Goal: Task Accomplishment & Management: Complete application form

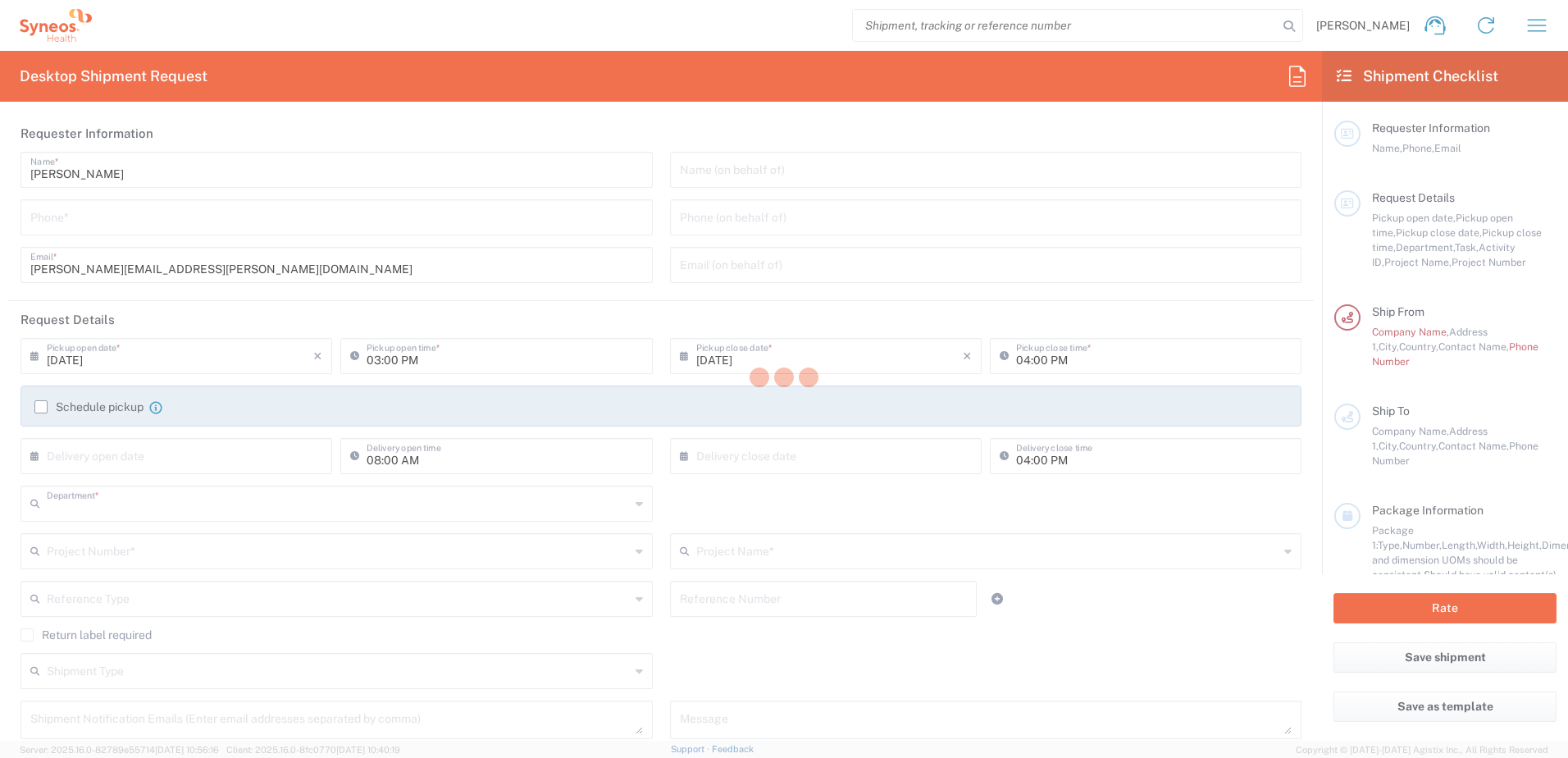
type input "8510"
type input "[GEOGRAPHIC_DATA]"
type input "Syneos Health UK Limited"
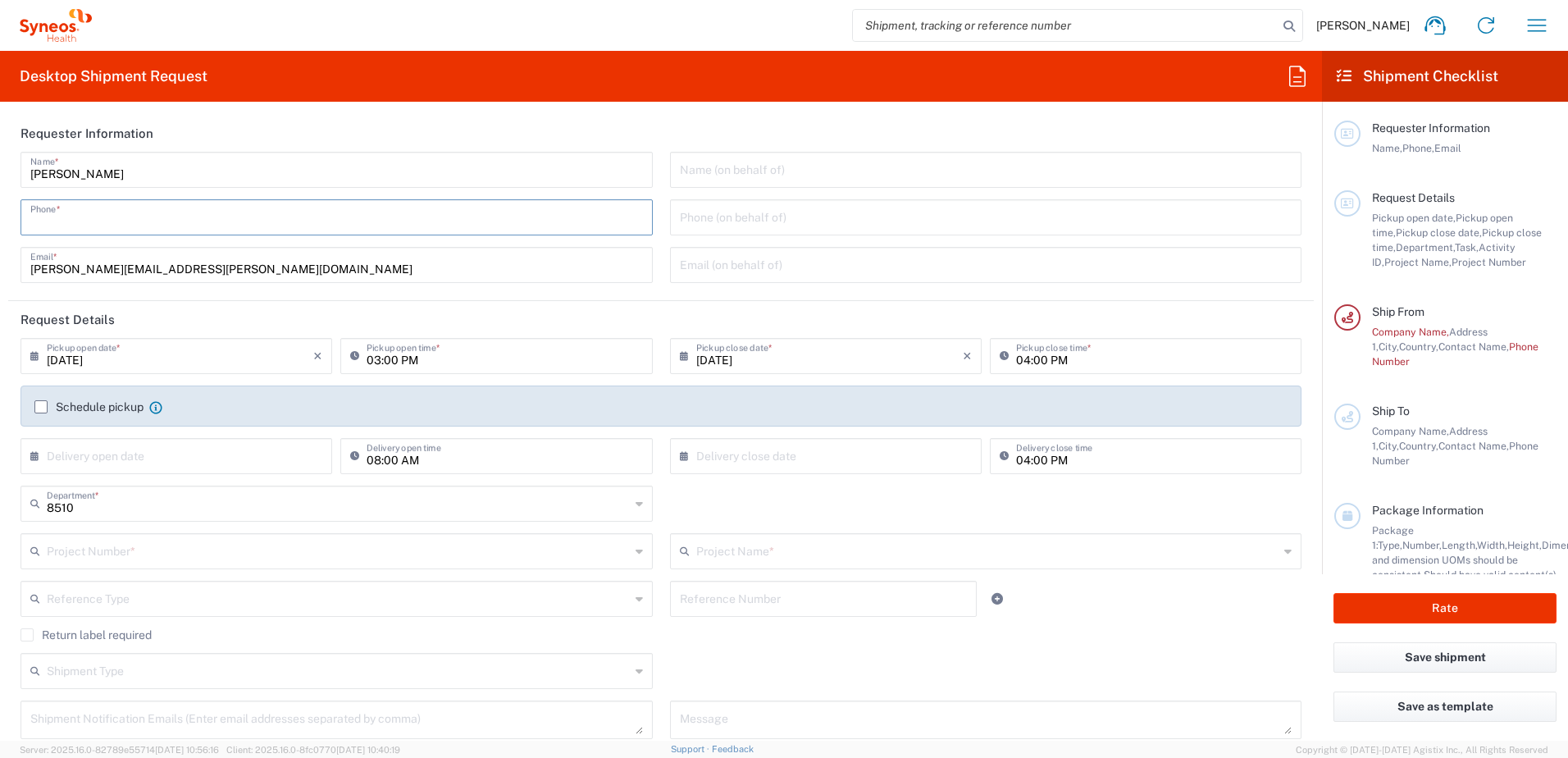
drag, startPoint x: 150, startPoint y: 215, endPoint x: 1015, endPoint y: 15, distance: 887.8
click at [150, 215] on input "tel" at bounding box center [336, 216] width 612 height 28
type input "07802741374"
click at [848, 320] on header "Request Details" at bounding box center [661, 320] width 1306 height 37
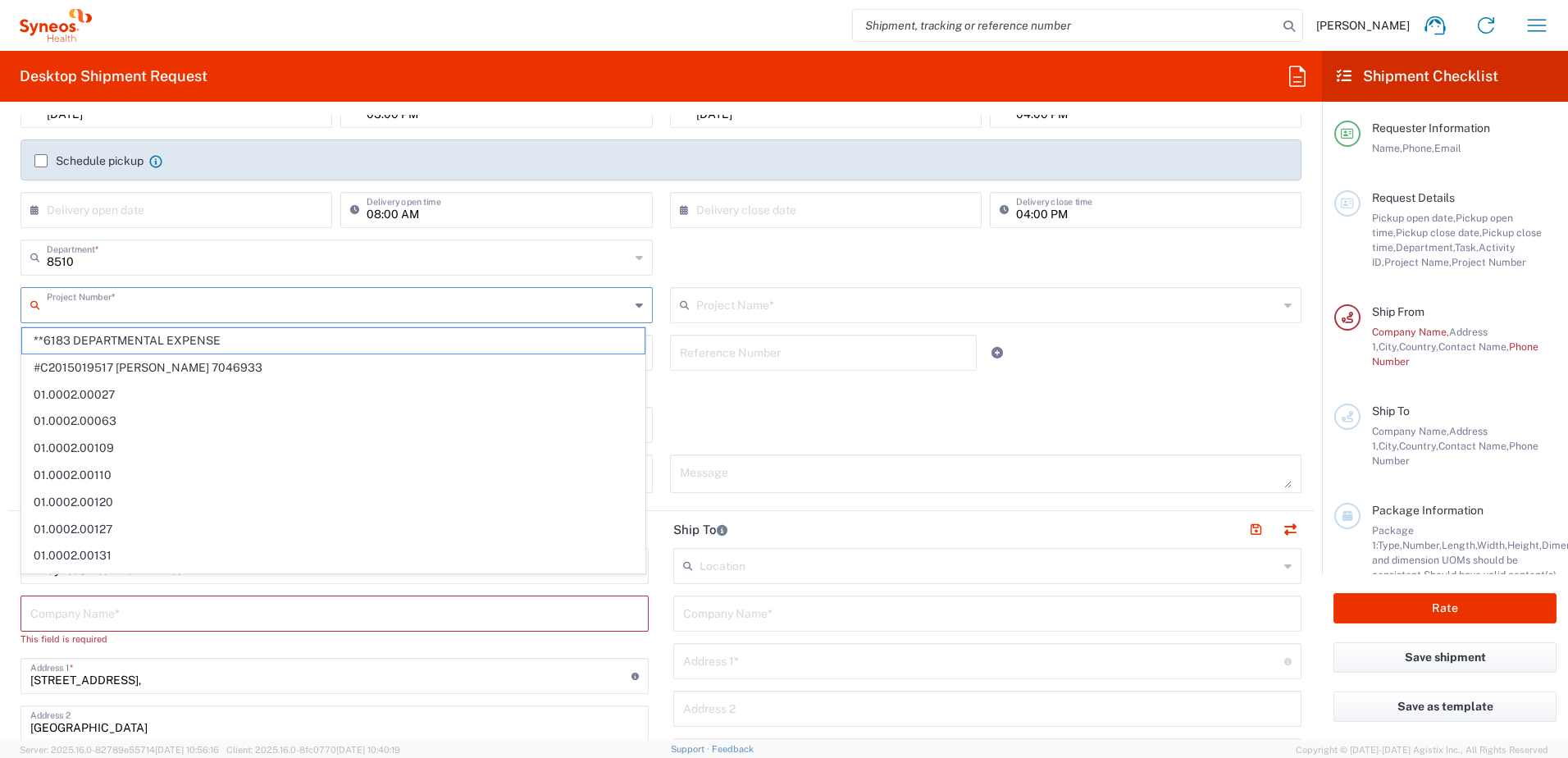
click at [176, 315] on input "text" at bounding box center [338, 304] width 583 height 28
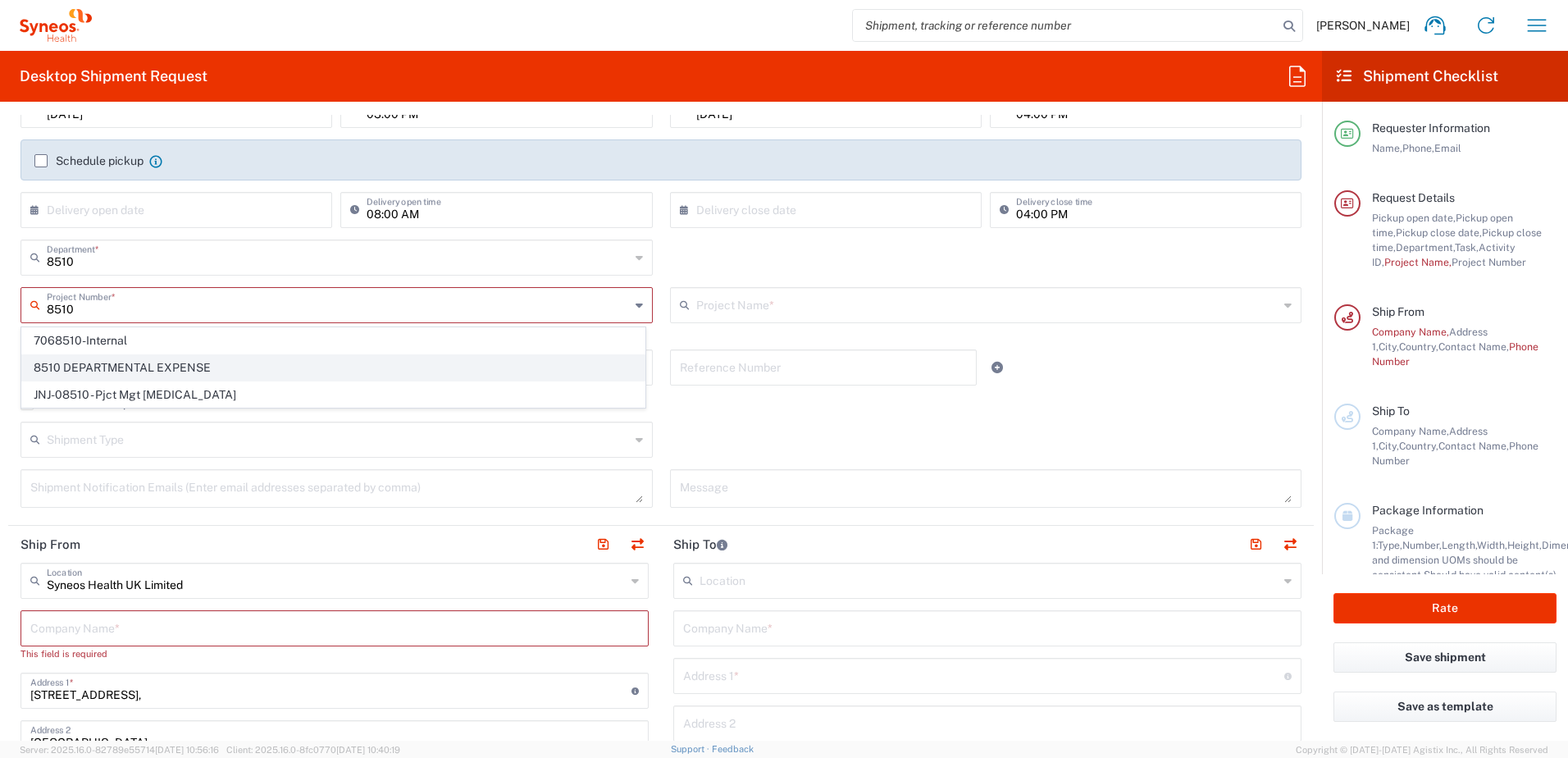
click at [239, 367] on span "8510 DEPARTMENTAL EXPENSE" at bounding box center [333, 367] width 623 height 25
type input "8510 DEPARTMENTAL EXPENSE"
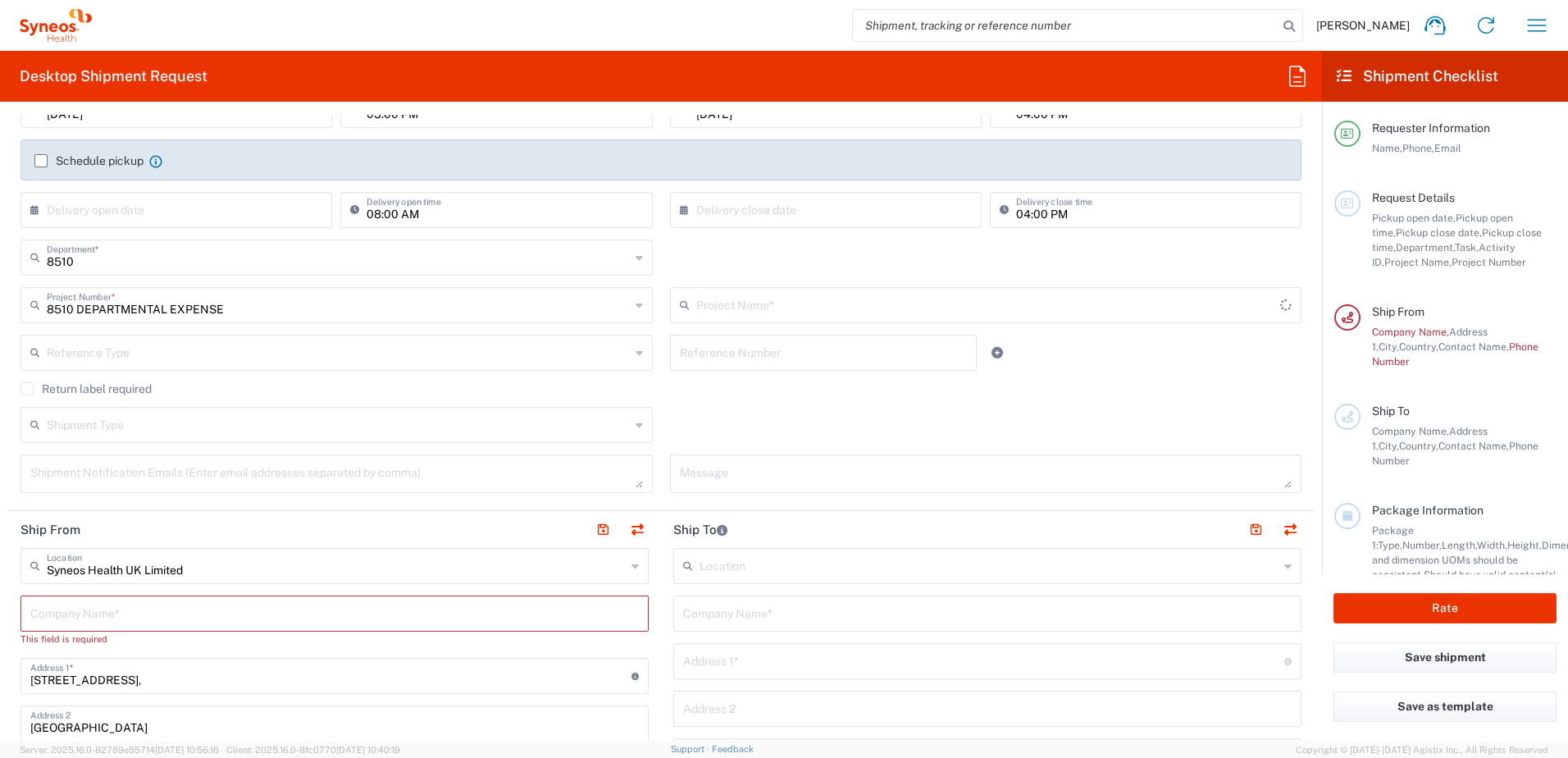
click at [756, 308] on input "text" at bounding box center [988, 304] width 585 height 28
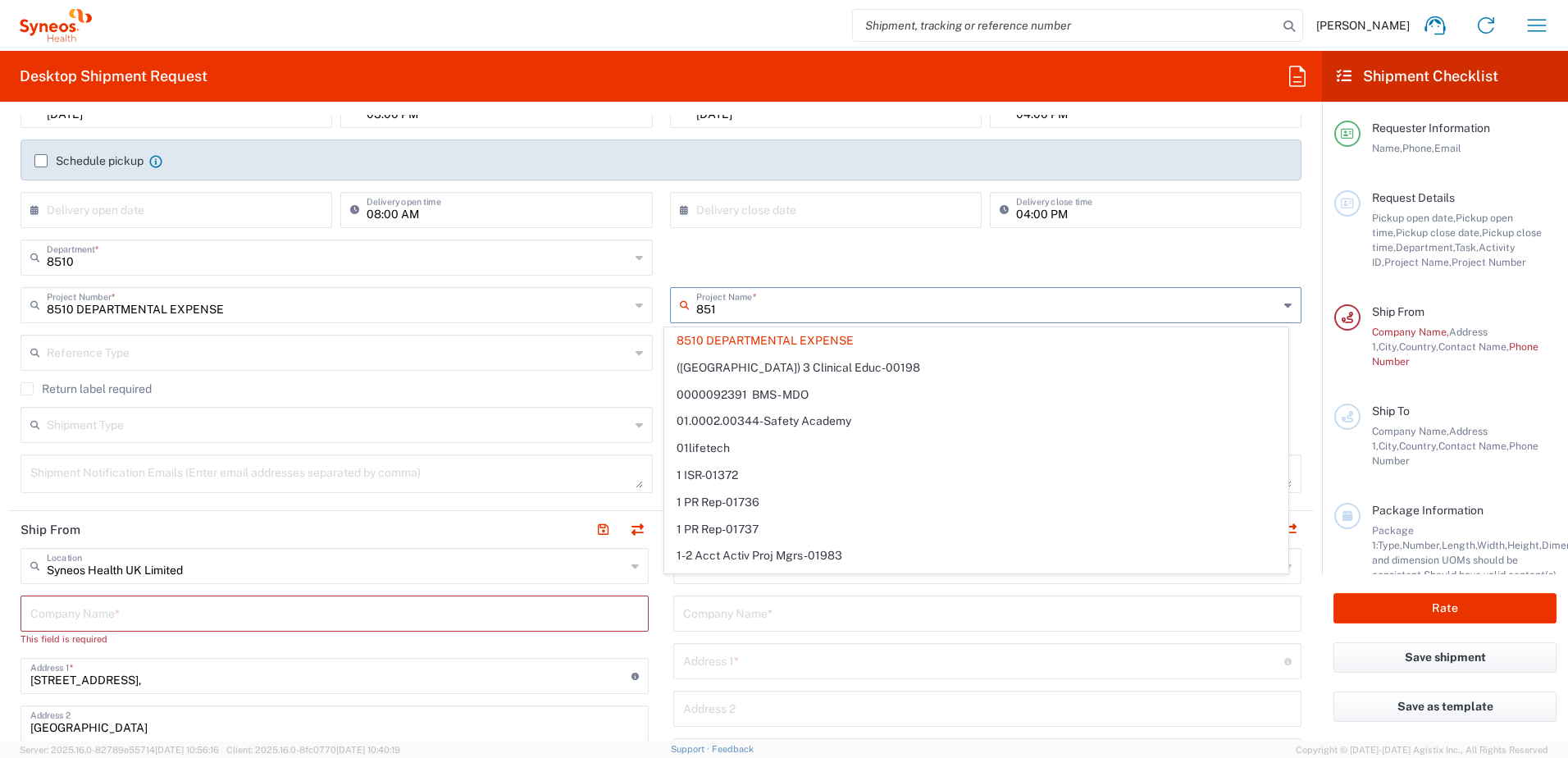
type input "8510"
type input "8510 DEPARTMENTAL EXPENSE"
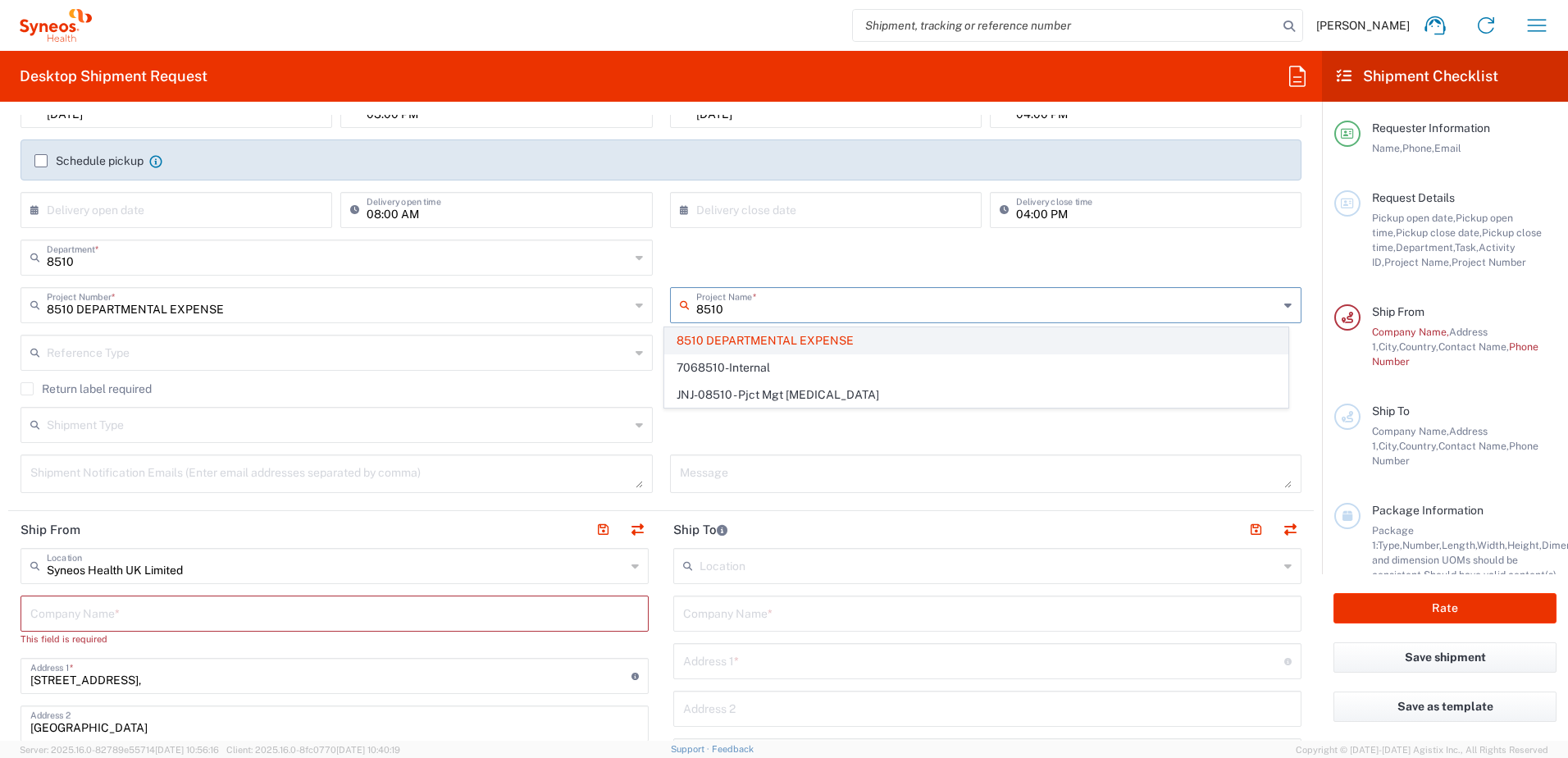
type input "8510"
click at [877, 346] on span "8510 DEPARTMENTAL EXPENSE" at bounding box center [976, 341] width 623 height 25
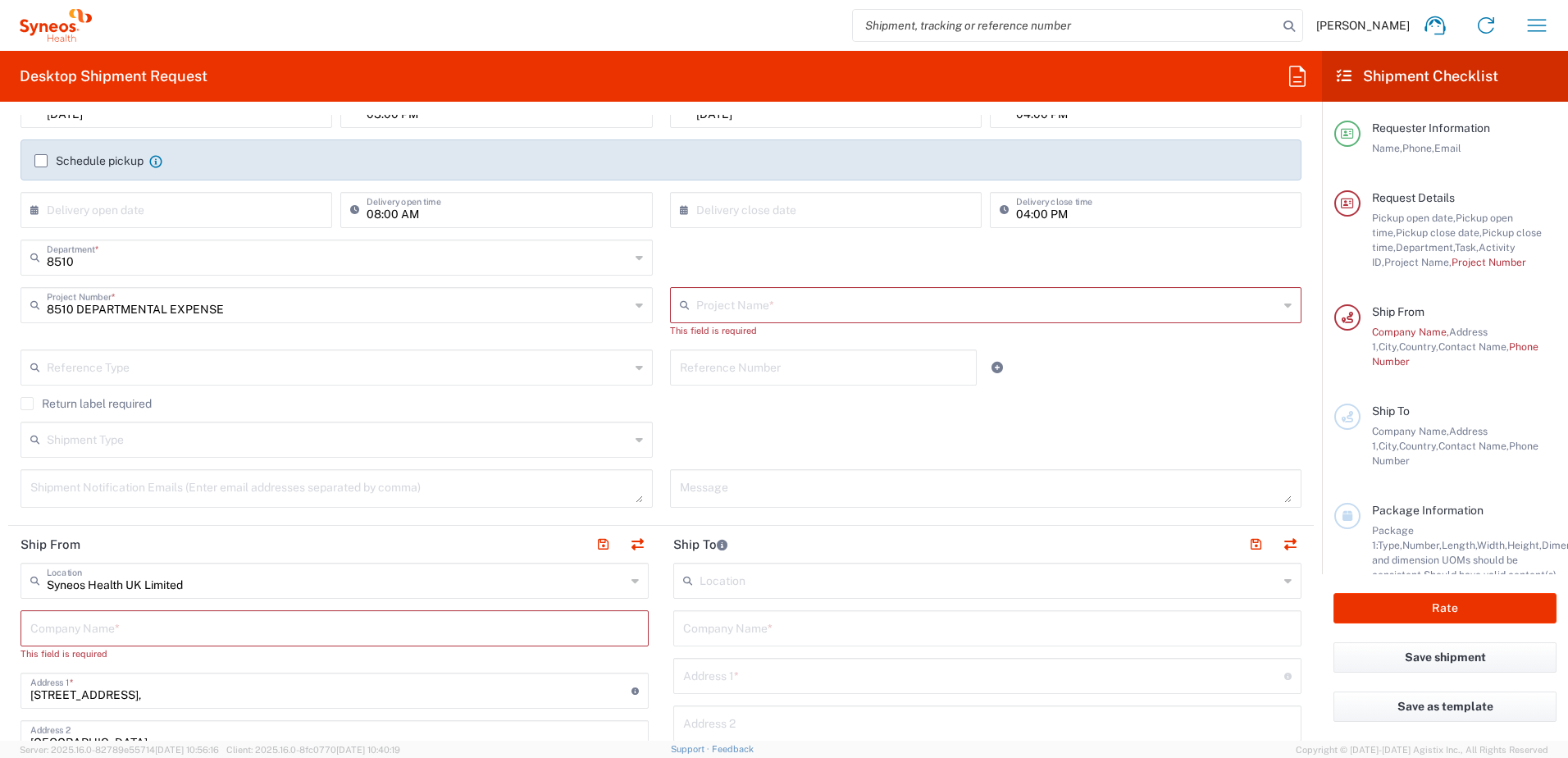
click at [285, 352] on input "text" at bounding box center [338, 366] width 583 height 28
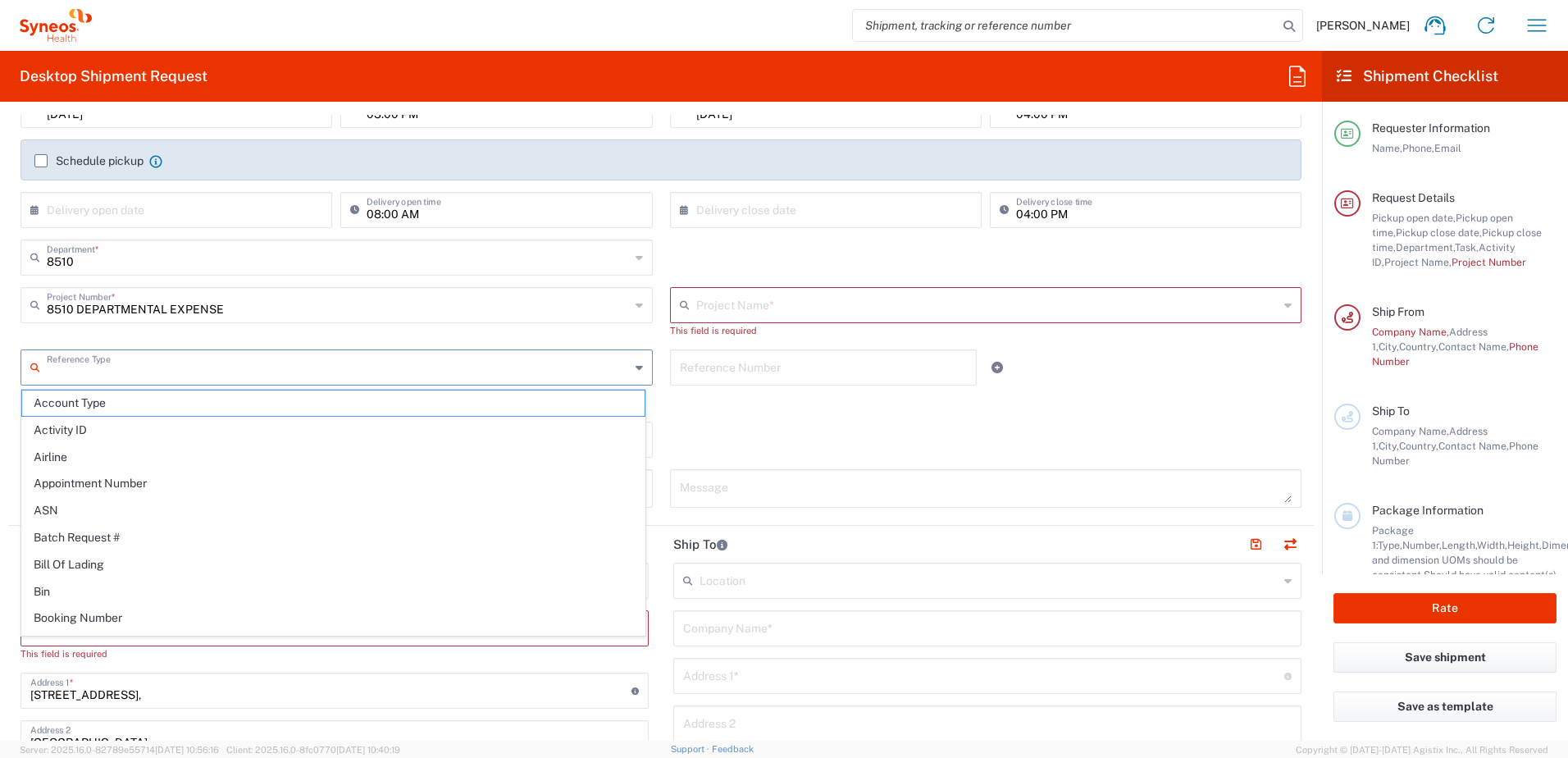
click at [259, 365] on input "text" at bounding box center [338, 366] width 583 height 28
click at [636, 361] on icon at bounding box center [639, 367] width 8 height 26
click at [745, 419] on div "Return label required" at bounding box center [661, 408] width 1281 height 24
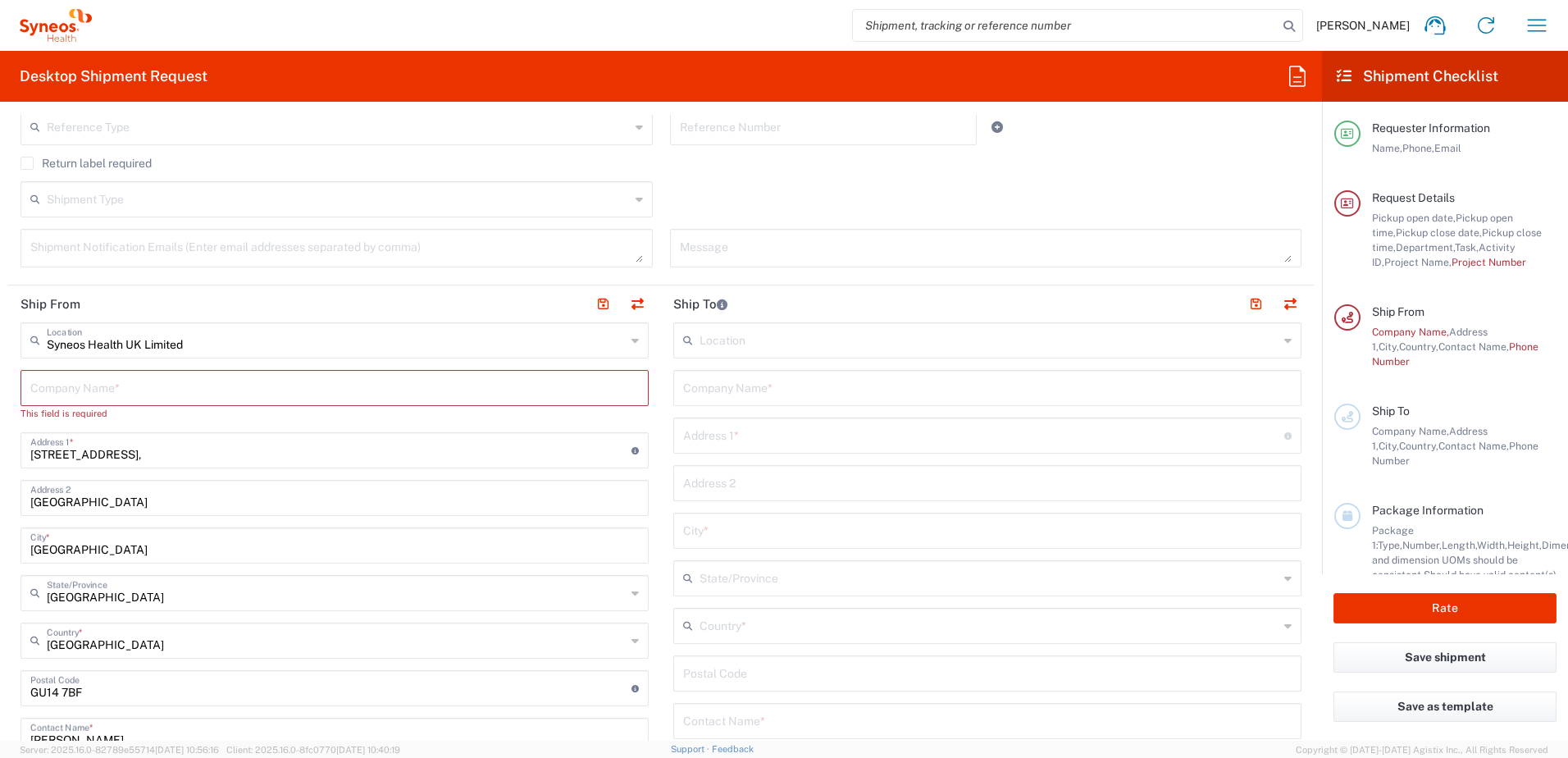
scroll to position [492, 0]
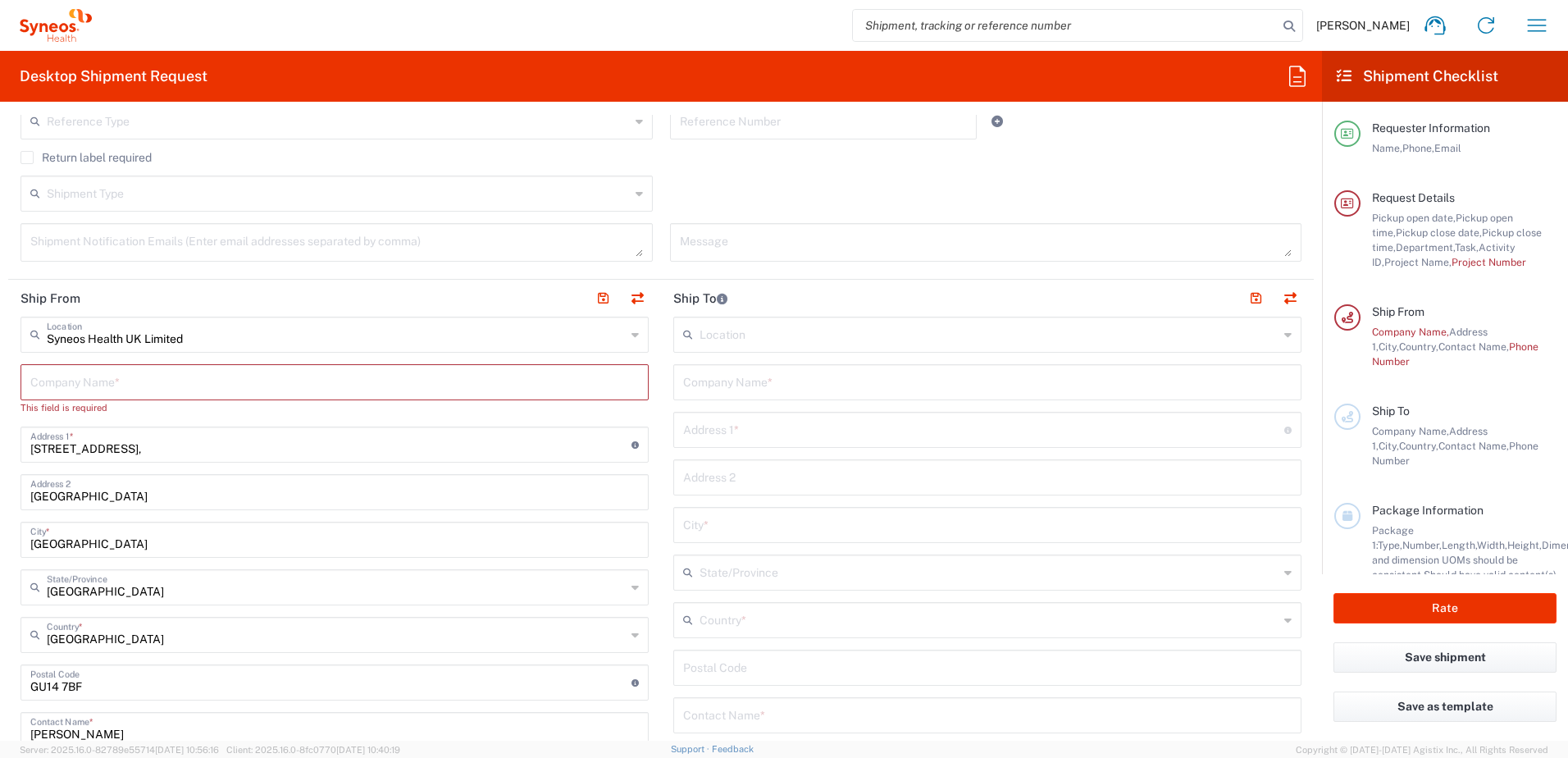
click at [110, 205] on input "text" at bounding box center [338, 192] width 583 height 28
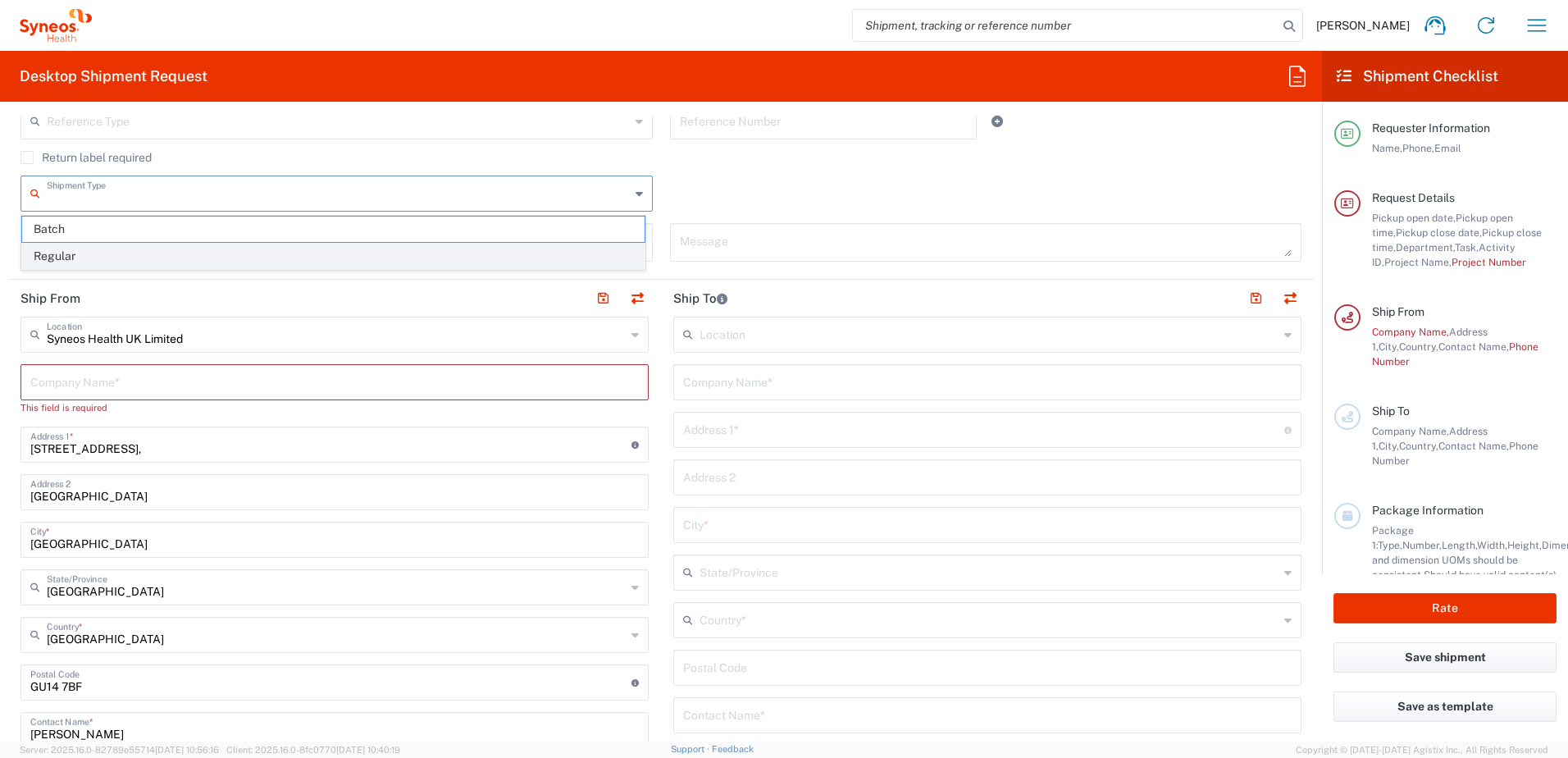
click at [101, 252] on span "Regular" at bounding box center [333, 256] width 623 height 25
type input "Regular"
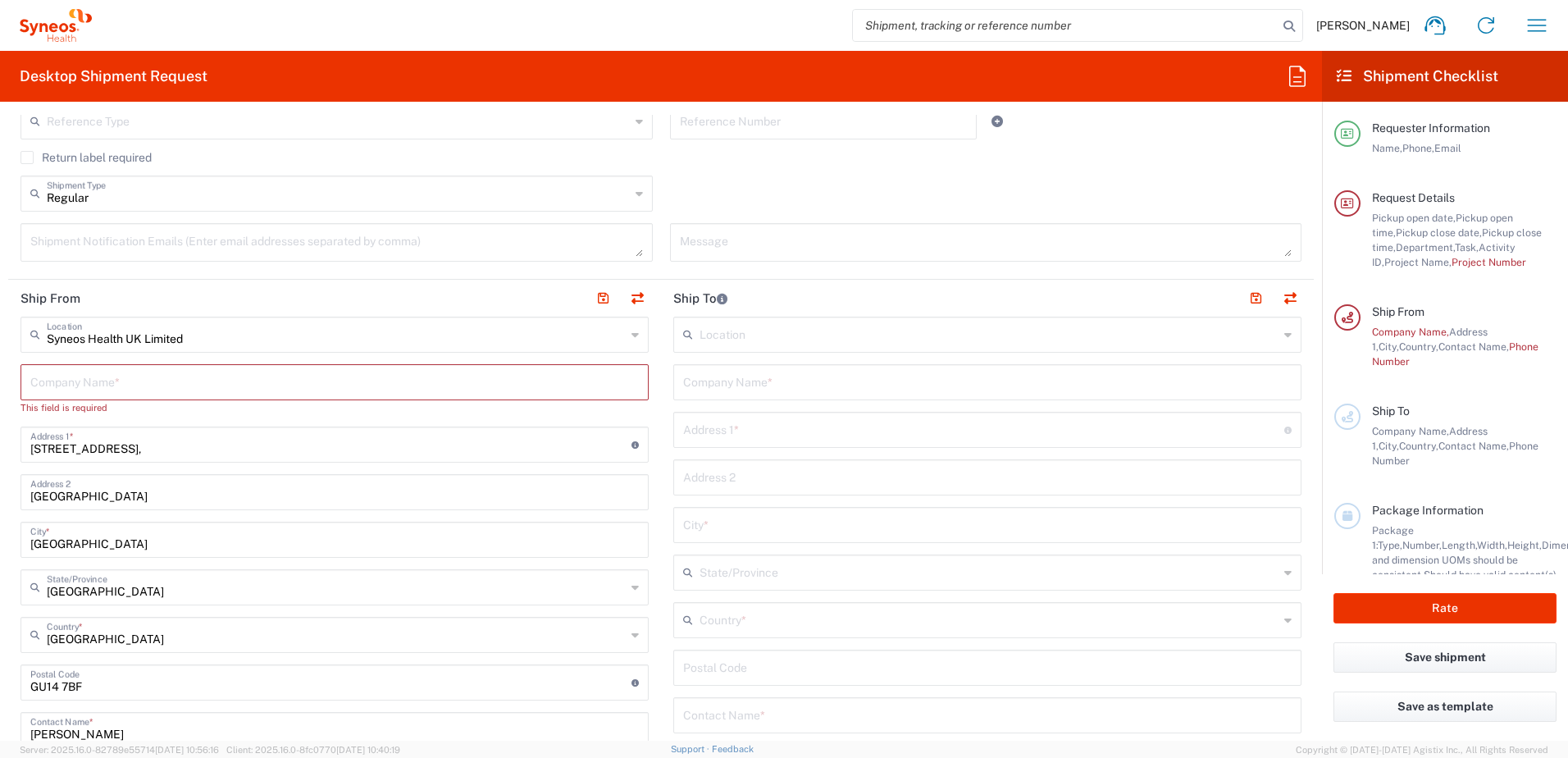
click at [180, 382] on input "text" at bounding box center [334, 381] width 608 height 28
type input "S"
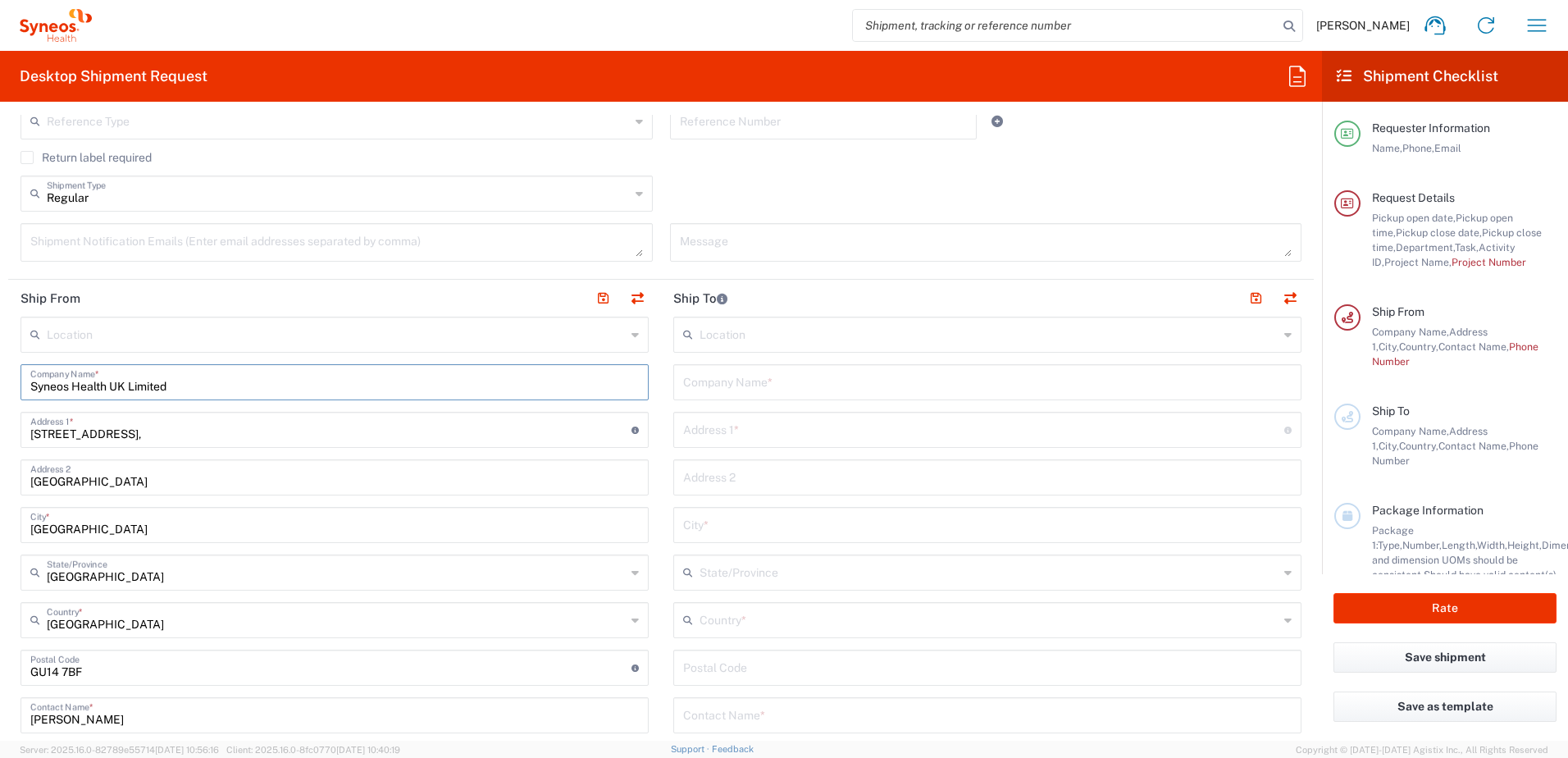
type input "Syneos Health UK Limited"
click at [823, 397] on div "Company Name *" at bounding box center [987, 382] width 628 height 36
type input "Companies House"
drag, startPoint x: 737, startPoint y: 456, endPoint x: 743, endPoint y: 443, distance: 14.3
click at [737, 454] on div "Location [PERSON_NAME] LLC-[GEOGRAPHIC_DATA] [GEOGRAPHIC_DATA] [GEOGRAPHIC_DATA…" at bounding box center [987, 660] width 628 height 689
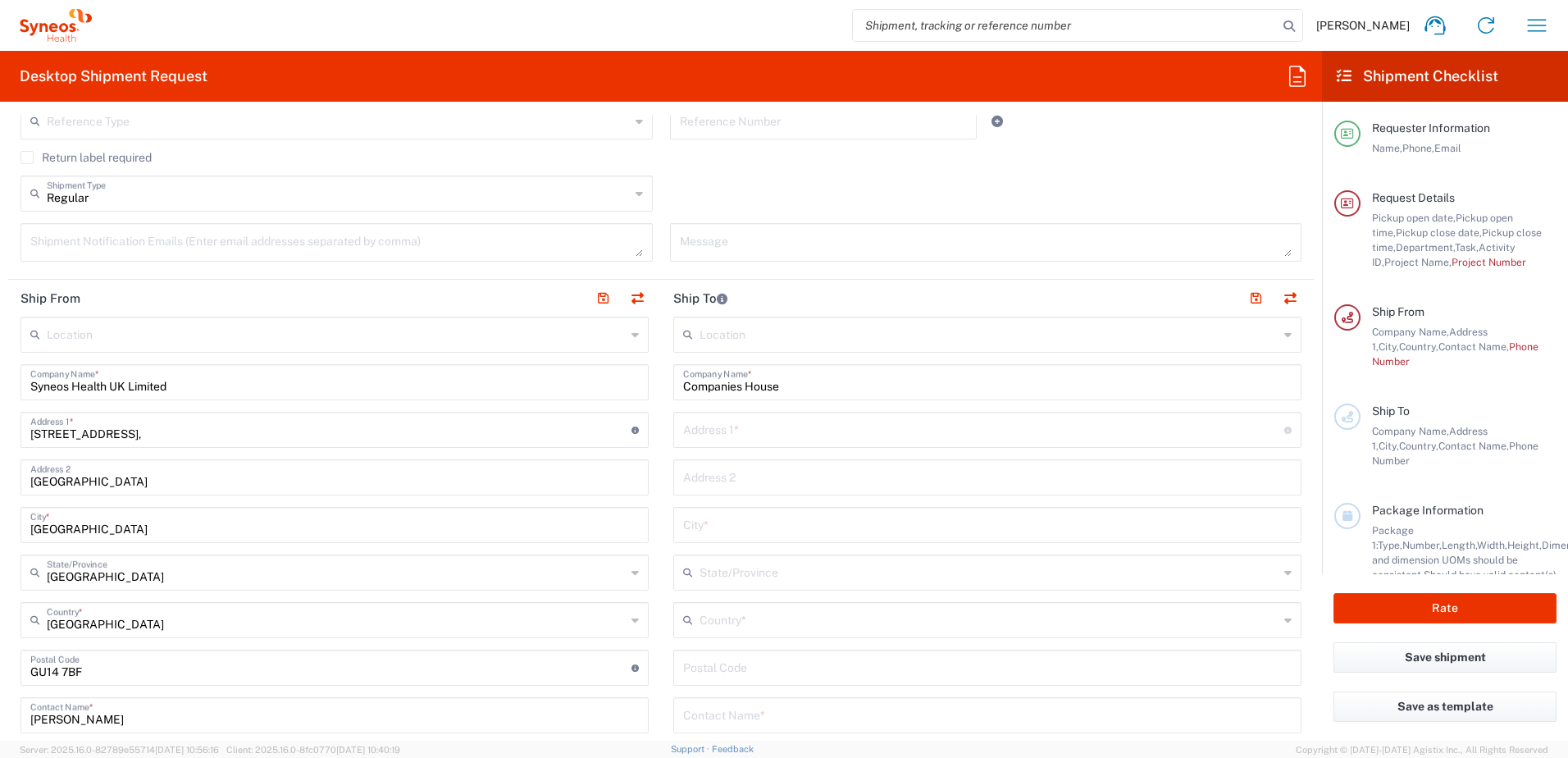
drag, startPoint x: 743, startPoint y: 443, endPoint x: 752, endPoint y: 425, distance: 20.1
click at [748, 435] on div "Address 1 * For cross streets use street names with '&' or 'and' in between. Fo…" at bounding box center [987, 429] width 628 height 36
click at [752, 425] on input "text" at bounding box center [984, 428] width 602 height 28
type input "Crown Way"
type input "[GEOGRAPHIC_DATA]"
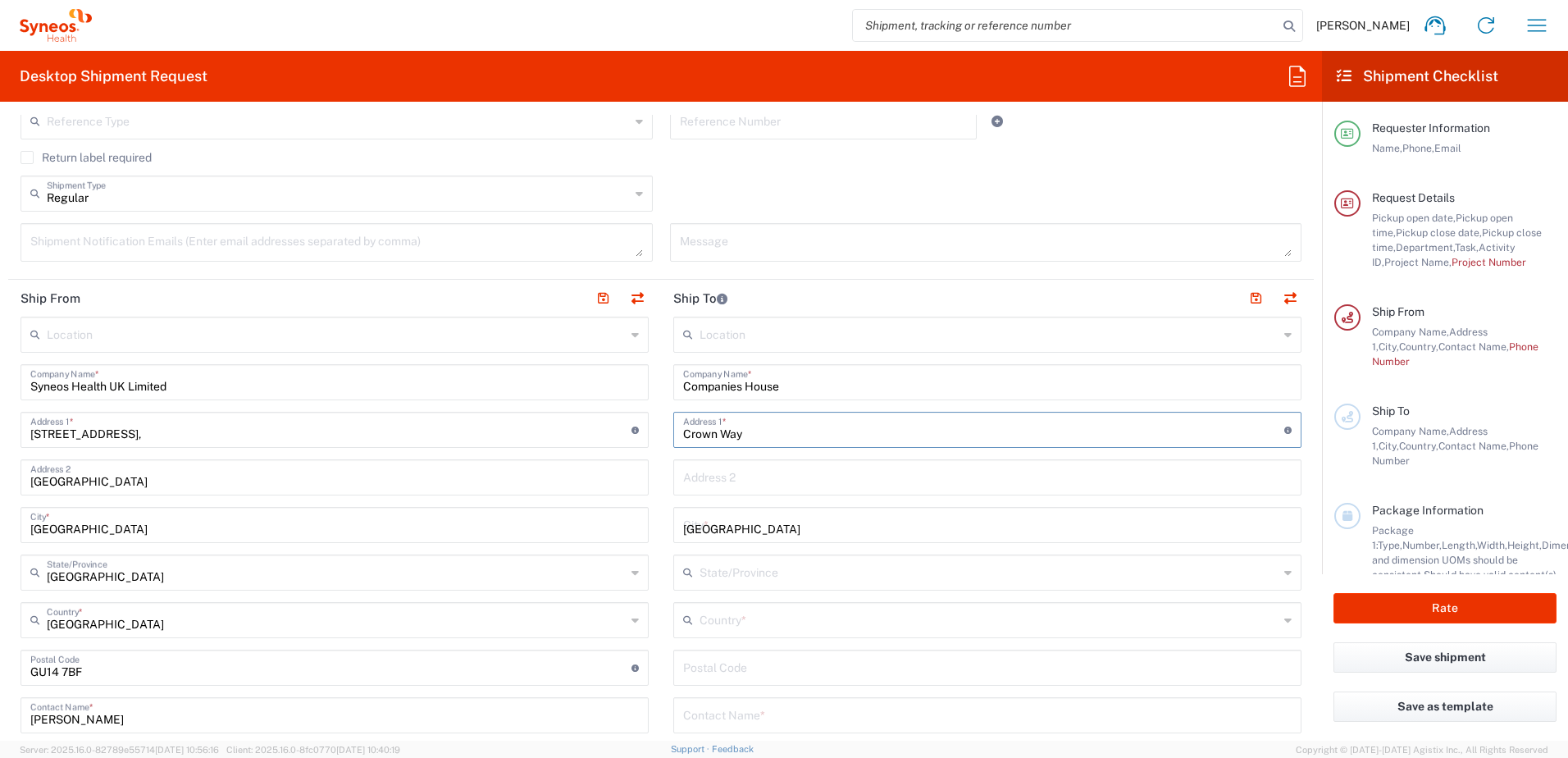
type input "[GEOGRAPHIC_DATA]"
type input "CF14 3UZ"
type input "03031234500"
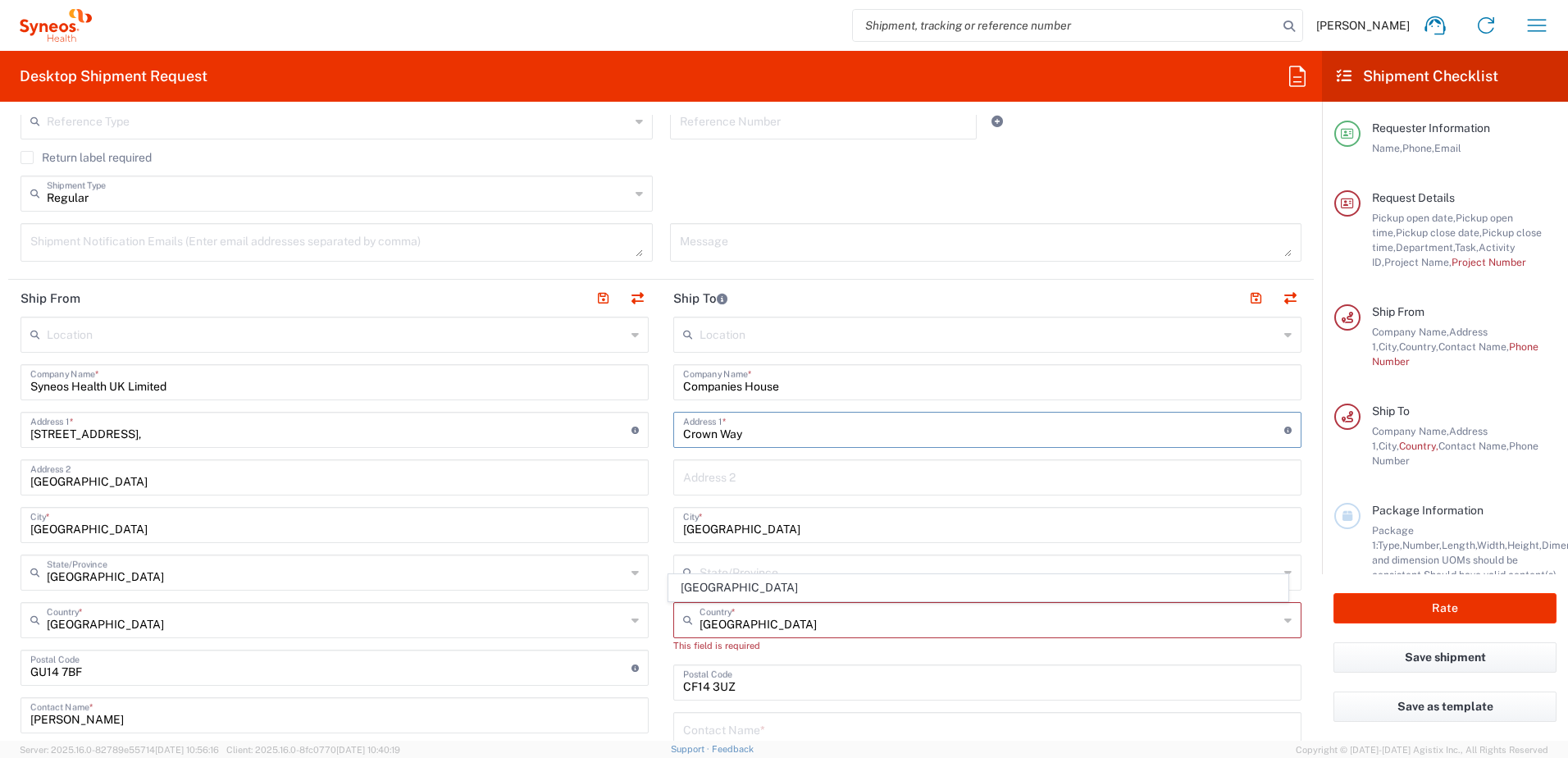
type input "Crown Way"
click at [901, 511] on input "[GEOGRAPHIC_DATA]" at bounding box center [987, 524] width 608 height 28
click at [743, 613] on input "text" at bounding box center [989, 619] width 579 height 28
click at [708, 563] on span "[GEOGRAPHIC_DATA]" at bounding box center [979, 561] width 619 height 25
type input "[GEOGRAPHIC_DATA]"
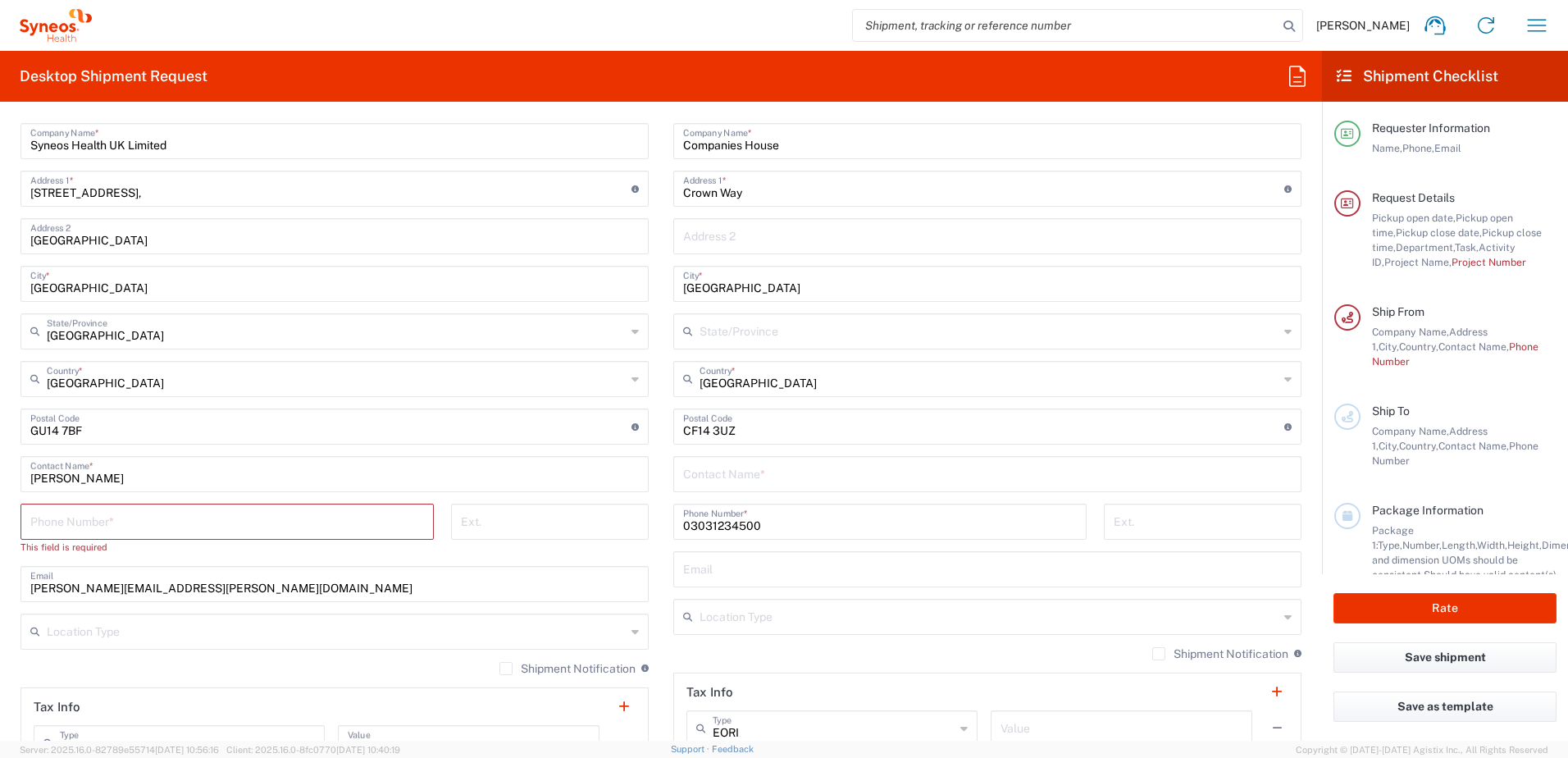
scroll to position [820, 0]
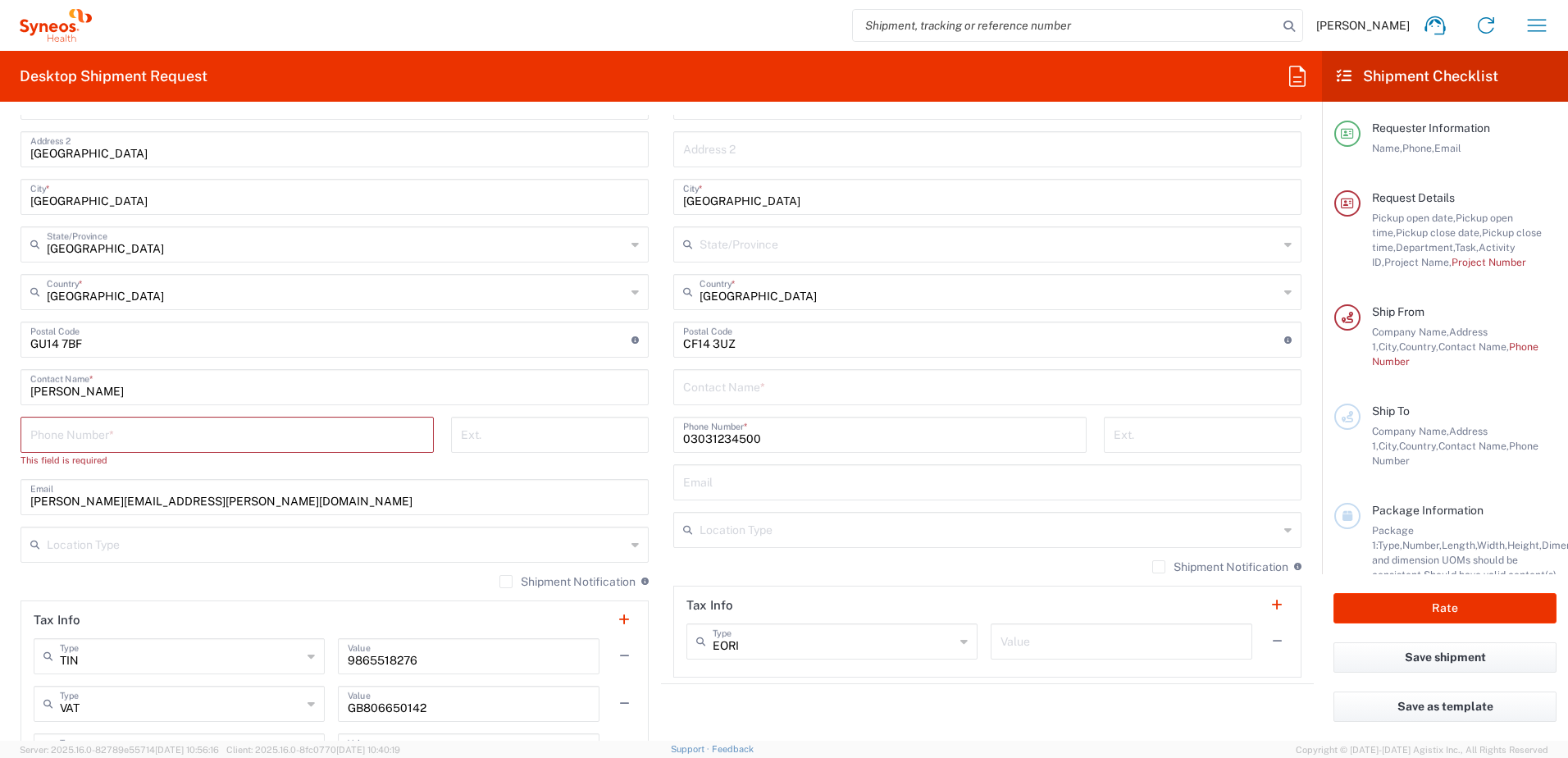
click at [145, 423] on input "tel" at bounding box center [227, 433] width 394 height 28
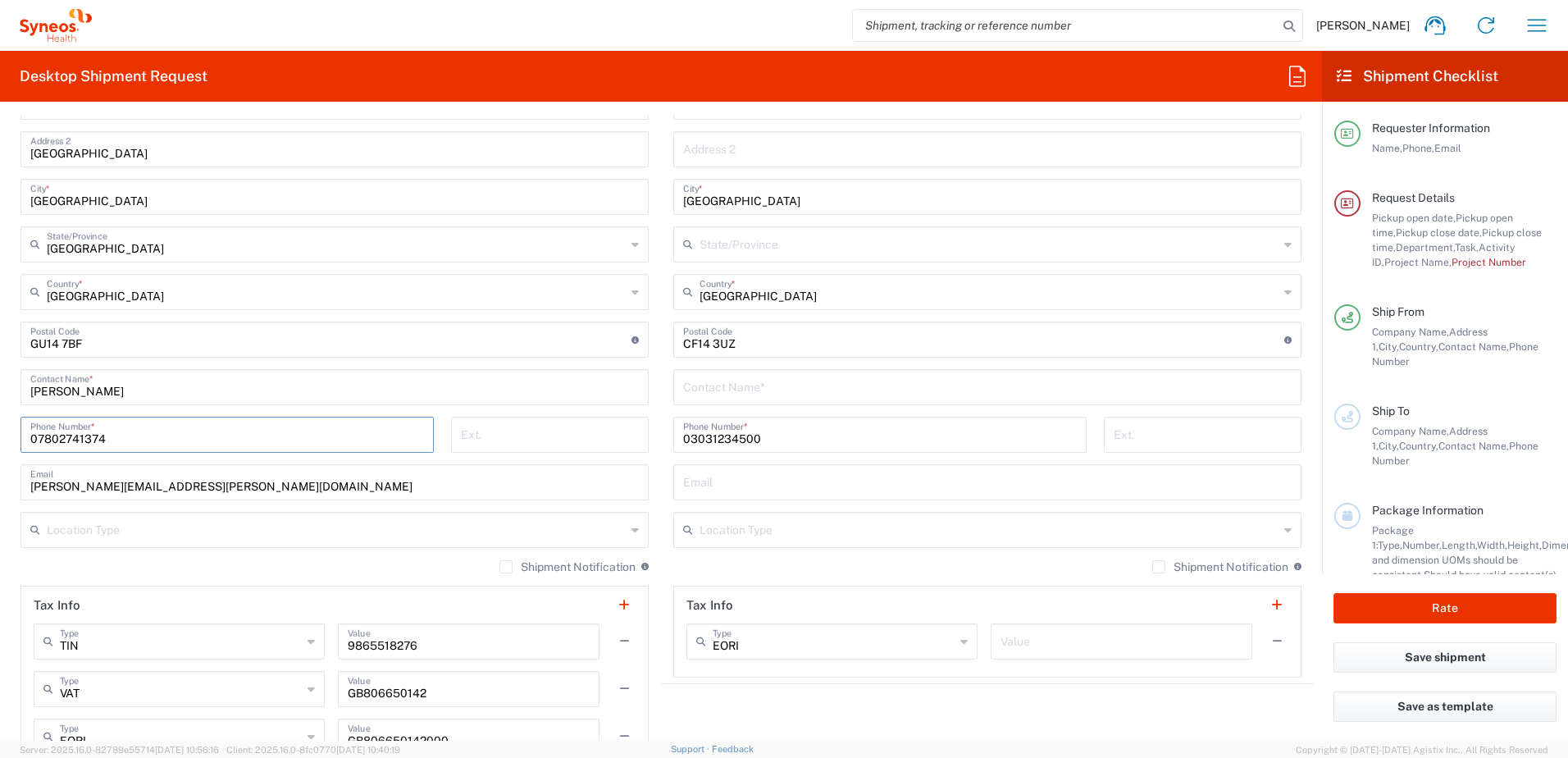
type input "07802741374"
click at [456, 490] on input "[PERSON_NAME][EMAIL_ADDRESS][PERSON_NAME][DOMAIN_NAME]" at bounding box center [334, 481] width 608 height 28
click at [599, 530] on input "text" at bounding box center [336, 529] width 579 height 28
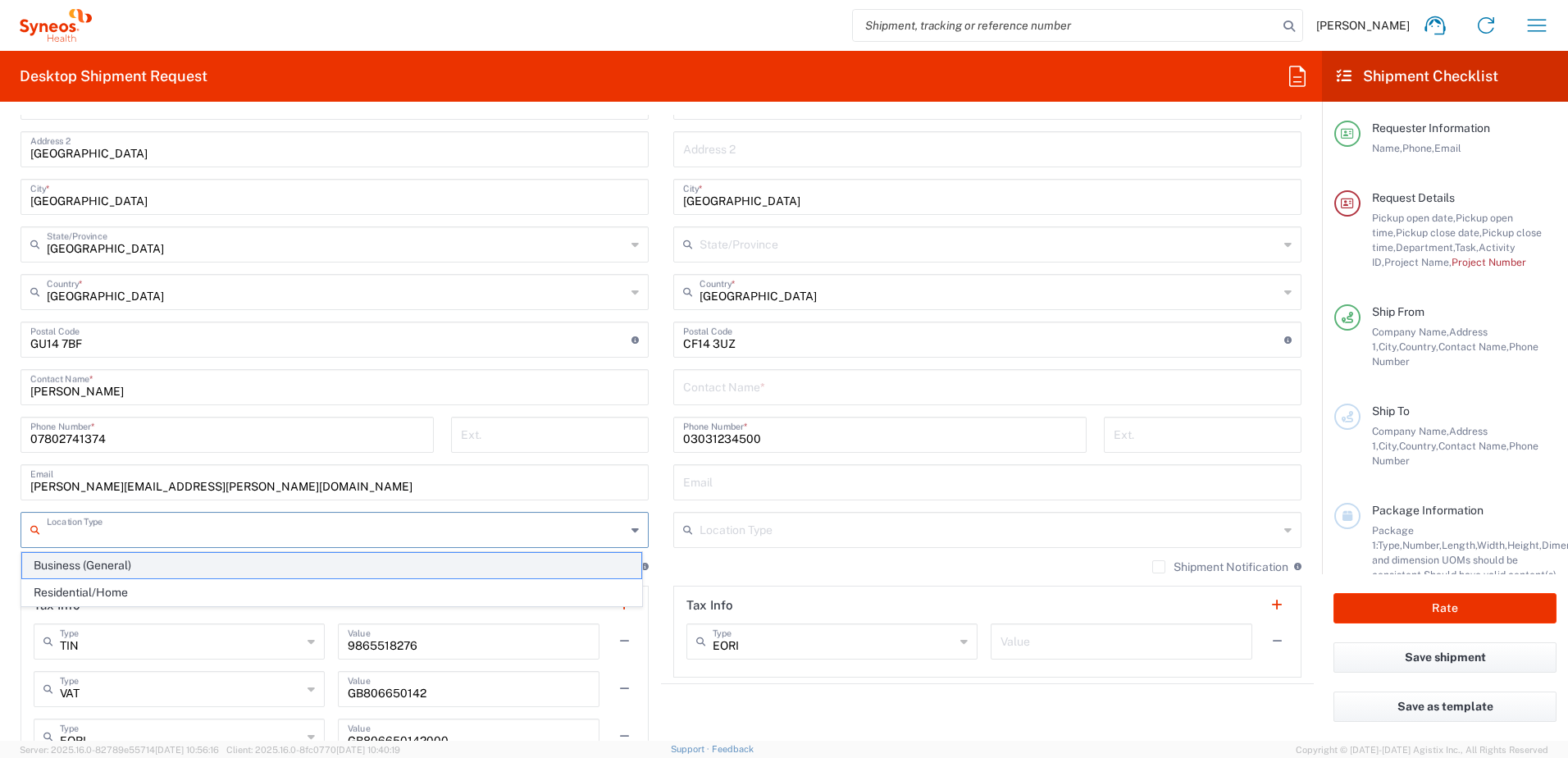
click at [490, 563] on span "Business (General)" at bounding box center [331, 566] width 619 height 25
type input "Business (General)"
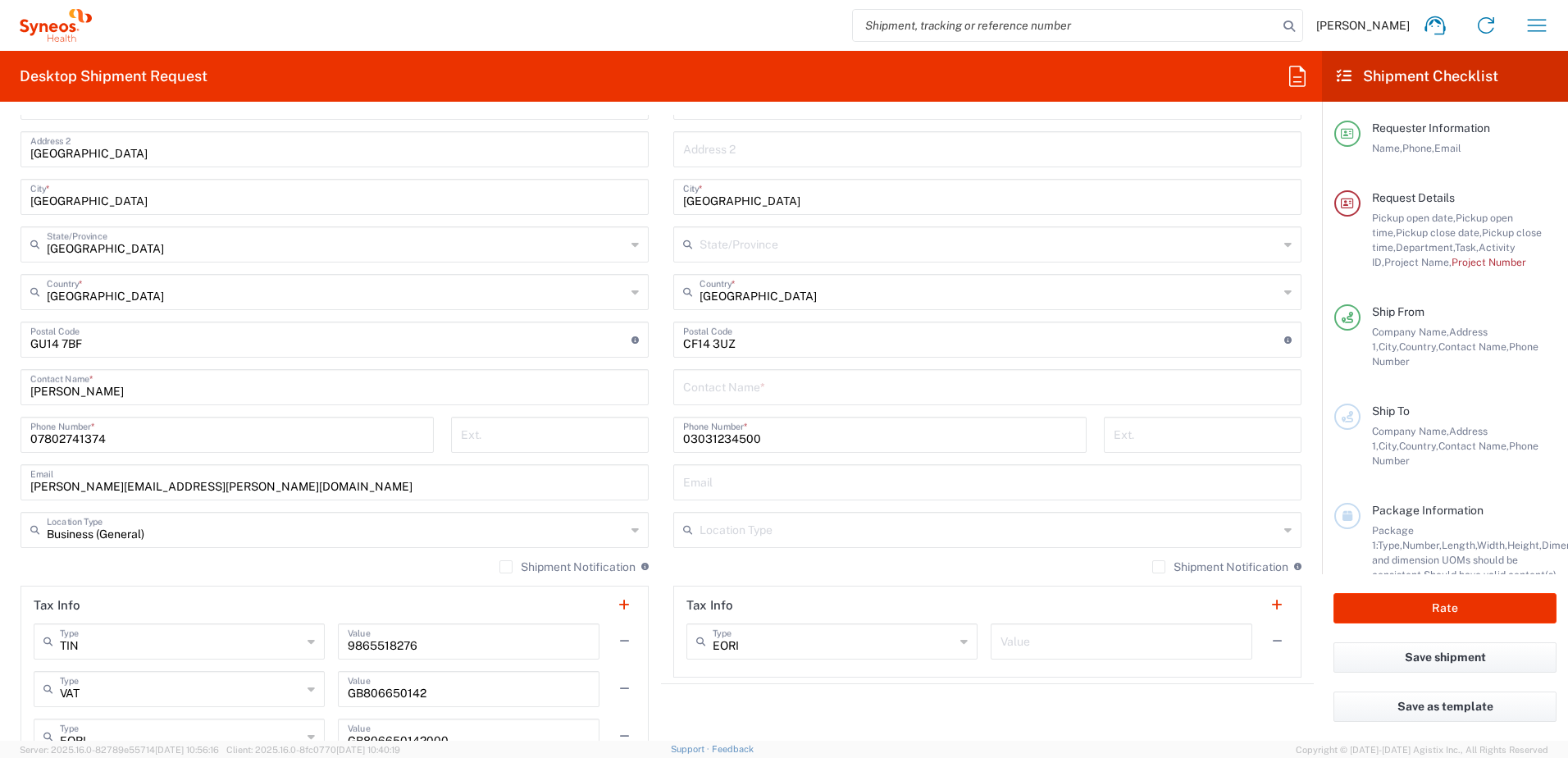
click at [843, 516] on input "text" at bounding box center [989, 529] width 579 height 28
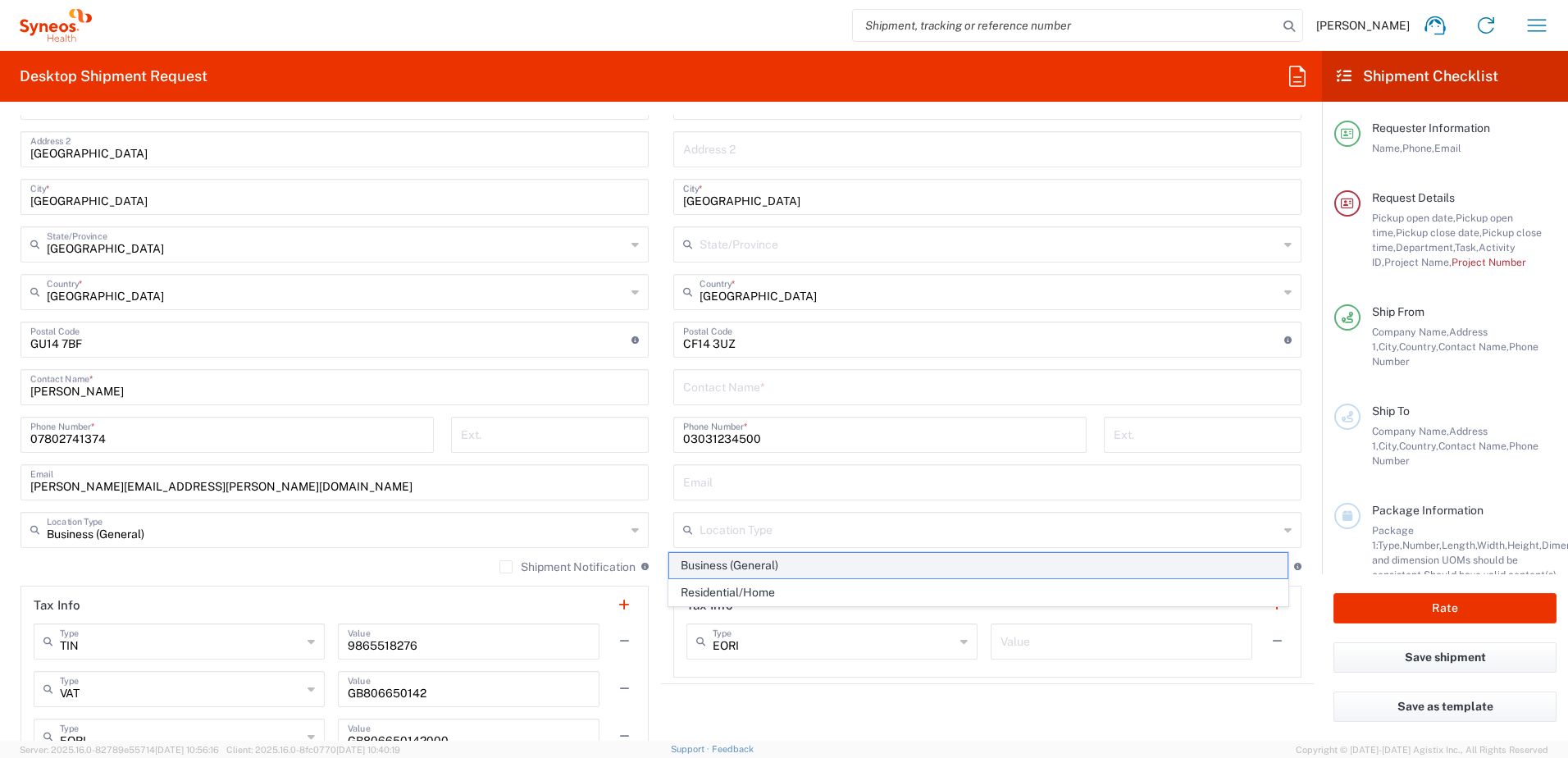
click at [781, 558] on span "Business (General)" at bounding box center [979, 566] width 619 height 25
type input "Business (General)"
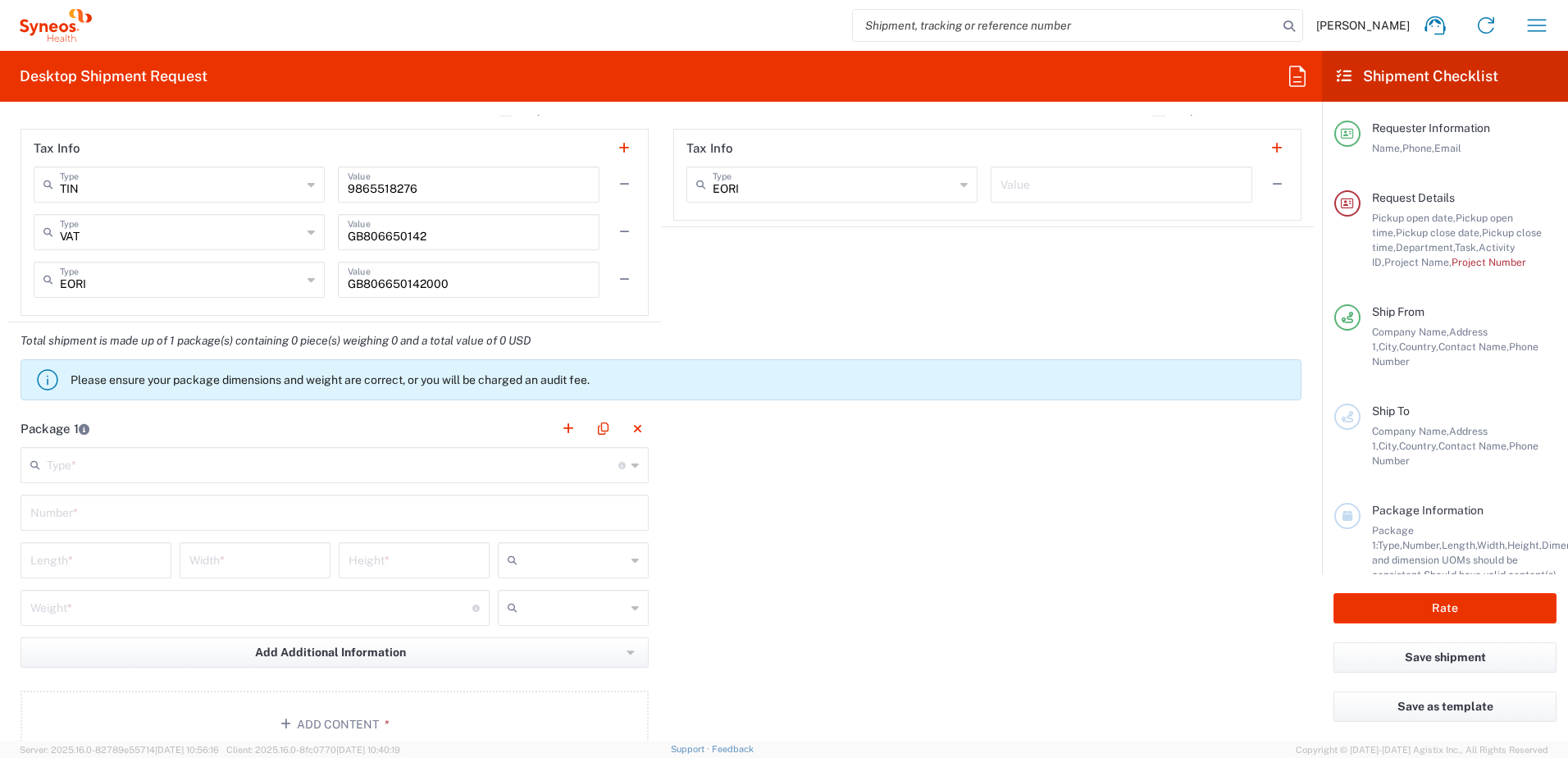
scroll to position [1395, 0]
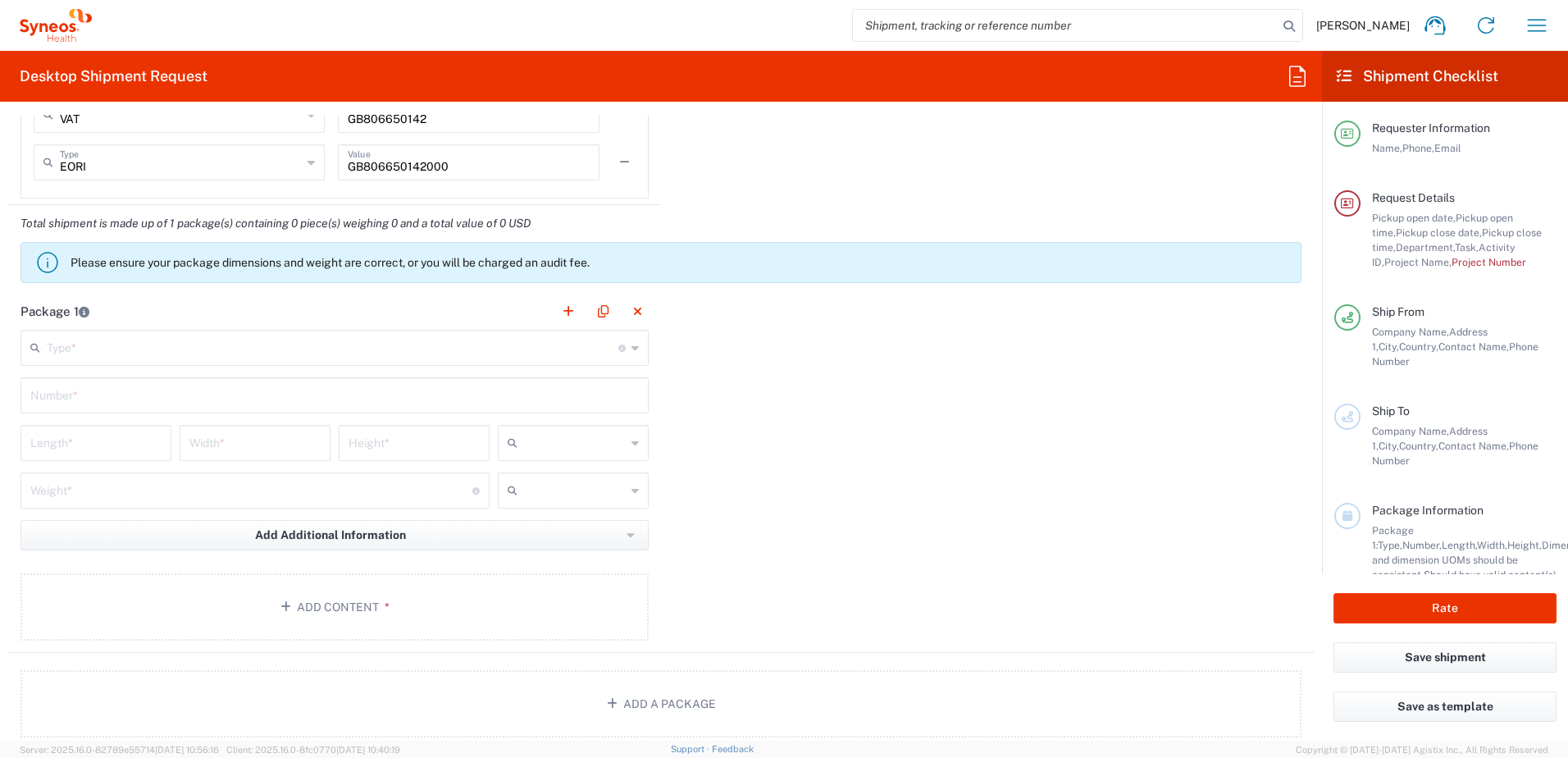
click at [176, 352] on input "text" at bounding box center [332, 346] width 571 height 28
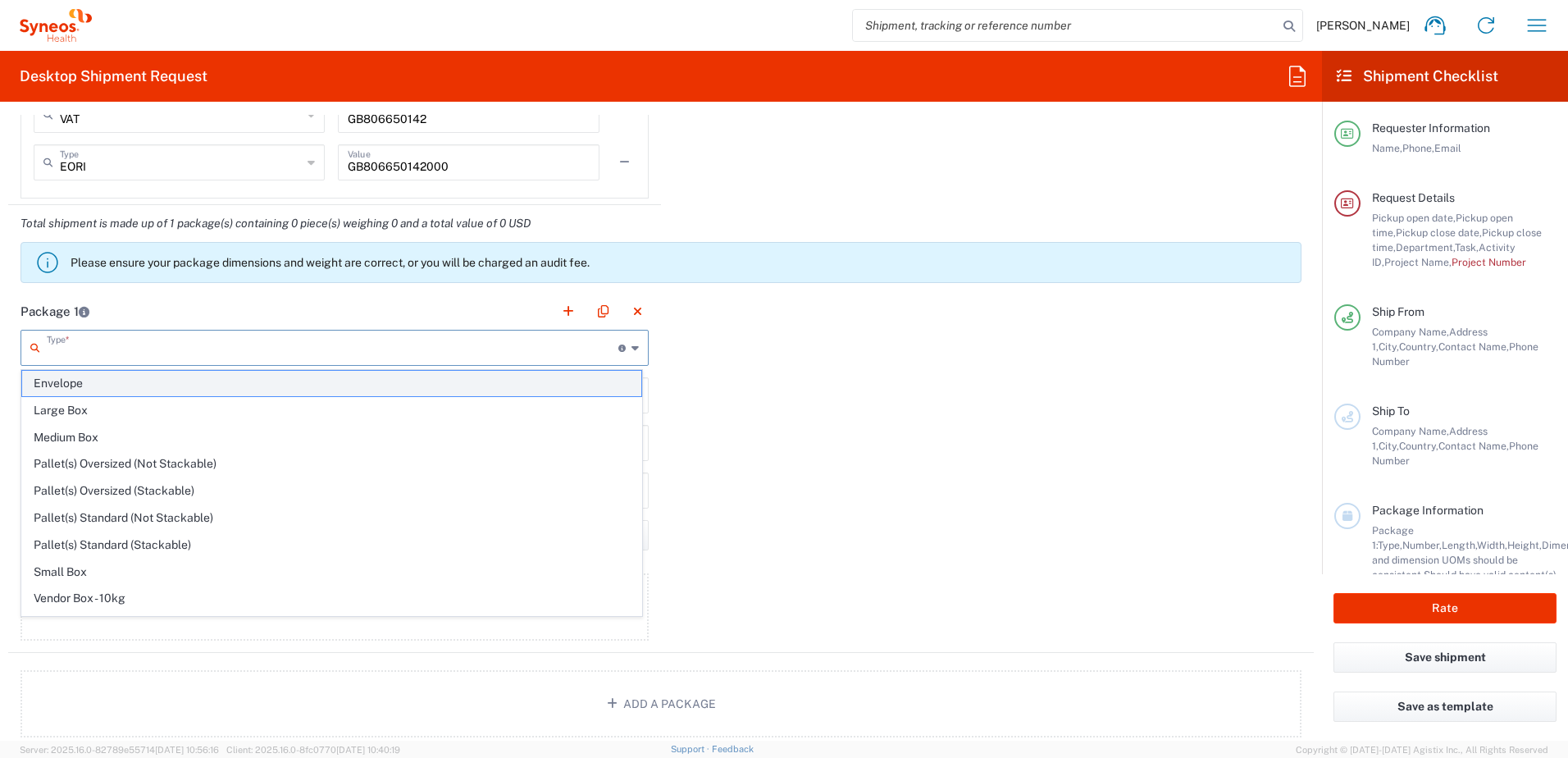
click at [138, 380] on span "Envelope" at bounding box center [331, 383] width 619 height 25
type input "Envelope"
type input "1"
type input "9.5"
type input "12.5"
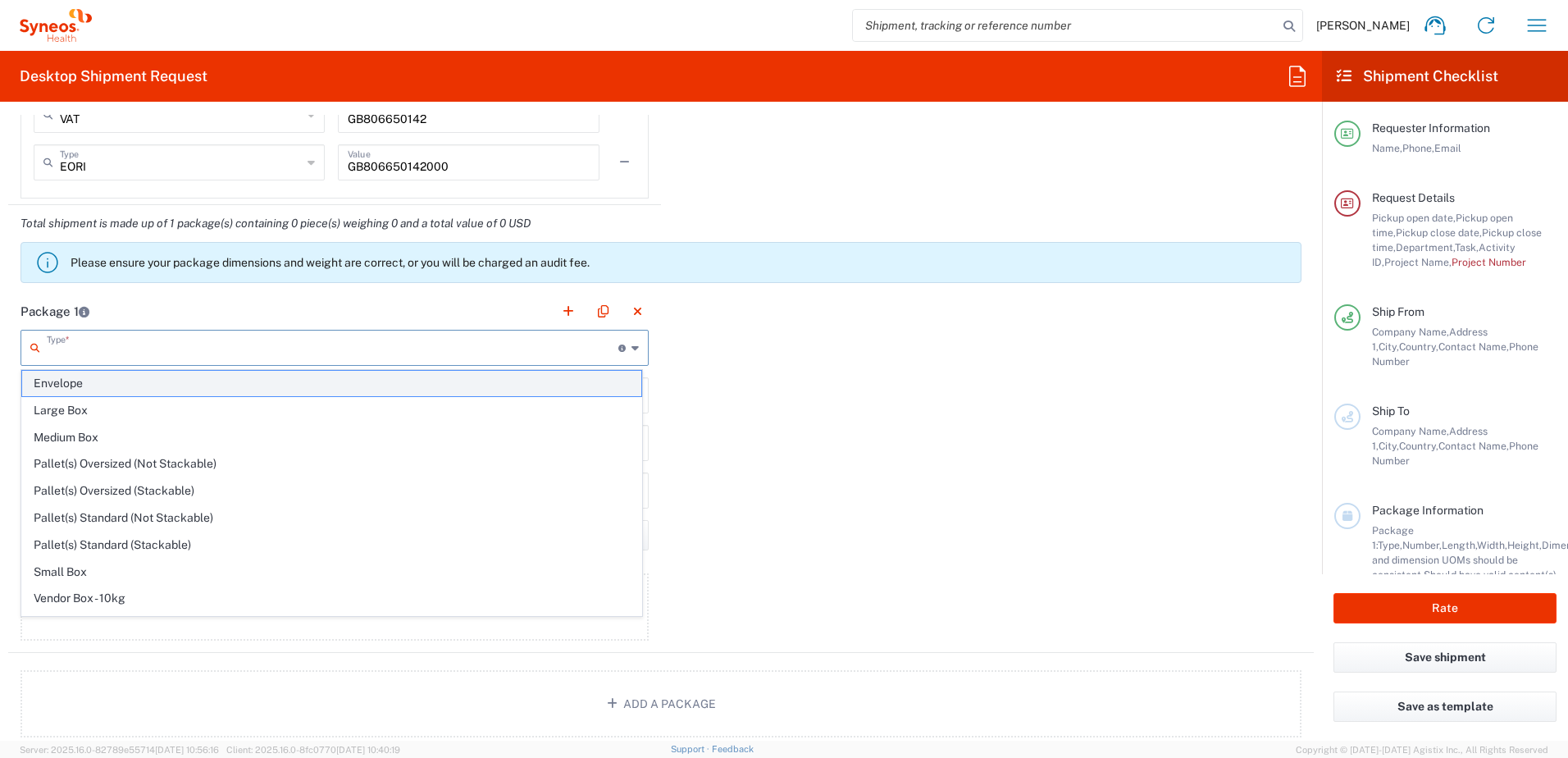
type input "0.25"
type input "in"
type input "0.45"
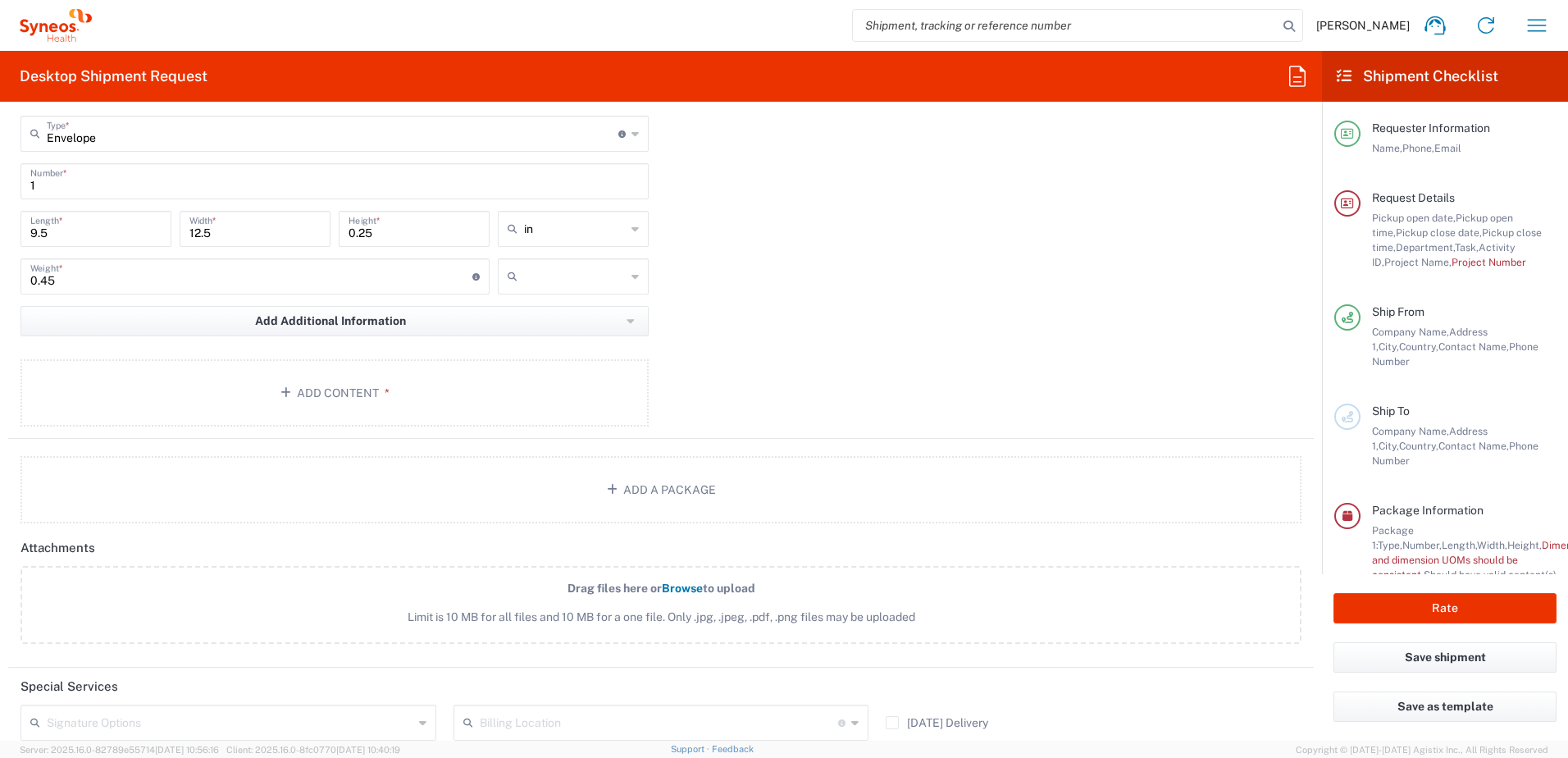
scroll to position [1641, 0]
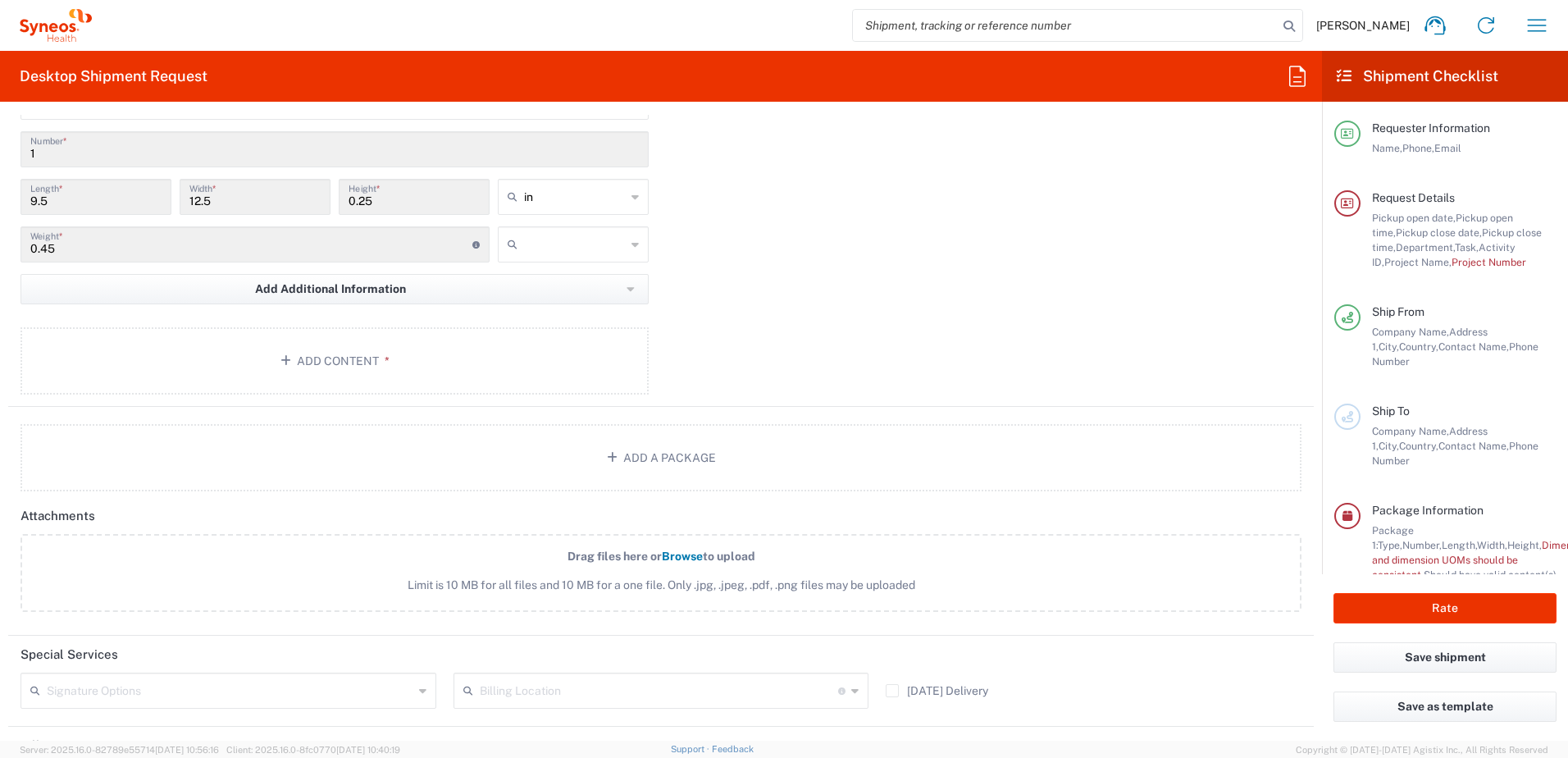
click at [628, 258] on div at bounding box center [573, 244] width 151 height 36
click at [568, 275] on span "kgs" at bounding box center [567, 280] width 146 height 25
type input "kgs"
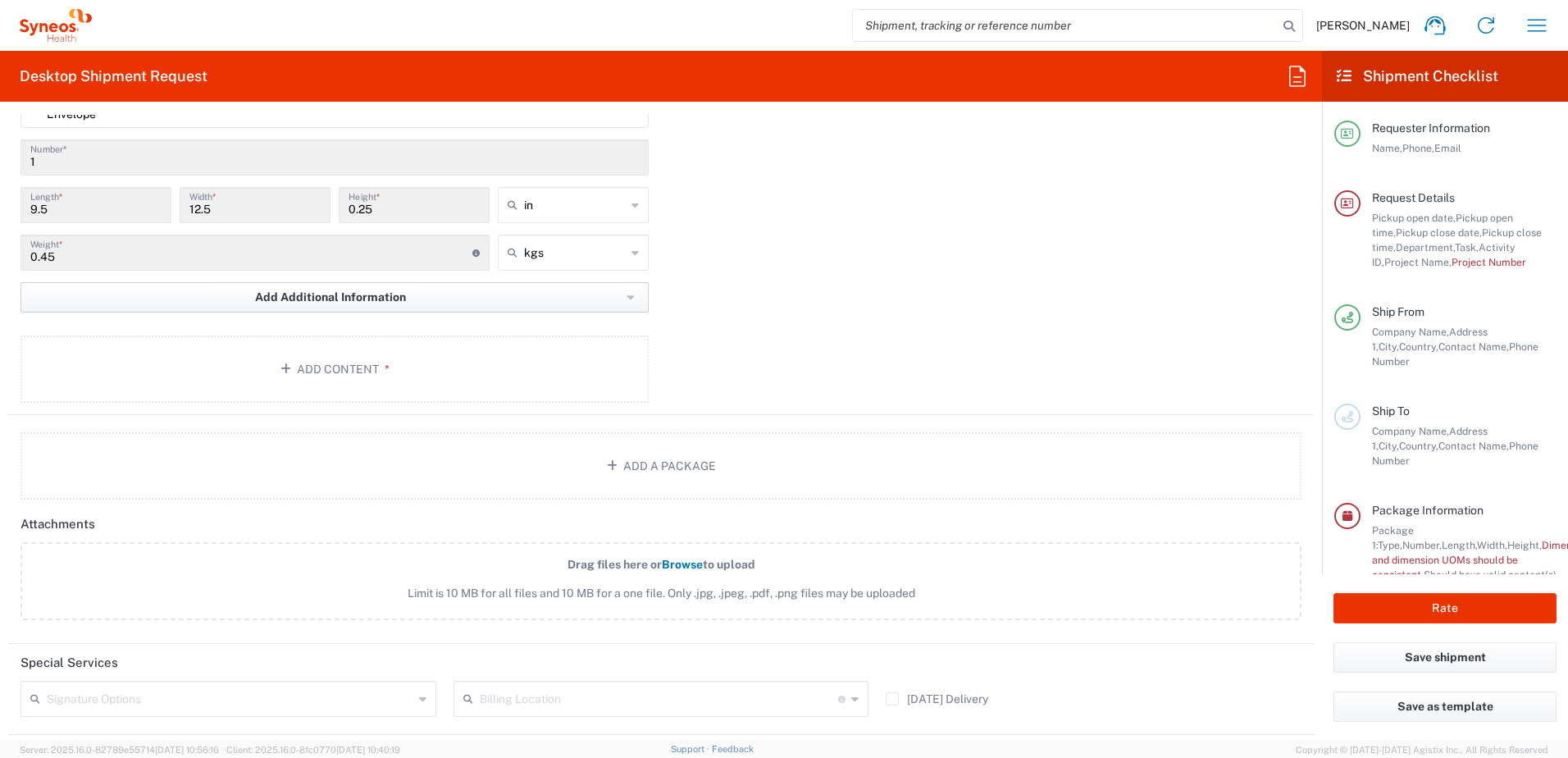
scroll to position [1625, 0]
click at [321, 369] on button "Add Content *" at bounding box center [335, 376] width 628 height 67
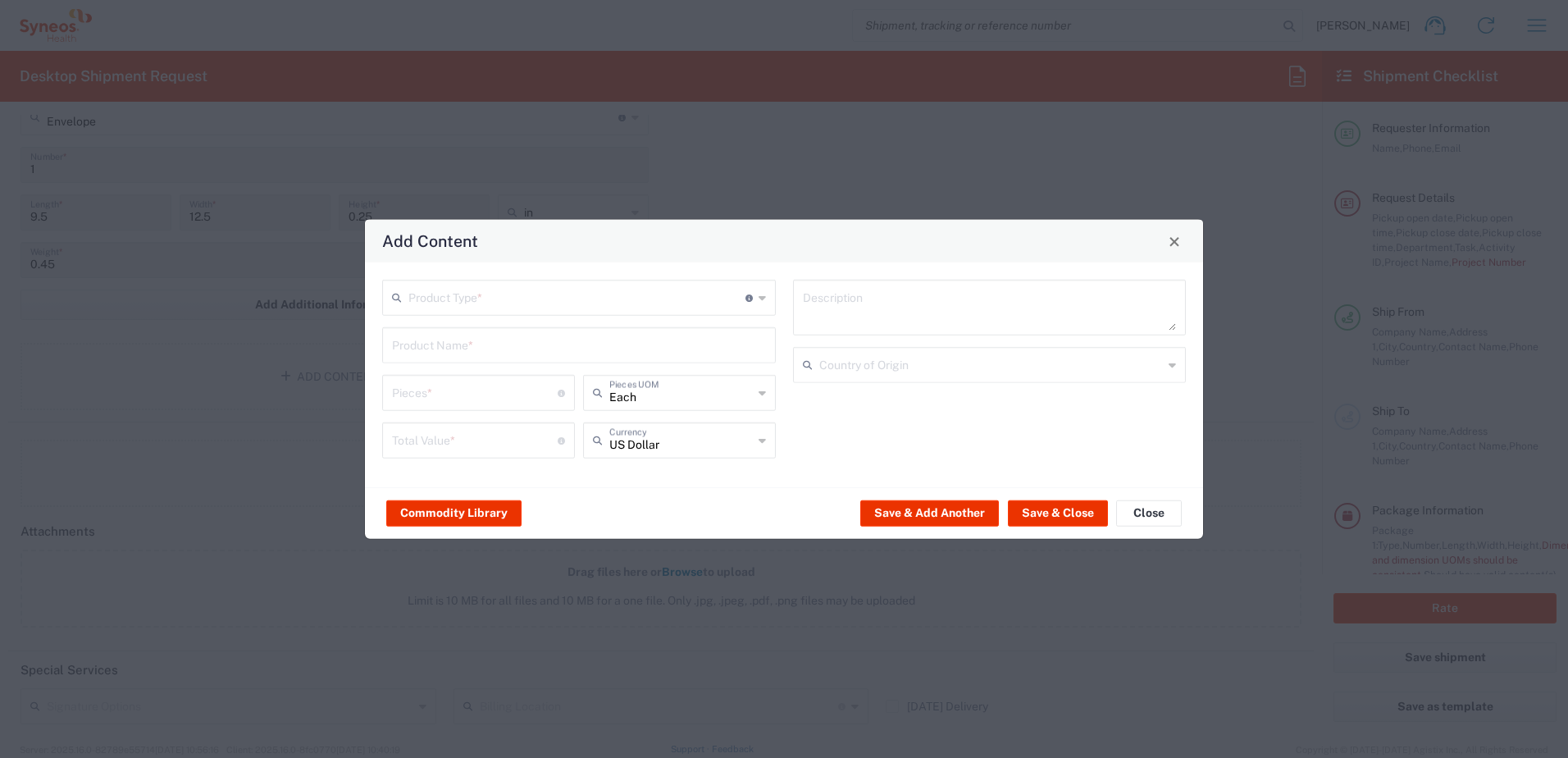
click at [751, 304] on agx-control-info "Document: Paper document generated internally by Syneos, a client, or third-par…" at bounding box center [749, 297] width 8 height 26
click at [571, 323] on span "Documents" at bounding box center [579, 333] width 391 height 25
type input "Documents"
type input "1"
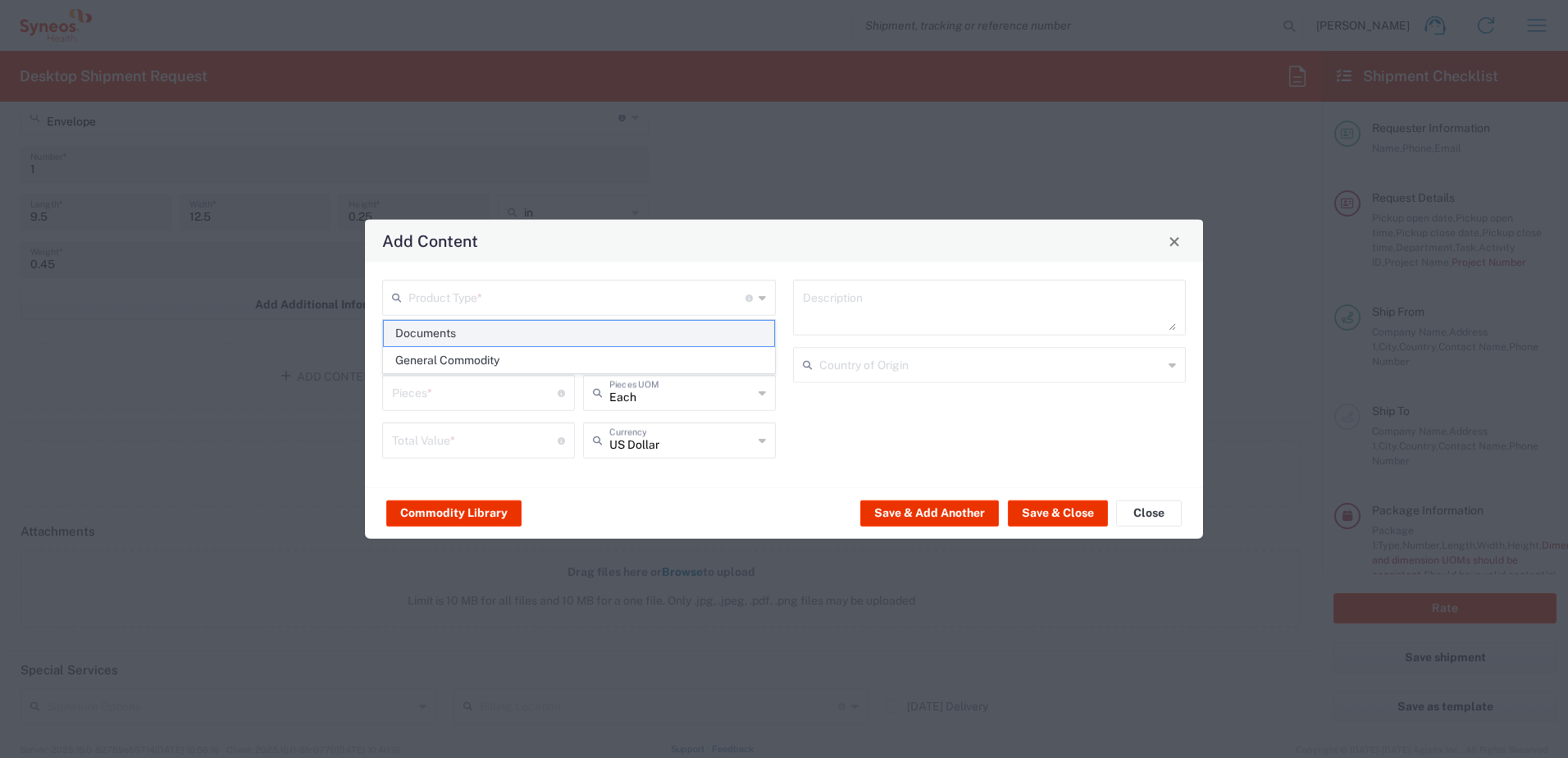
type input "1"
type textarea "Documents"
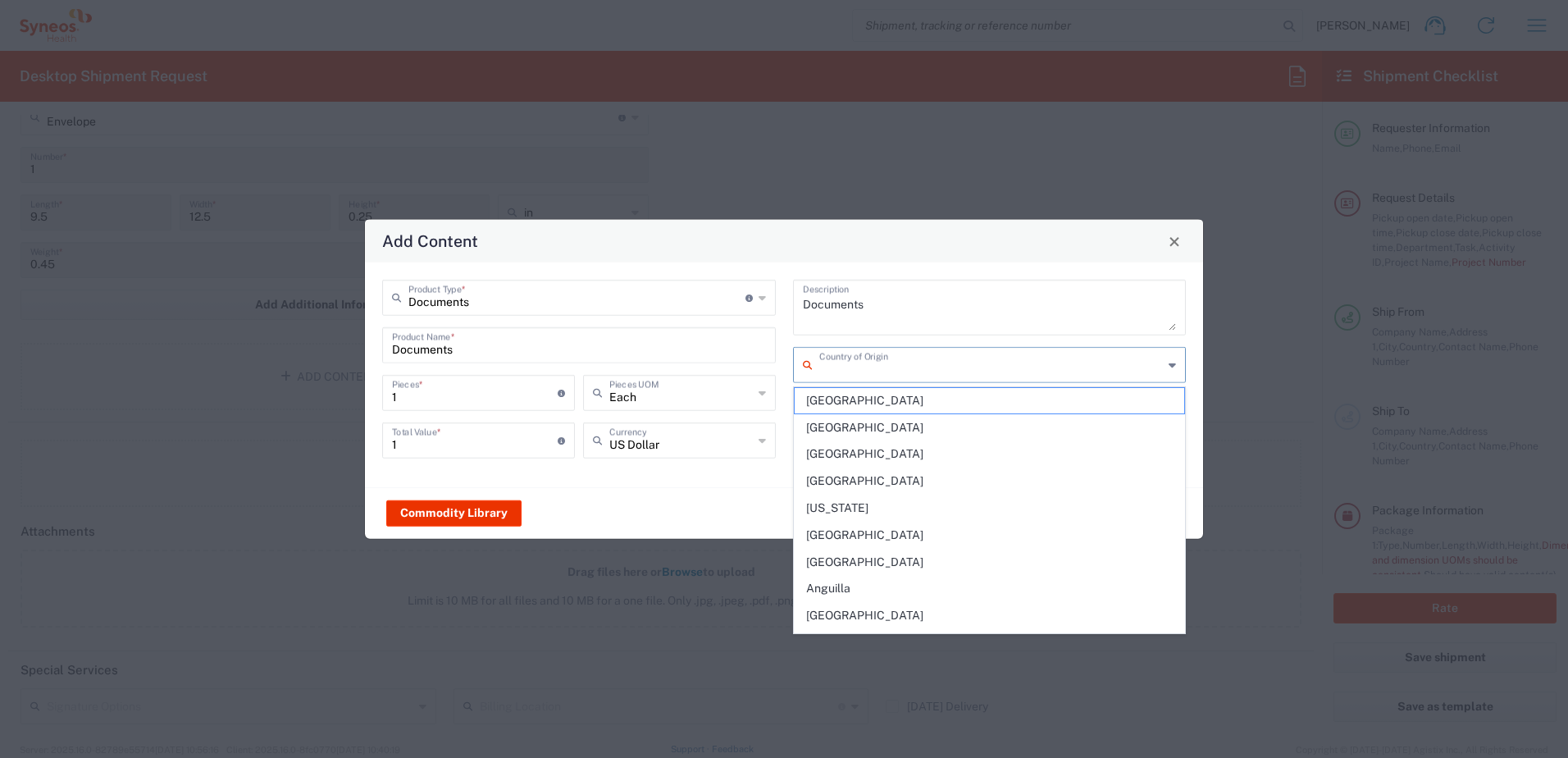
click at [884, 373] on input "text" at bounding box center [992, 364] width 345 height 28
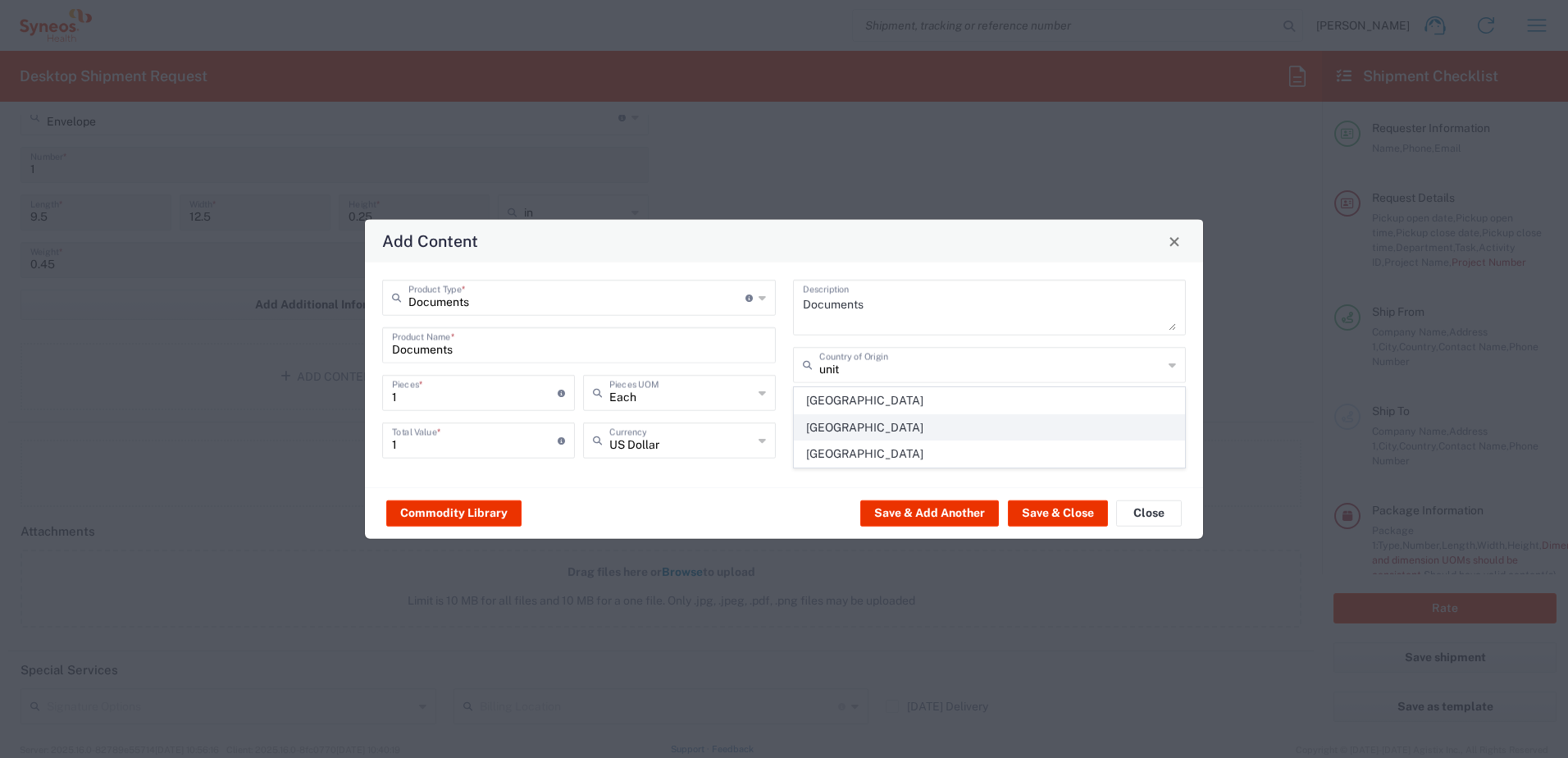
click at [886, 429] on span "[GEOGRAPHIC_DATA]" at bounding box center [990, 428] width 391 height 25
type input "[GEOGRAPHIC_DATA]"
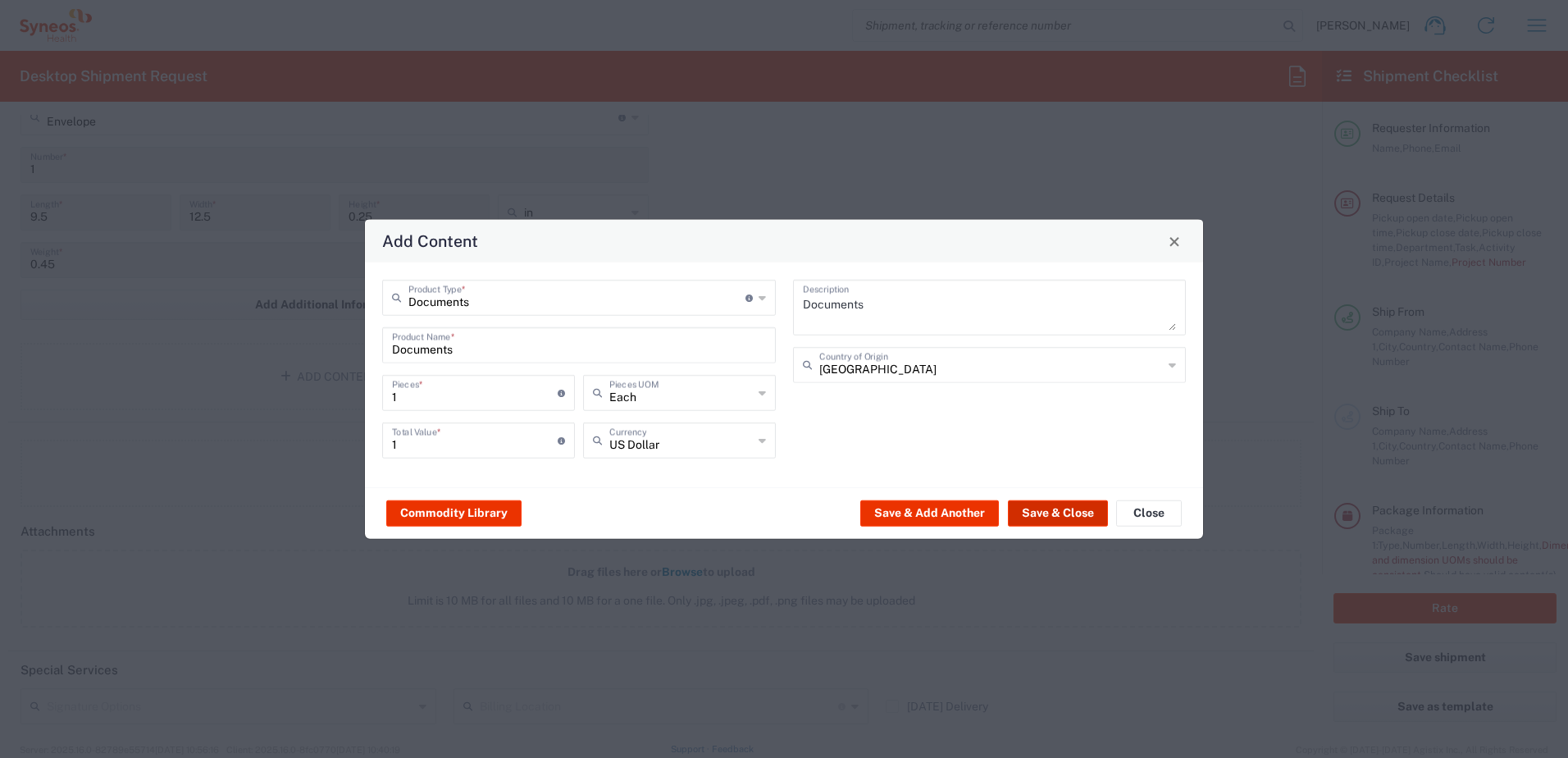
click at [1043, 514] on button "Save & Close" at bounding box center [1058, 512] width 100 height 26
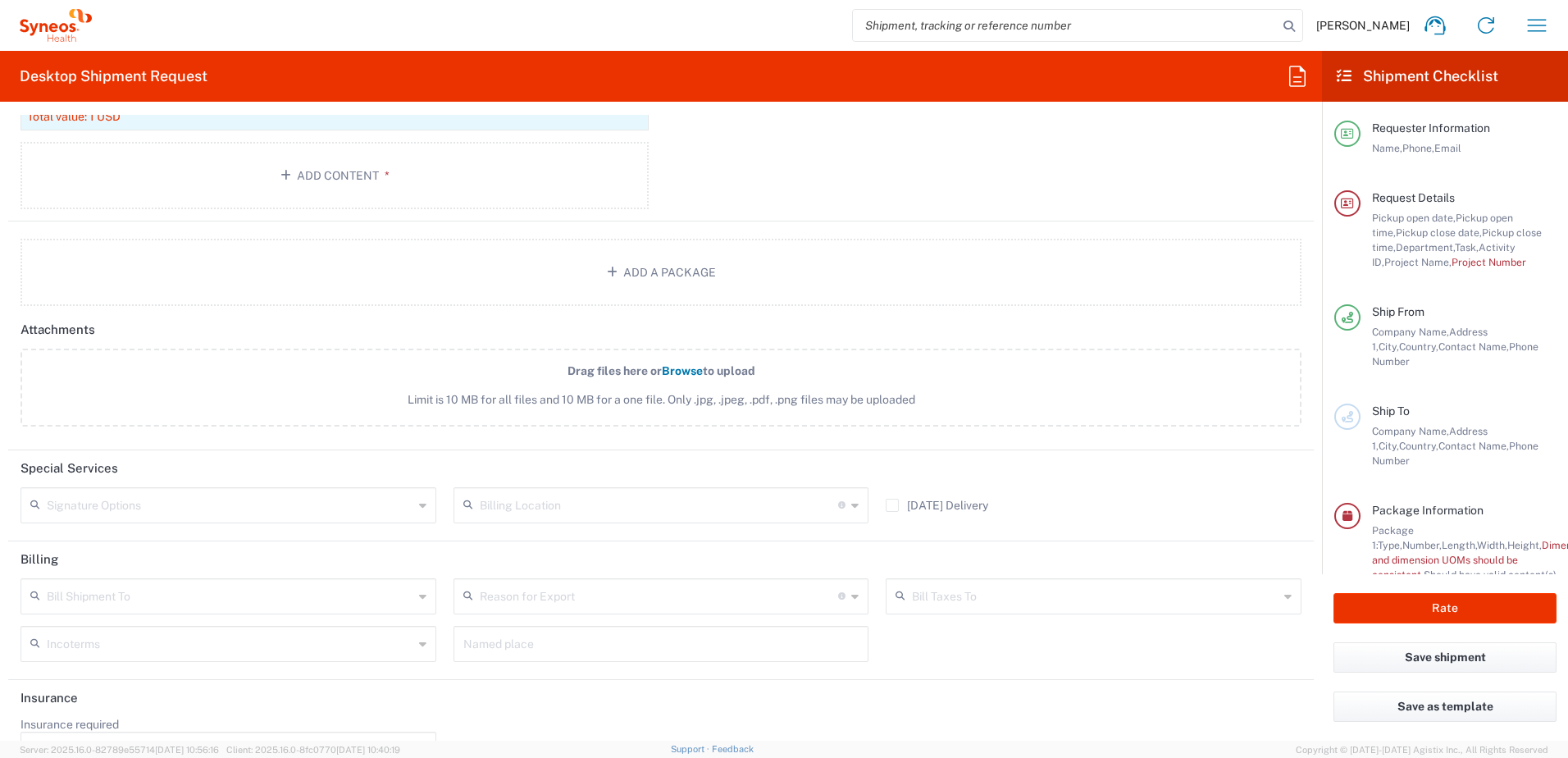
scroll to position [1968, 0]
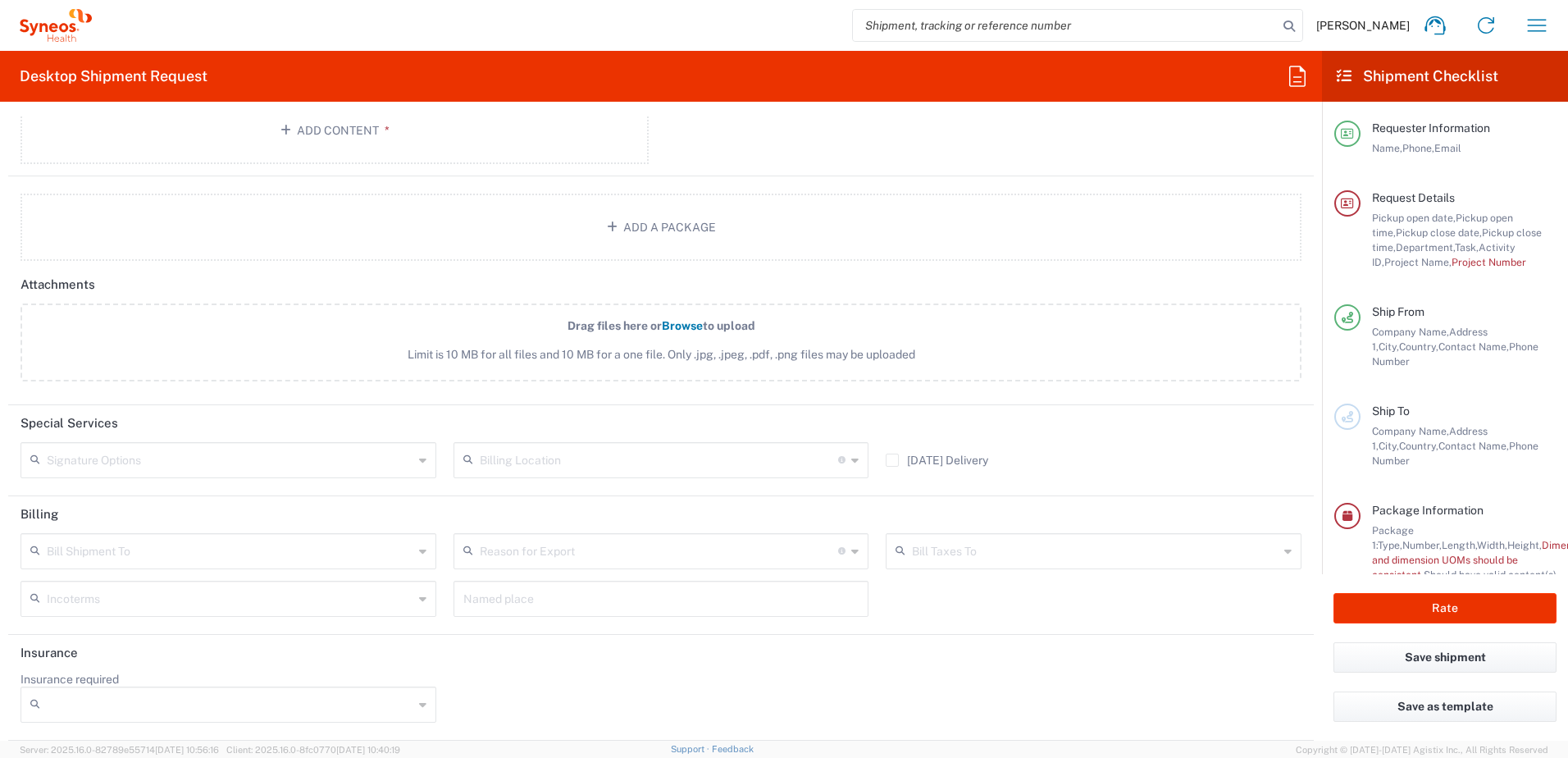
click at [640, 558] on input "text" at bounding box center [659, 550] width 359 height 28
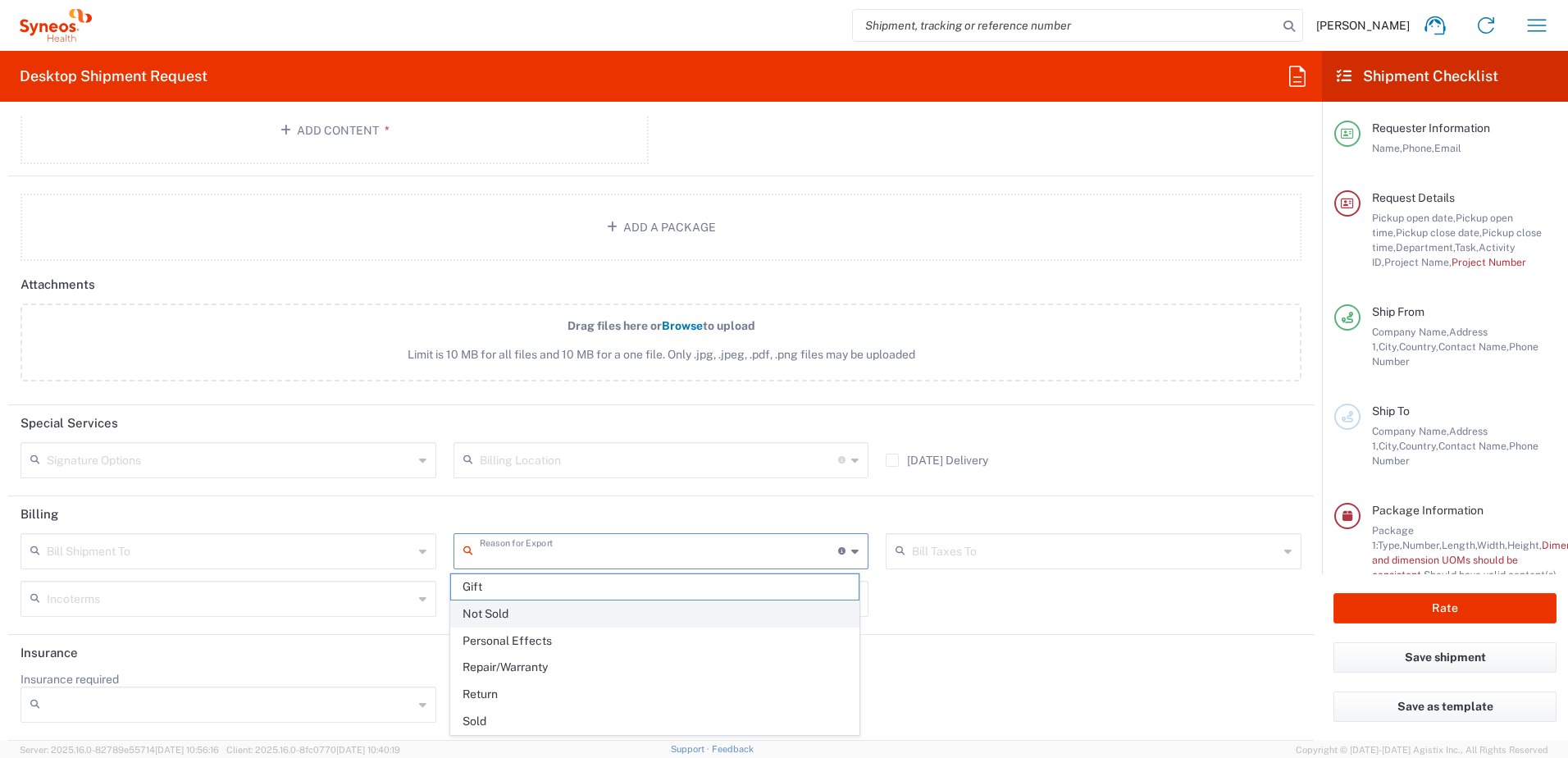
click at [579, 616] on span "Not Sold" at bounding box center [655, 614] width 408 height 25
type input "Not Sold"
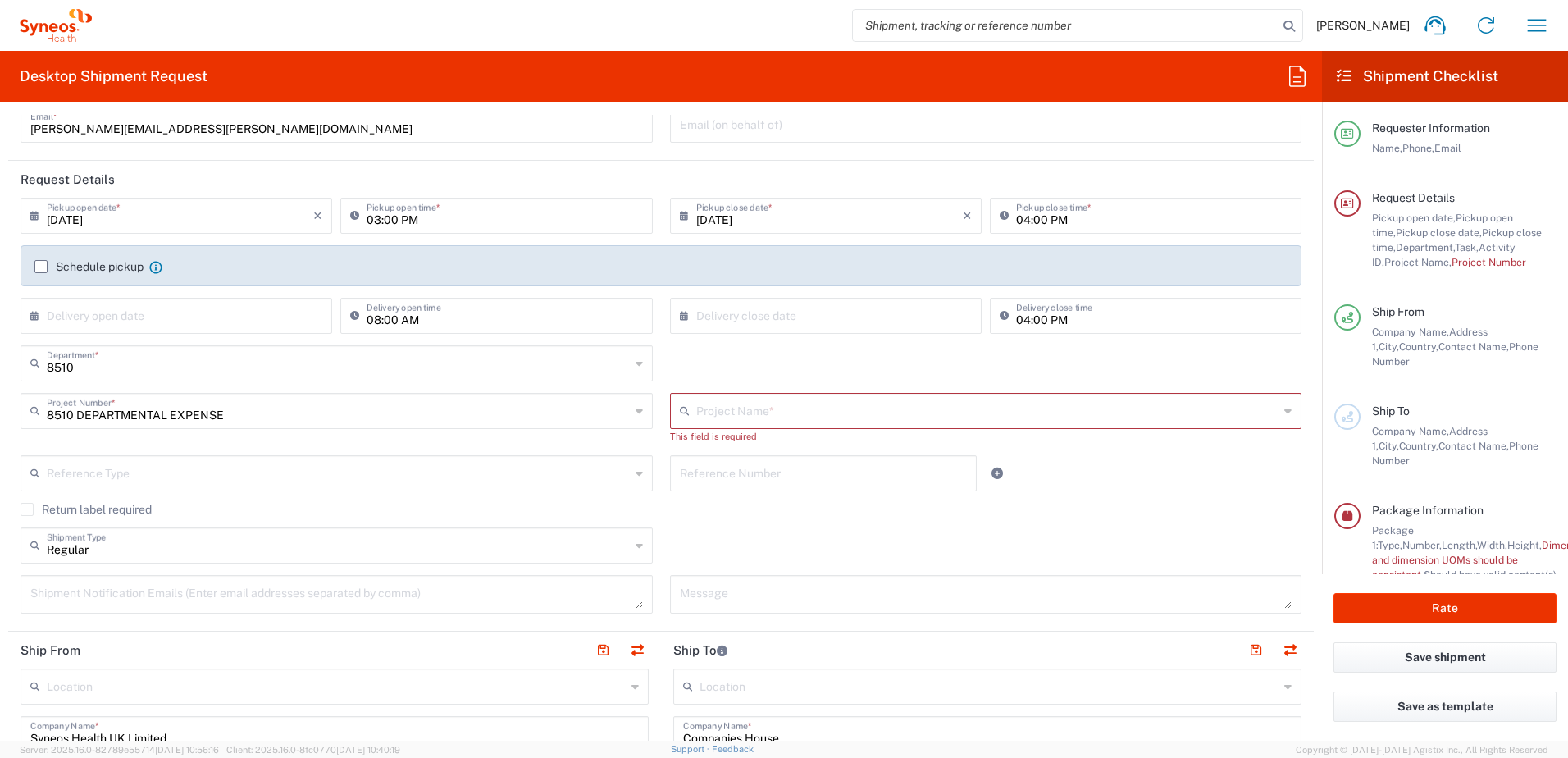
scroll to position [0, 0]
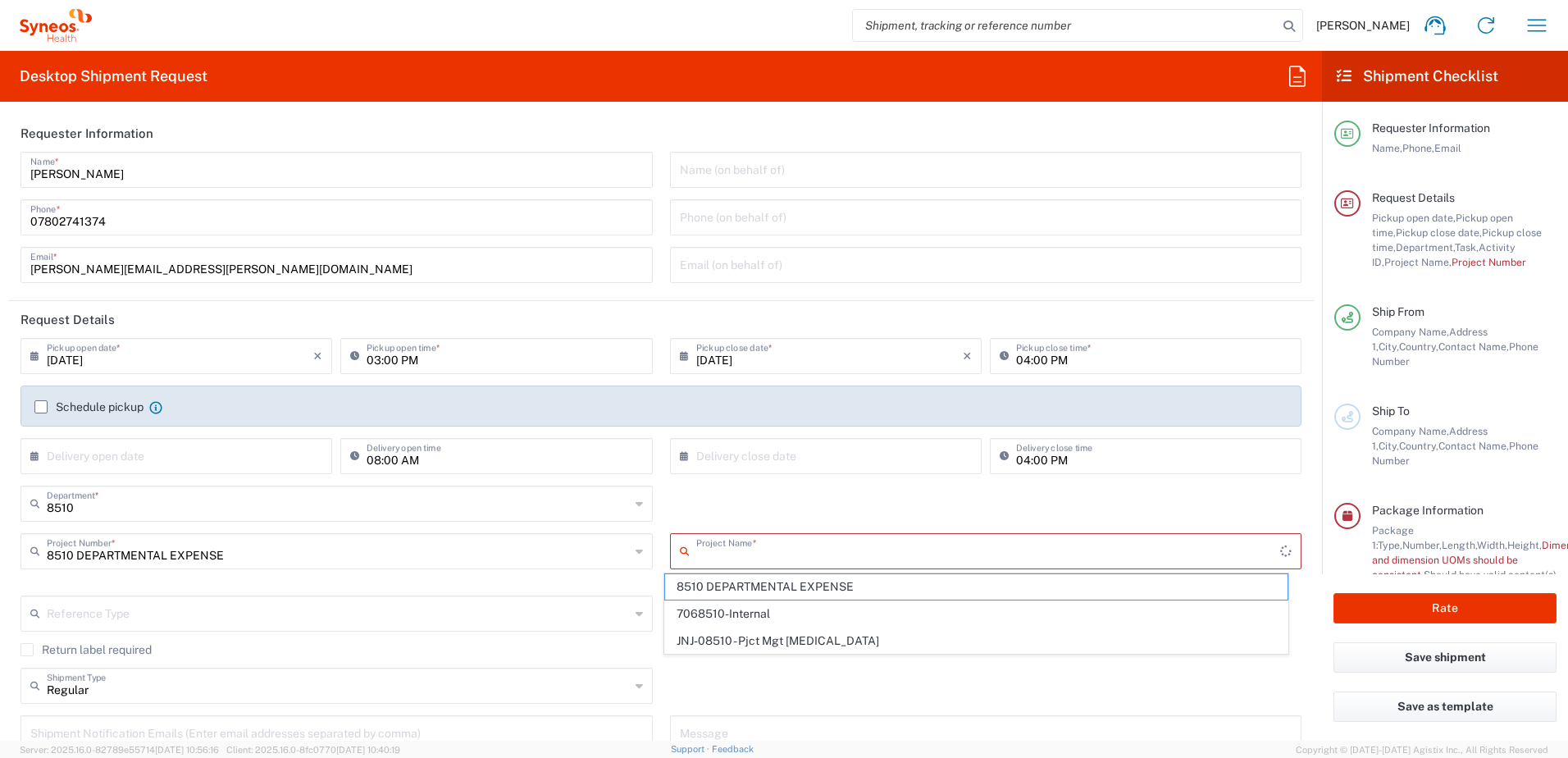
click at [733, 555] on input "text" at bounding box center [988, 550] width 585 height 28
click at [744, 607] on span "8510 DEPARTMENTAL EXPENSE" at bounding box center [976, 614] width 623 height 25
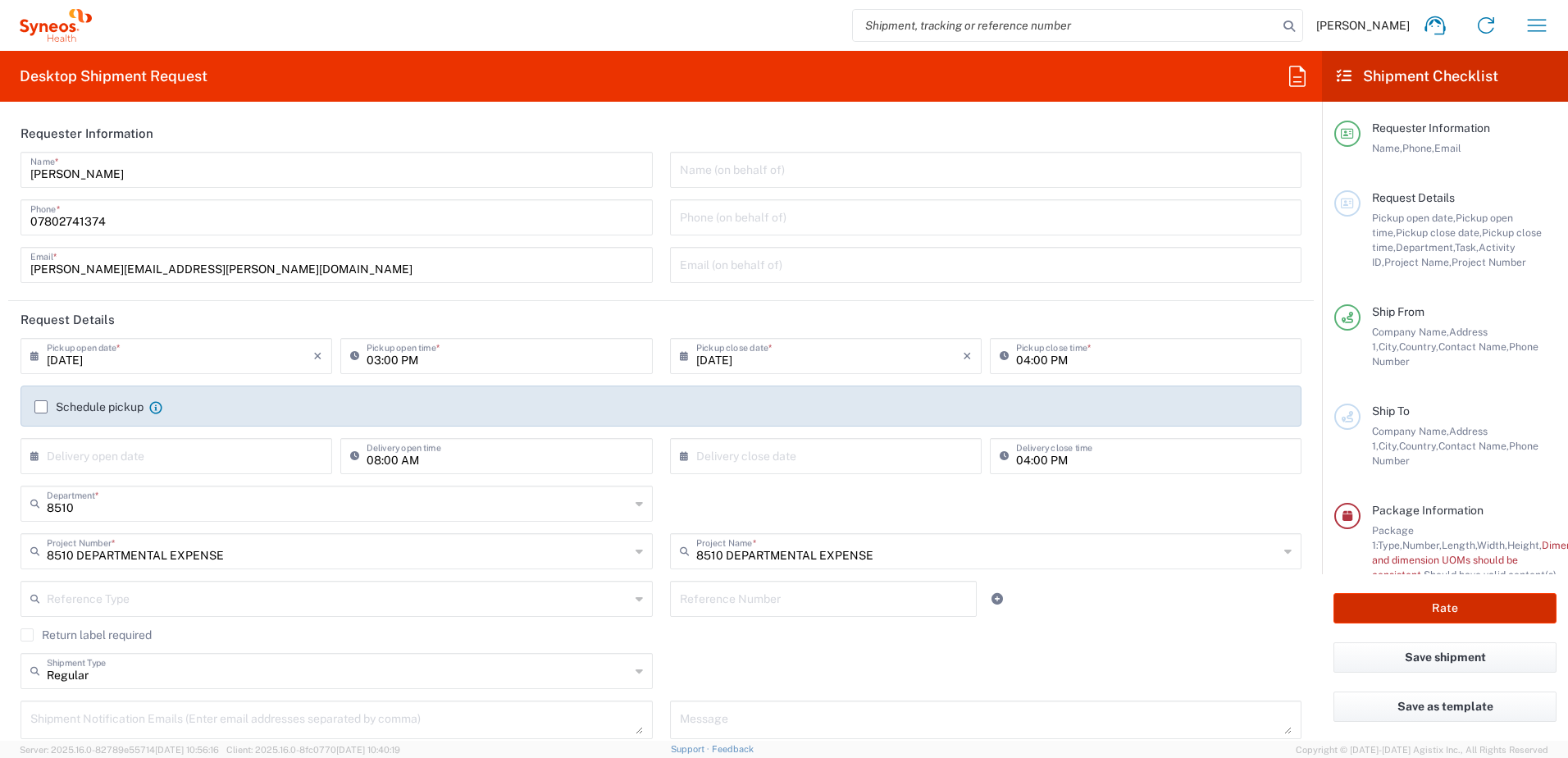
click at [1420, 593] on button "Rate" at bounding box center [1445, 608] width 223 height 30
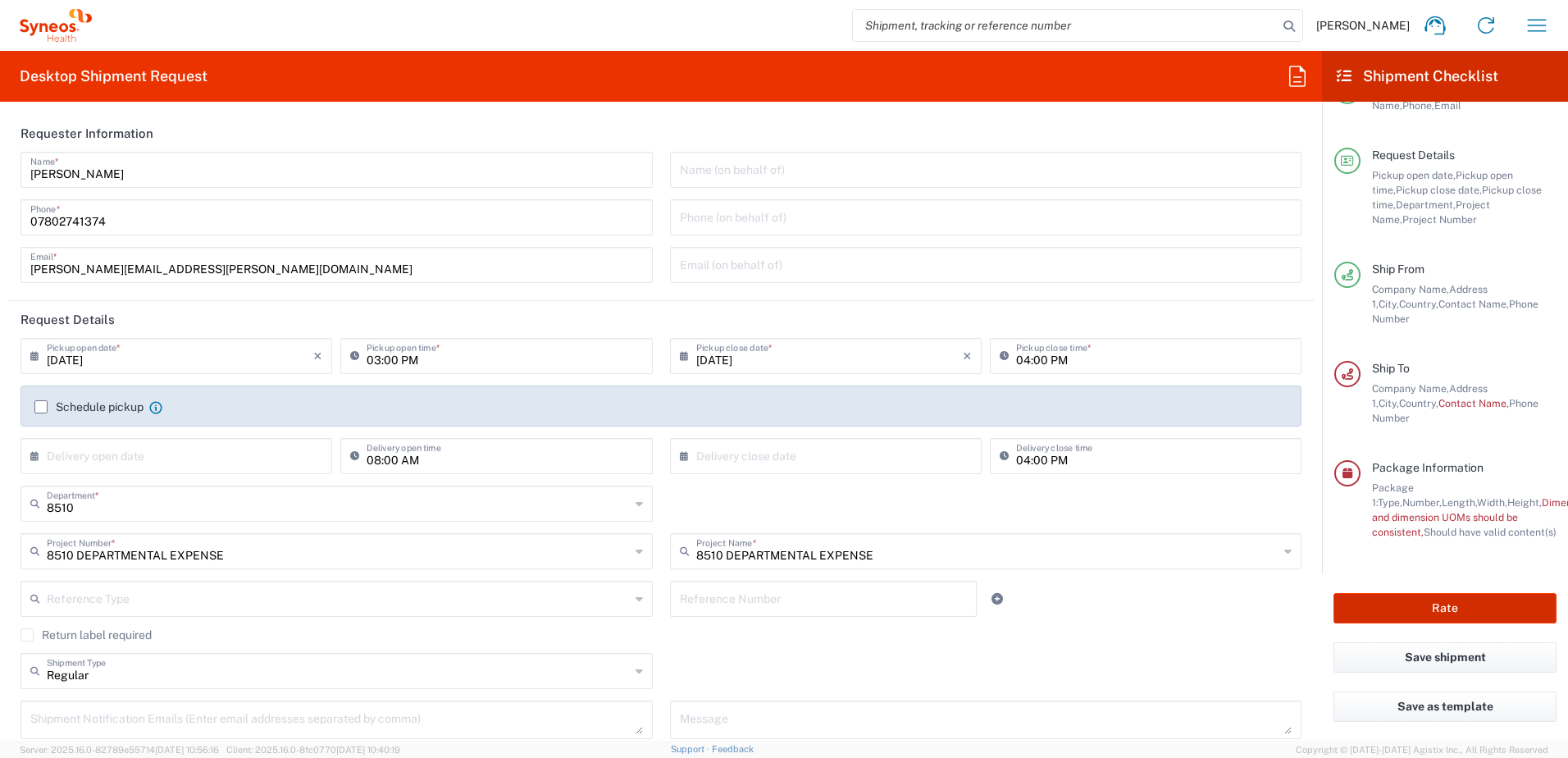
type input "8510 DEPARTMENTAL EXPENSE"
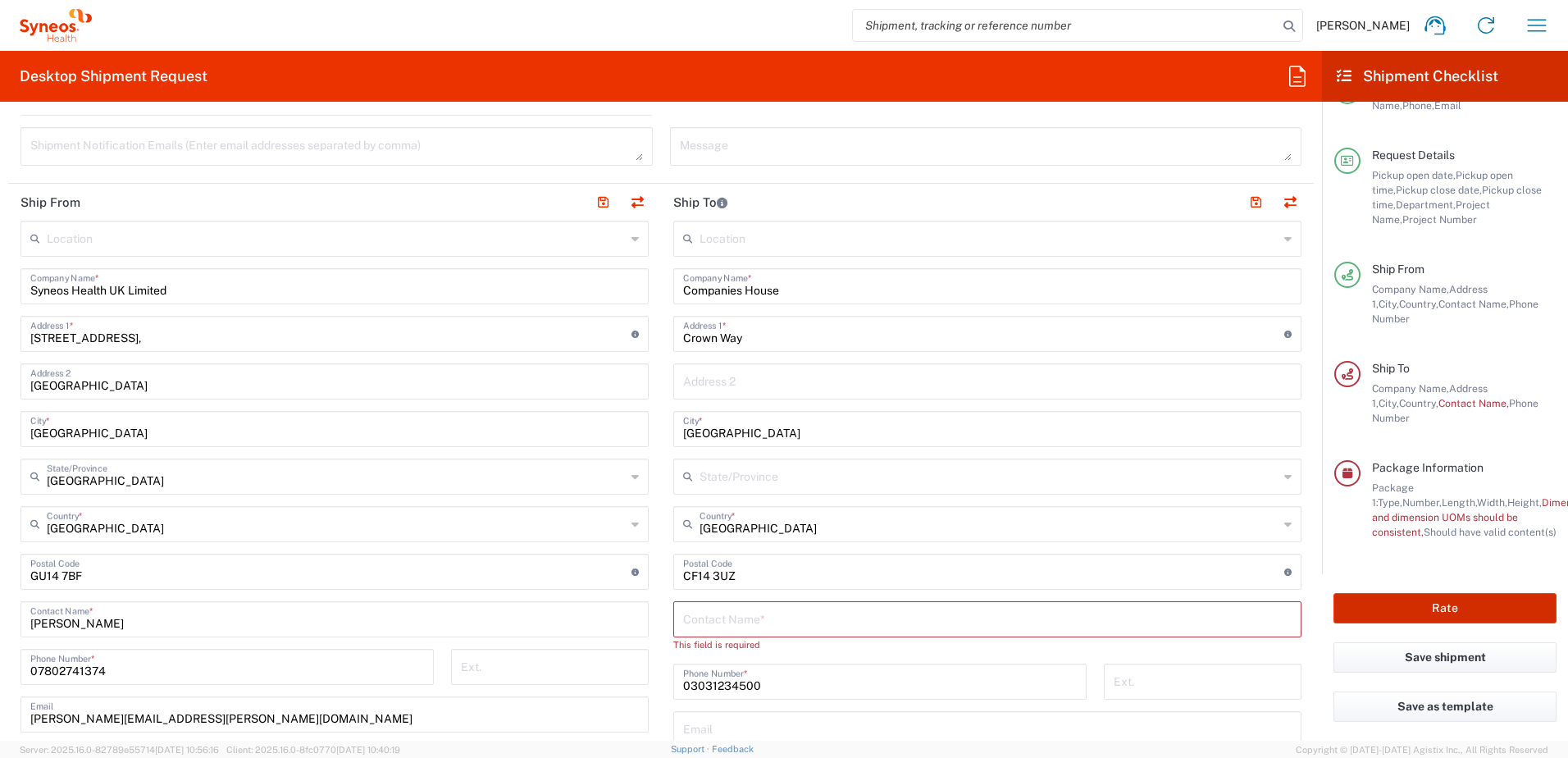
scroll to position [574, 0]
click at [796, 336] on input "Crown Way" at bounding box center [984, 331] width 602 height 28
drag, startPoint x: 796, startPoint y: 336, endPoint x: 865, endPoint y: 332, distance: 69.1
click at [796, 336] on input "Crown Way" at bounding box center [984, 331] width 602 height 28
click at [1029, 362] on div "Address 2" at bounding box center [987, 380] width 628 height 36
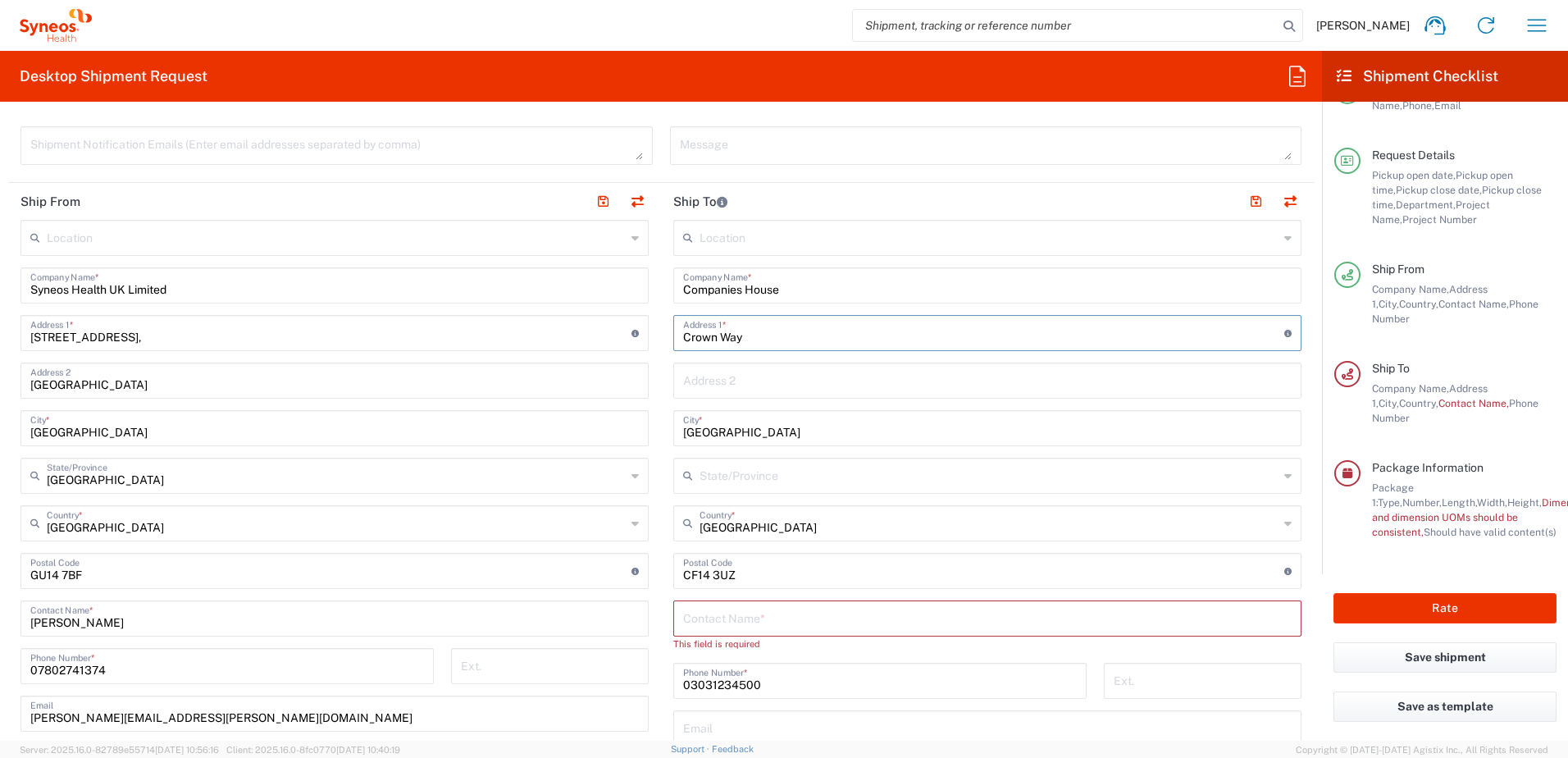
drag, startPoint x: 970, startPoint y: 330, endPoint x: 612, endPoint y: 315, distance: 358.3
click at [612, 315] on div "Ship From Location [PERSON_NAME] LLC-[GEOGRAPHIC_DATA] [GEOGRAPHIC_DATA] [GEOGR…" at bounding box center [661, 597] width 1306 height 827
type input "Crown Way"
click at [1043, 422] on input "[GEOGRAPHIC_DATA]" at bounding box center [987, 427] width 608 height 28
drag, startPoint x: 772, startPoint y: 429, endPoint x: 648, endPoint y: 423, distance: 124.1
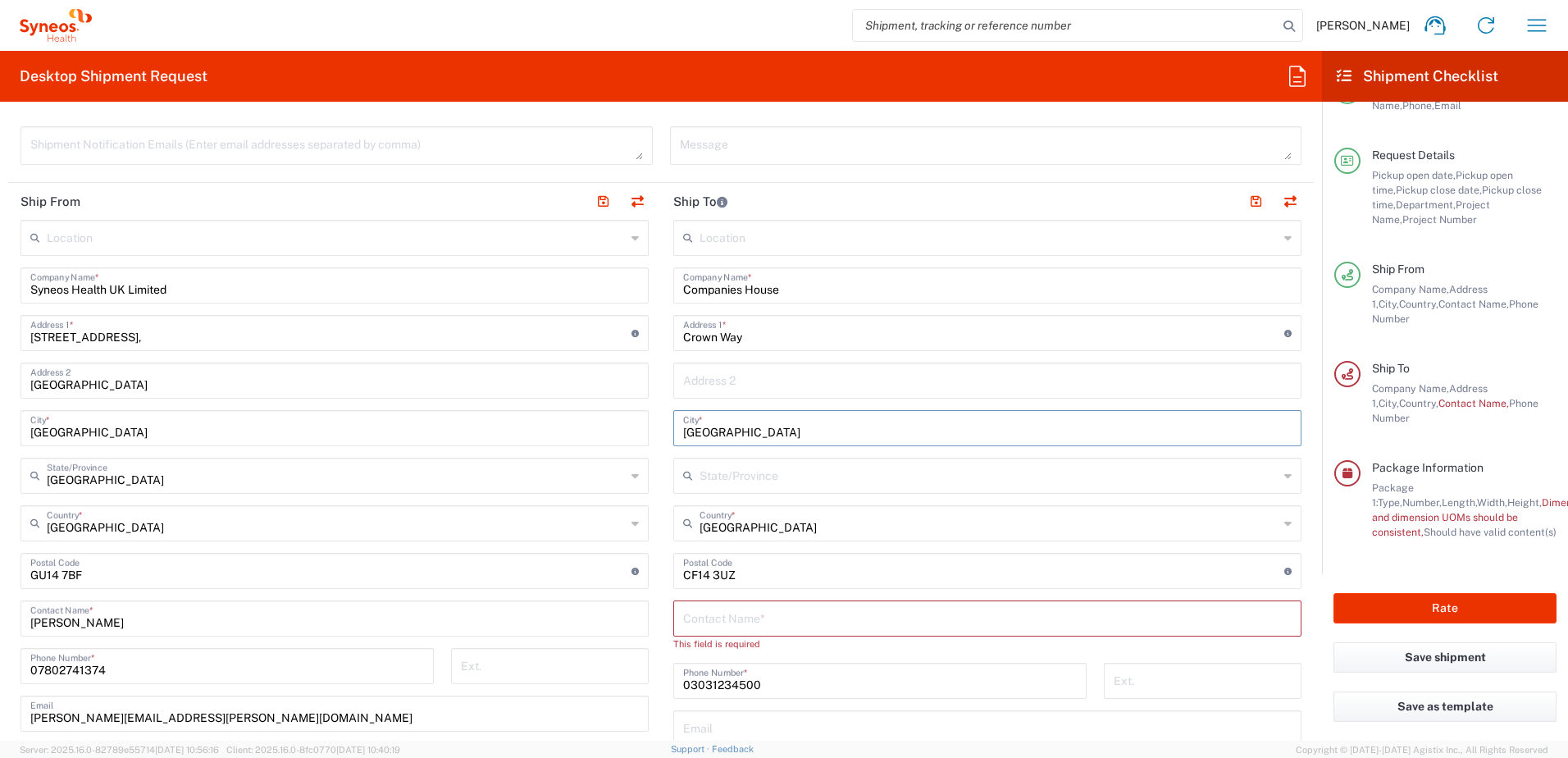
click at [648, 423] on div "Ship From Location [PERSON_NAME] LLC-[GEOGRAPHIC_DATA] [GEOGRAPHIC_DATA] [GEOGR…" at bounding box center [661, 597] width 1306 height 827
type input "[GEOGRAPHIC_DATA]"
click at [813, 519] on input "[GEOGRAPHIC_DATA]" at bounding box center [989, 522] width 579 height 28
type input "[GEOGRAPHIC_DATA]"
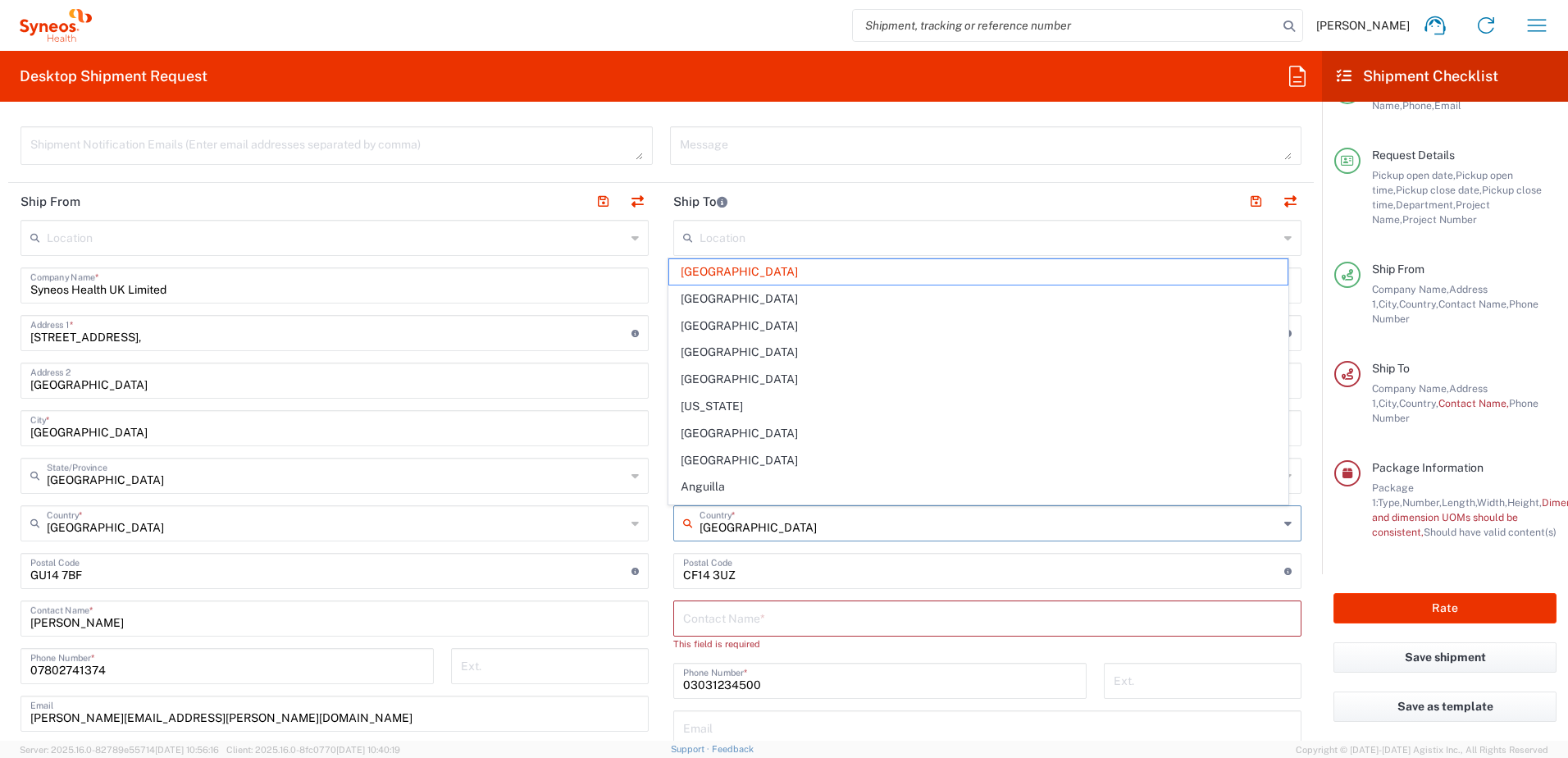
click at [789, 585] on div "Postal Code Enter Postal Code here" at bounding box center [987, 571] width 628 height 36
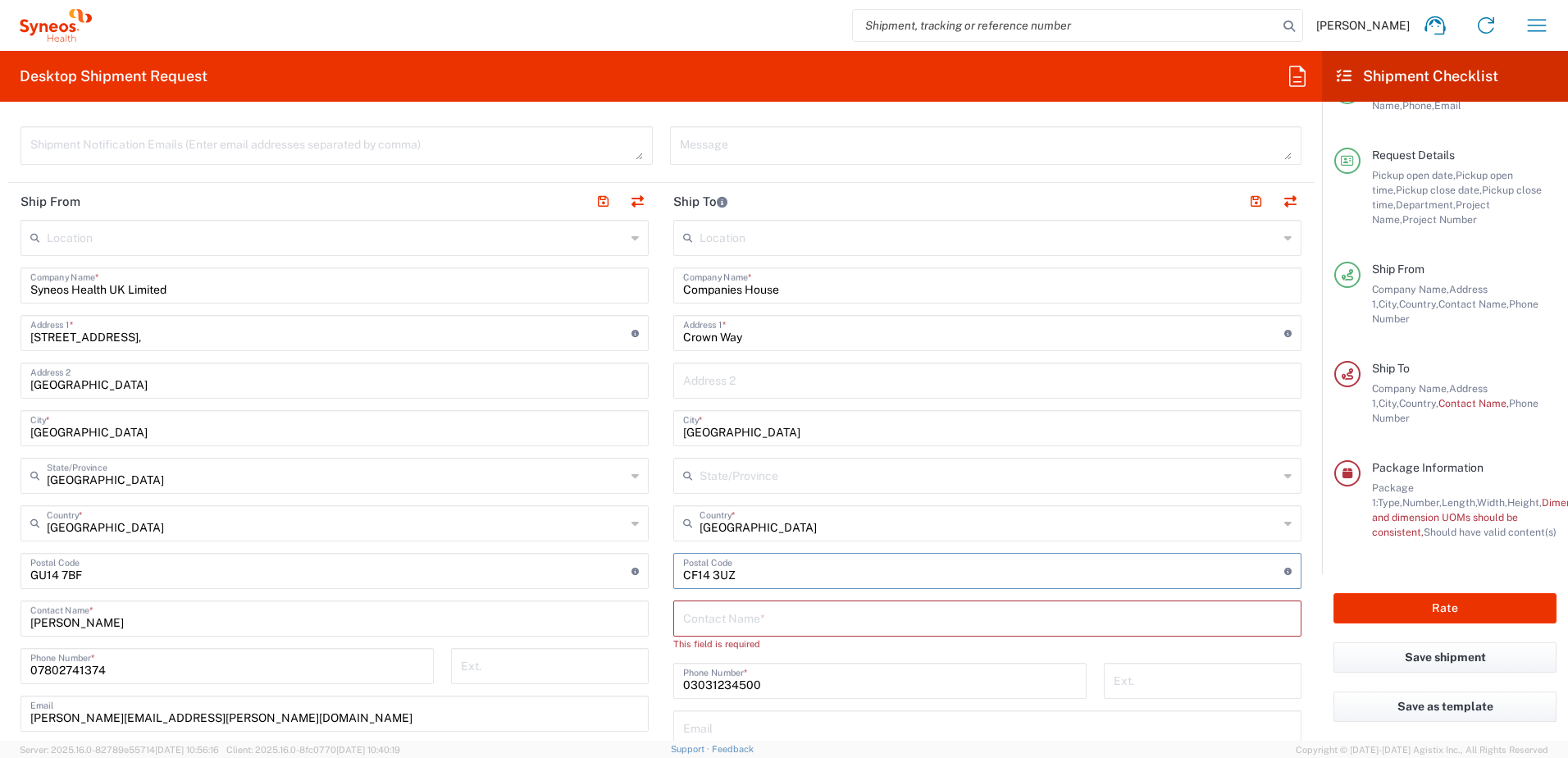
click at [705, 569] on input "undefined" at bounding box center [984, 570] width 602 height 28
click at [684, 571] on input "undefined" at bounding box center [984, 570] width 602 height 28
click at [684, 573] on input "undefined" at bounding box center [984, 570] width 602 height 28
type input "CF14 3UZ"
click at [766, 611] on input "text" at bounding box center [987, 617] width 608 height 28
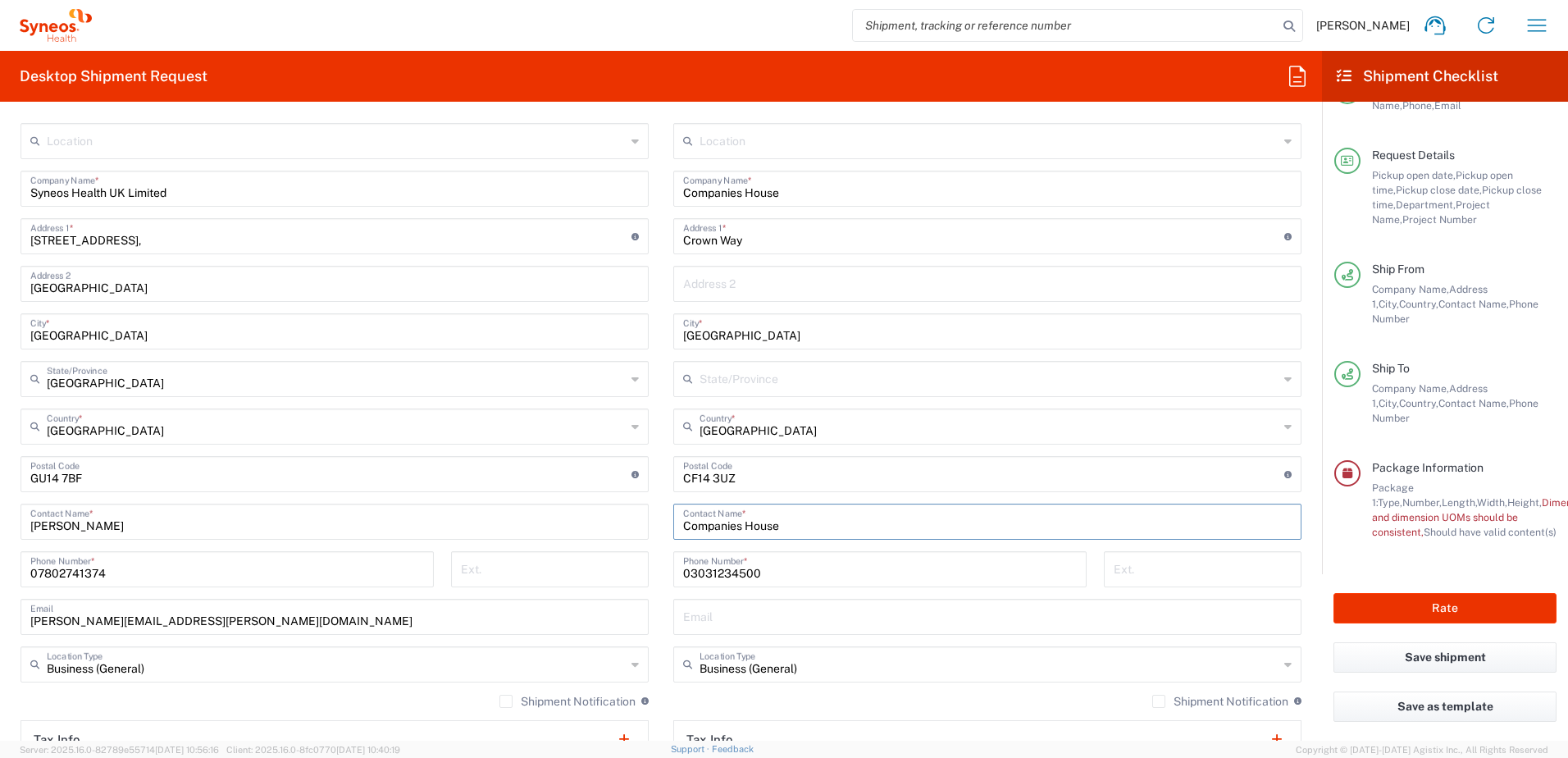
scroll to position [902, 0]
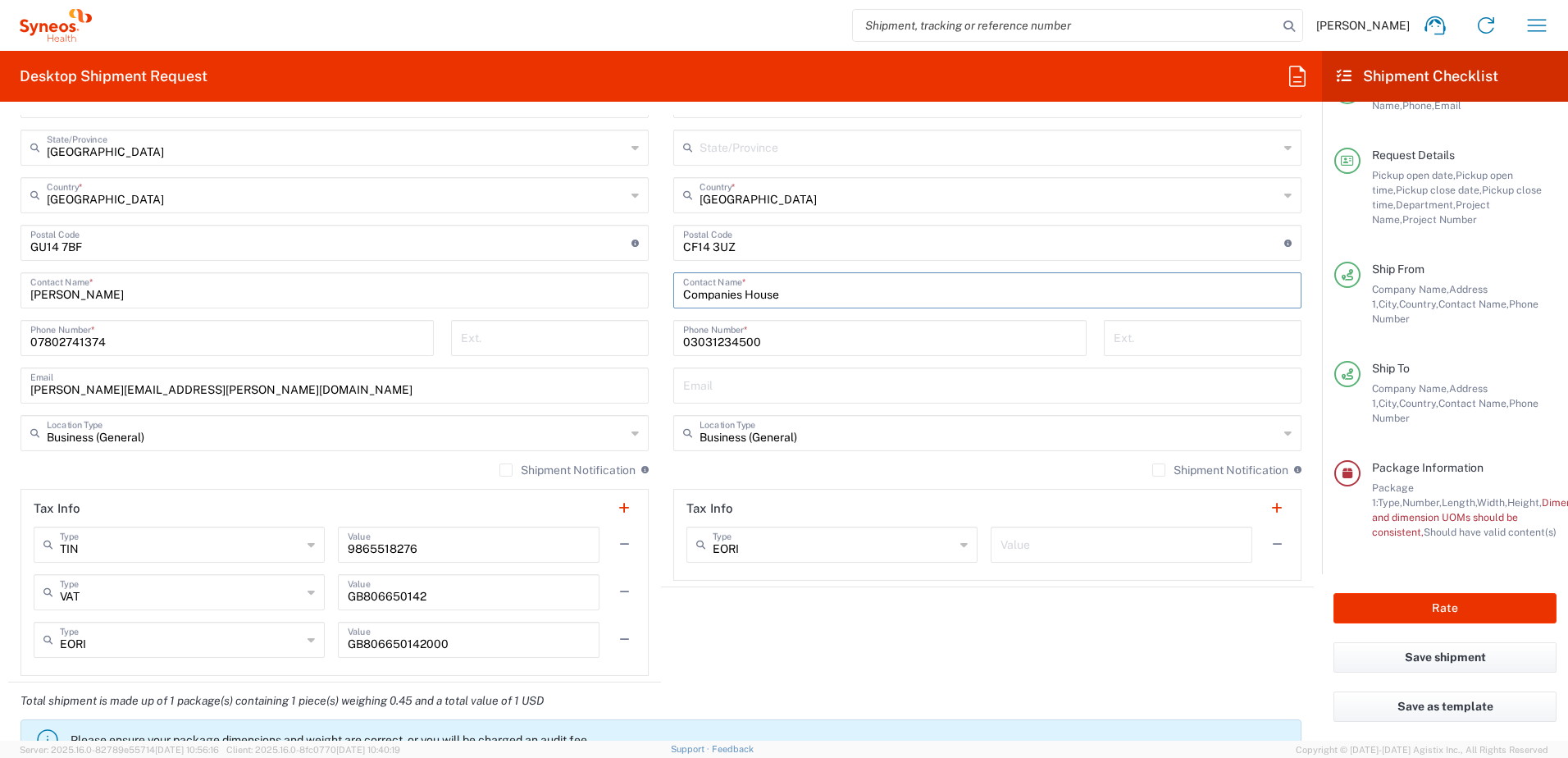
type input "Companies House"
drag, startPoint x: 734, startPoint y: 340, endPoint x: 924, endPoint y: 320, distance: 191.0
click at [909, 318] on div "Location [PERSON_NAME] LLC-[GEOGRAPHIC_DATA] [GEOGRAPHIC_DATA] [GEOGRAPHIC_DATA…" at bounding box center [987, 236] width 628 height 689
type input "03031234500"
drag, startPoint x: 1101, startPoint y: 470, endPoint x: 1143, endPoint y: 476, distance: 42.4
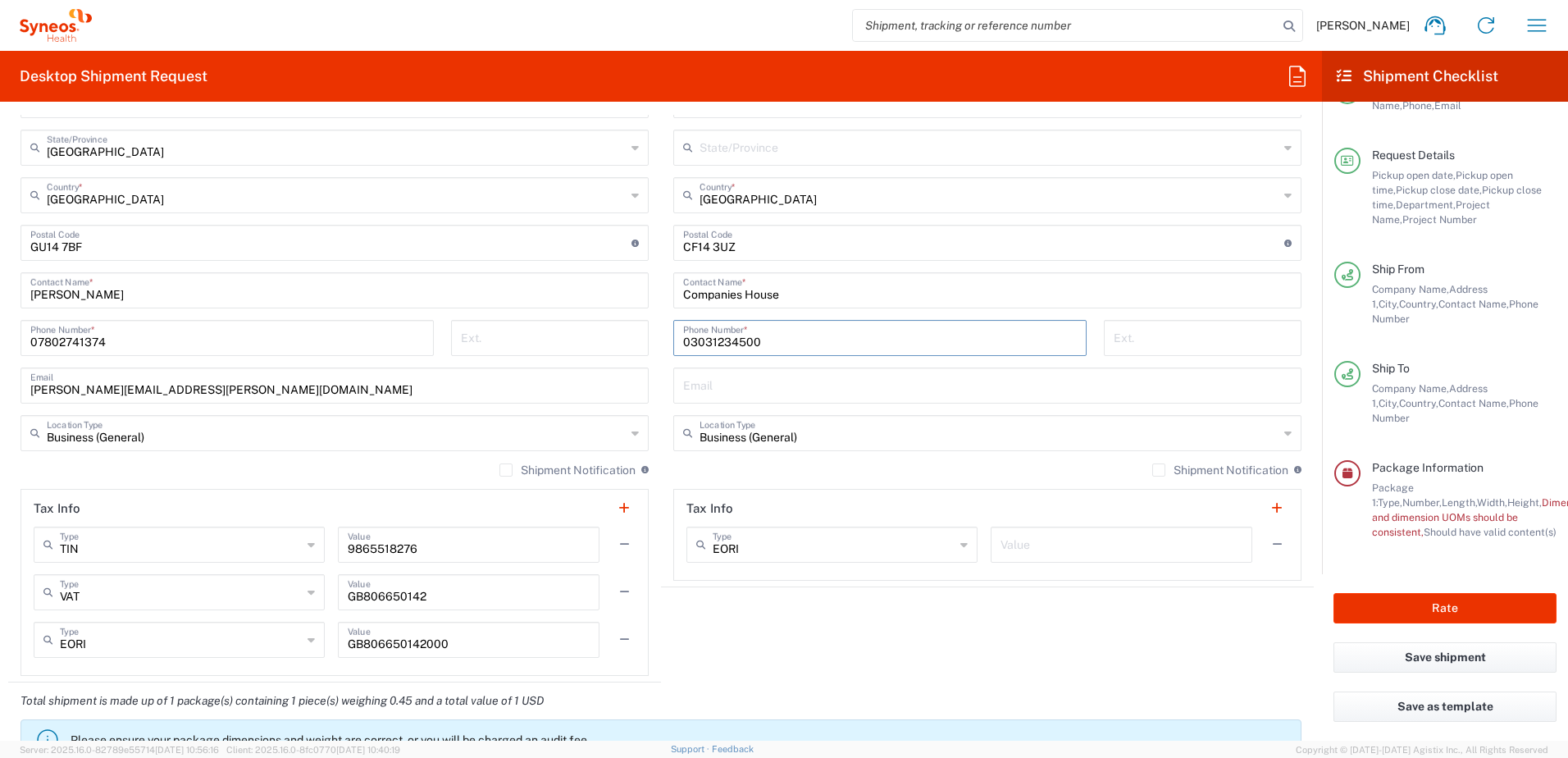
click at [1101, 470] on div "Shipment Notification If checked, a shipment notification email will be sent to…" at bounding box center [987, 475] width 628 height 26
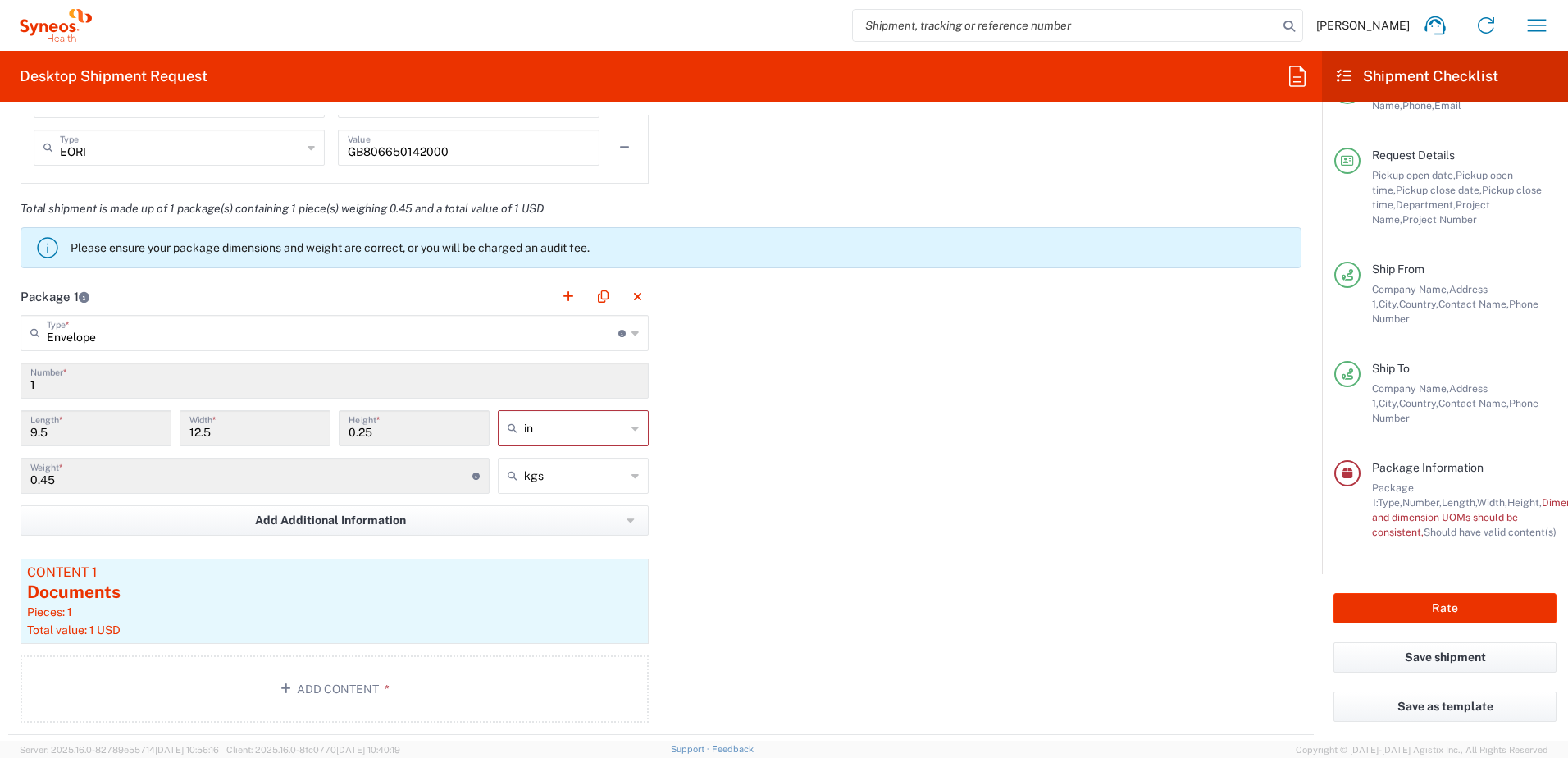
scroll to position [1477, 0]
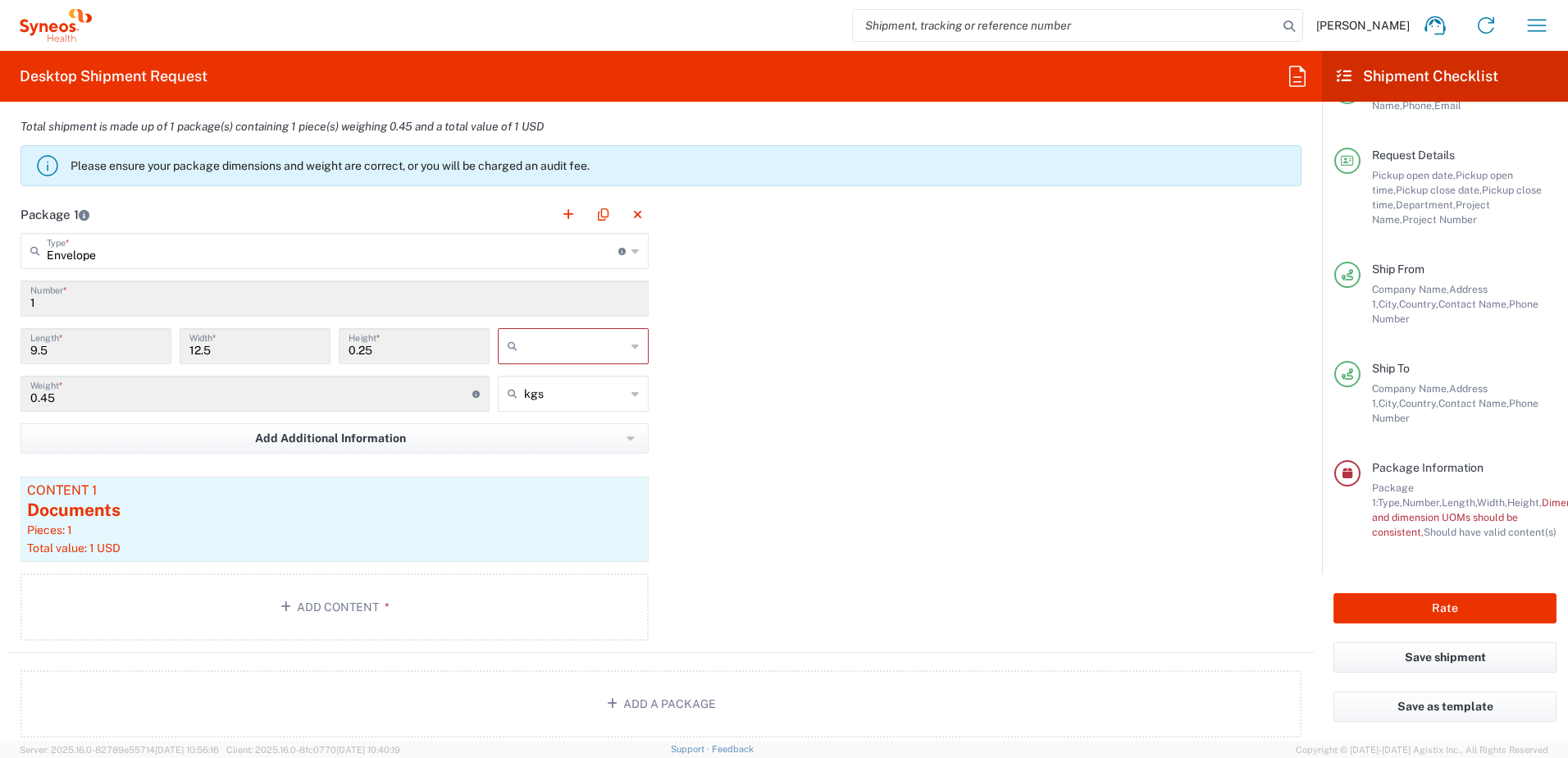
click at [590, 347] on input "text" at bounding box center [575, 346] width 102 height 26
click at [558, 409] on span "cm" at bounding box center [567, 409] width 146 height 25
type input "24.13"
type input "31.75"
type input "0.64"
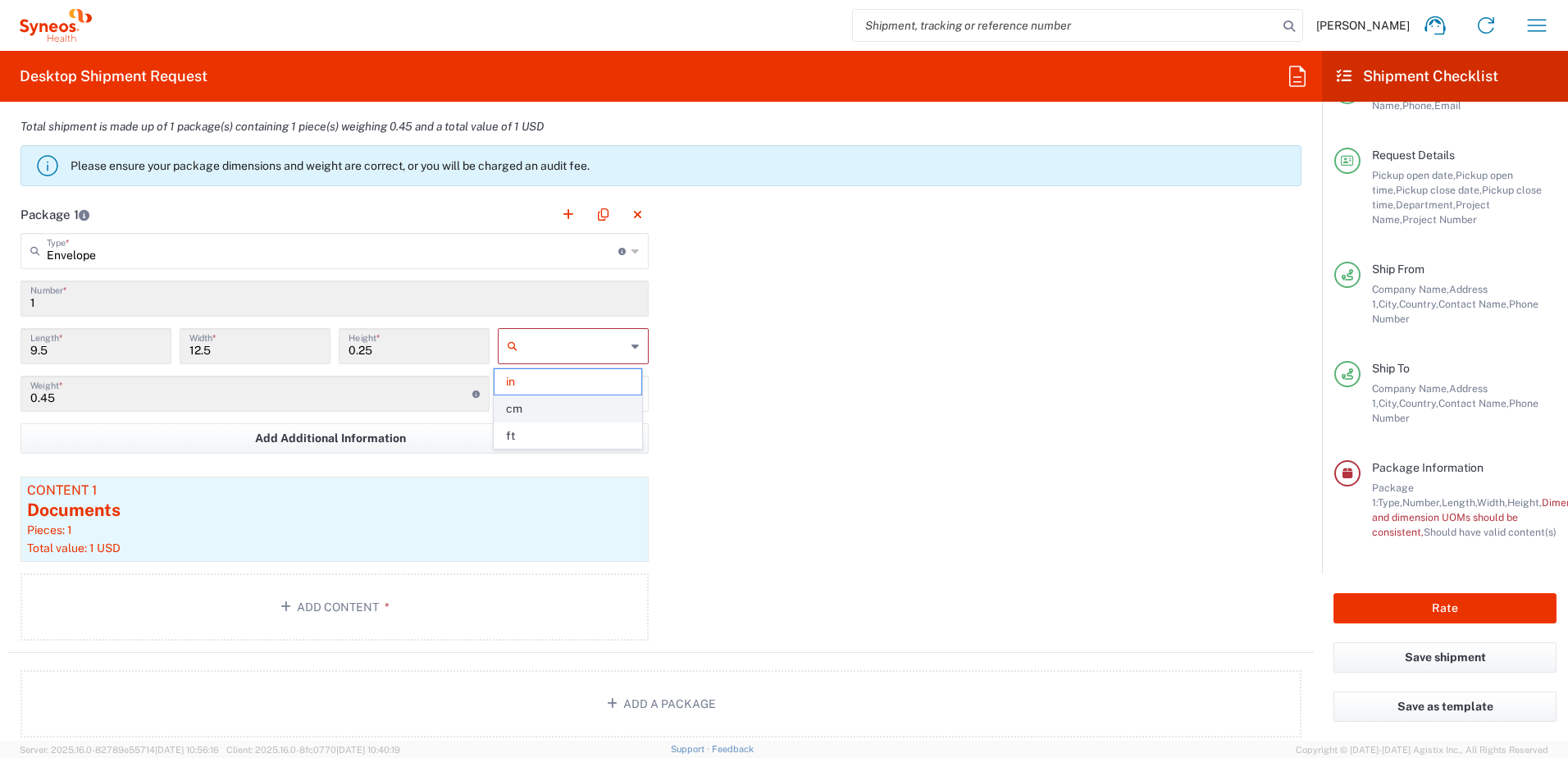
type input "cm"
click at [656, 322] on div "Package 1 Envelope Type * Material used to package goods Envelope Large Box Med…" at bounding box center [661, 424] width 1306 height 457
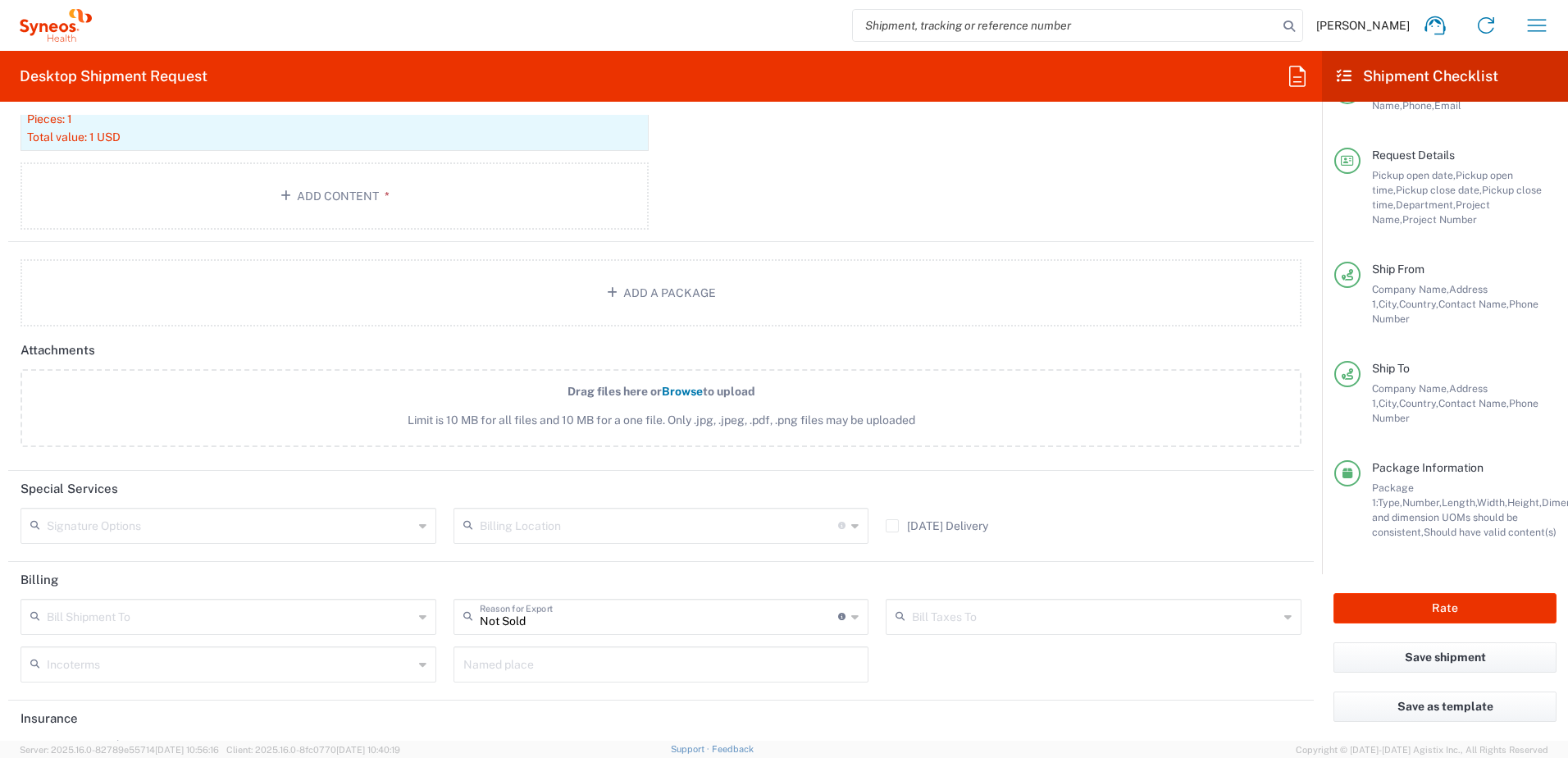
scroll to position [1953, 0]
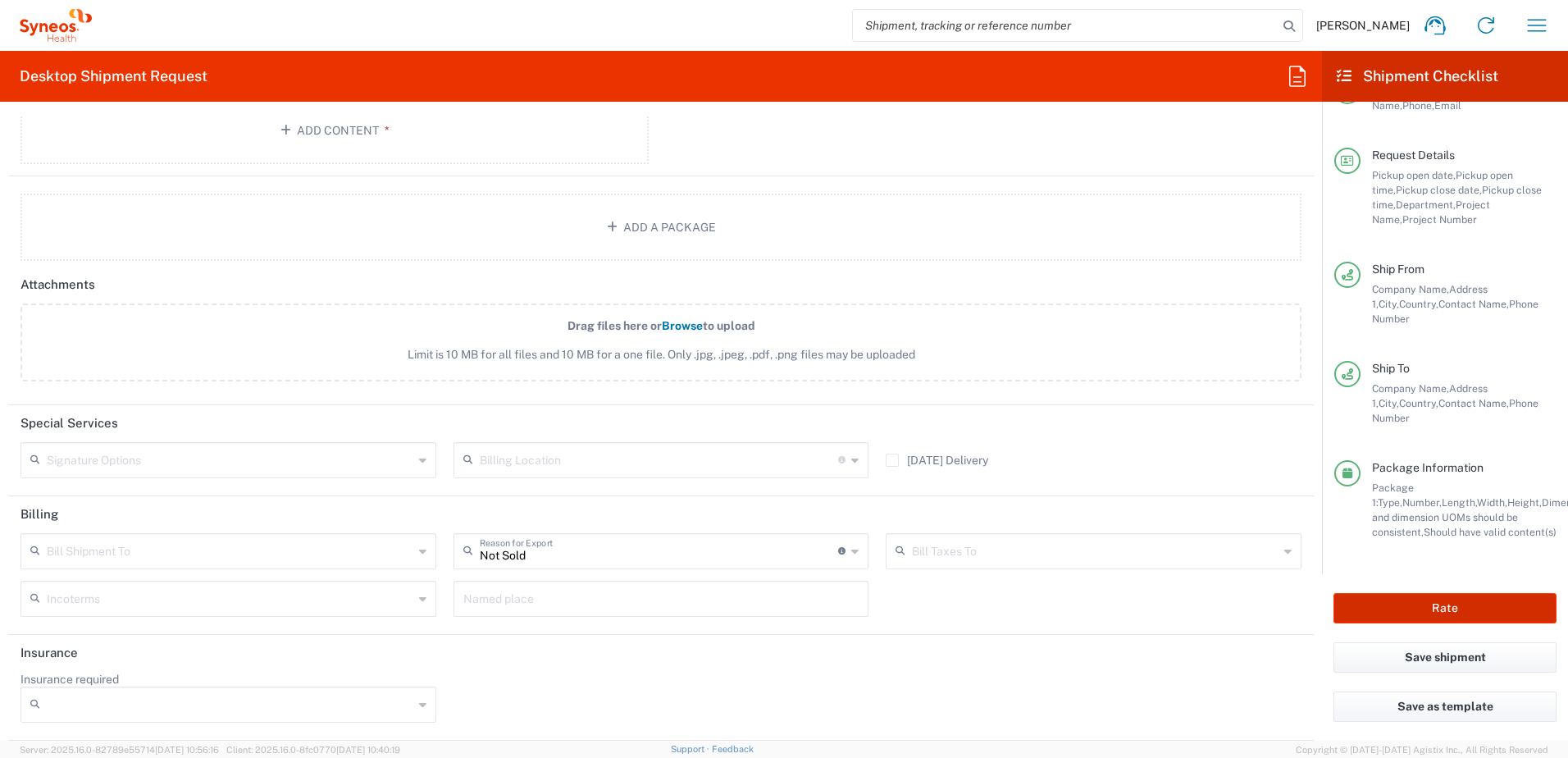
click at [1436, 604] on button "Rate" at bounding box center [1445, 608] width 223 height 30
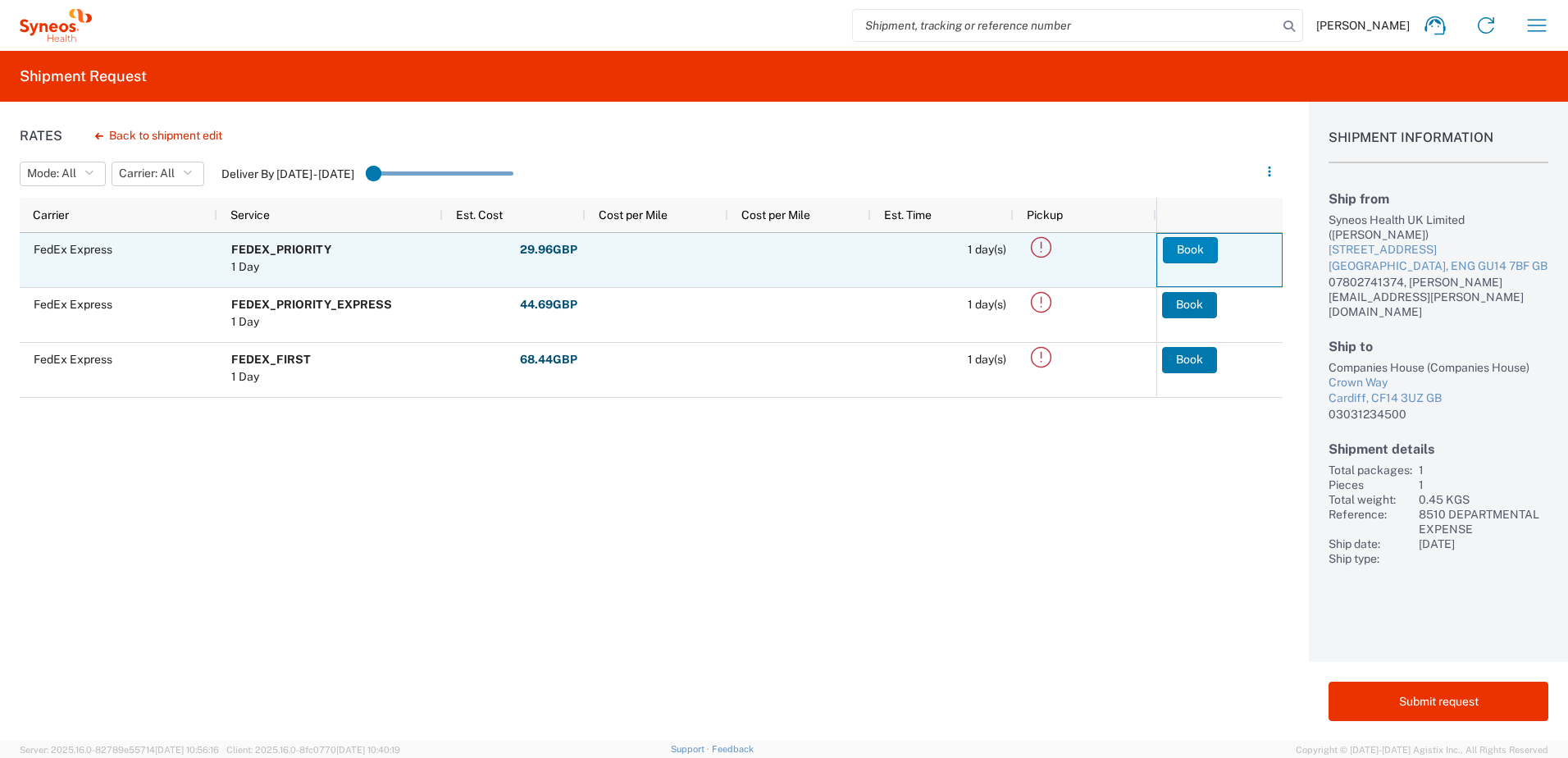
click at [1187, 254] on button "Book" at bounding box center [1191, 249] width 55 height 26
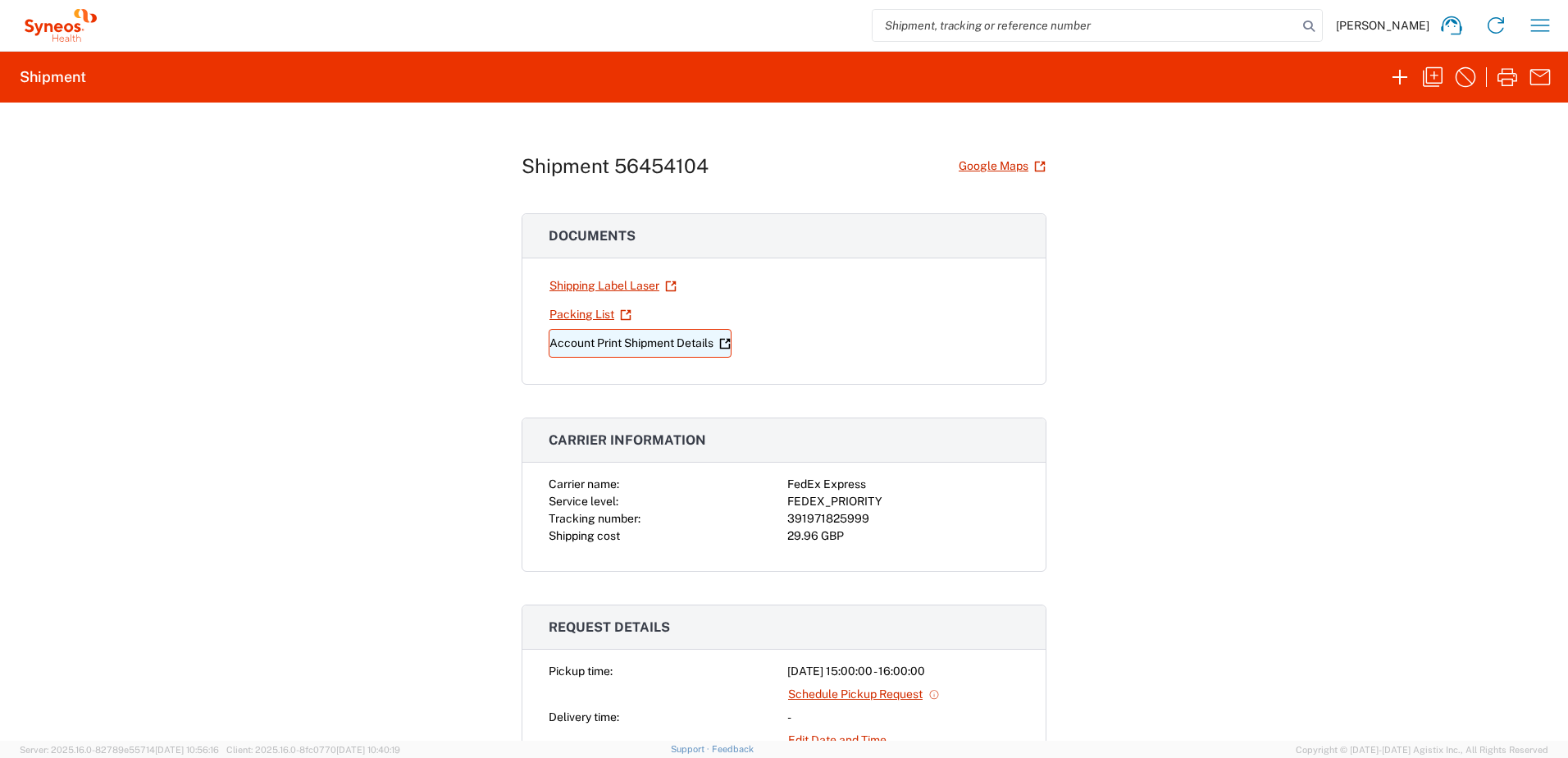
click at [582, 346] on link "Account Print Shipment Details" at bounding box center [640, 343] width 183 height 28
click at [571, 285] on link "Shipping Label Laser" at bounding box center [613, 285] width 129 height 28
click at [1548, 28] on icon "button" at bounding box center [1540, 25] width 26 height 26
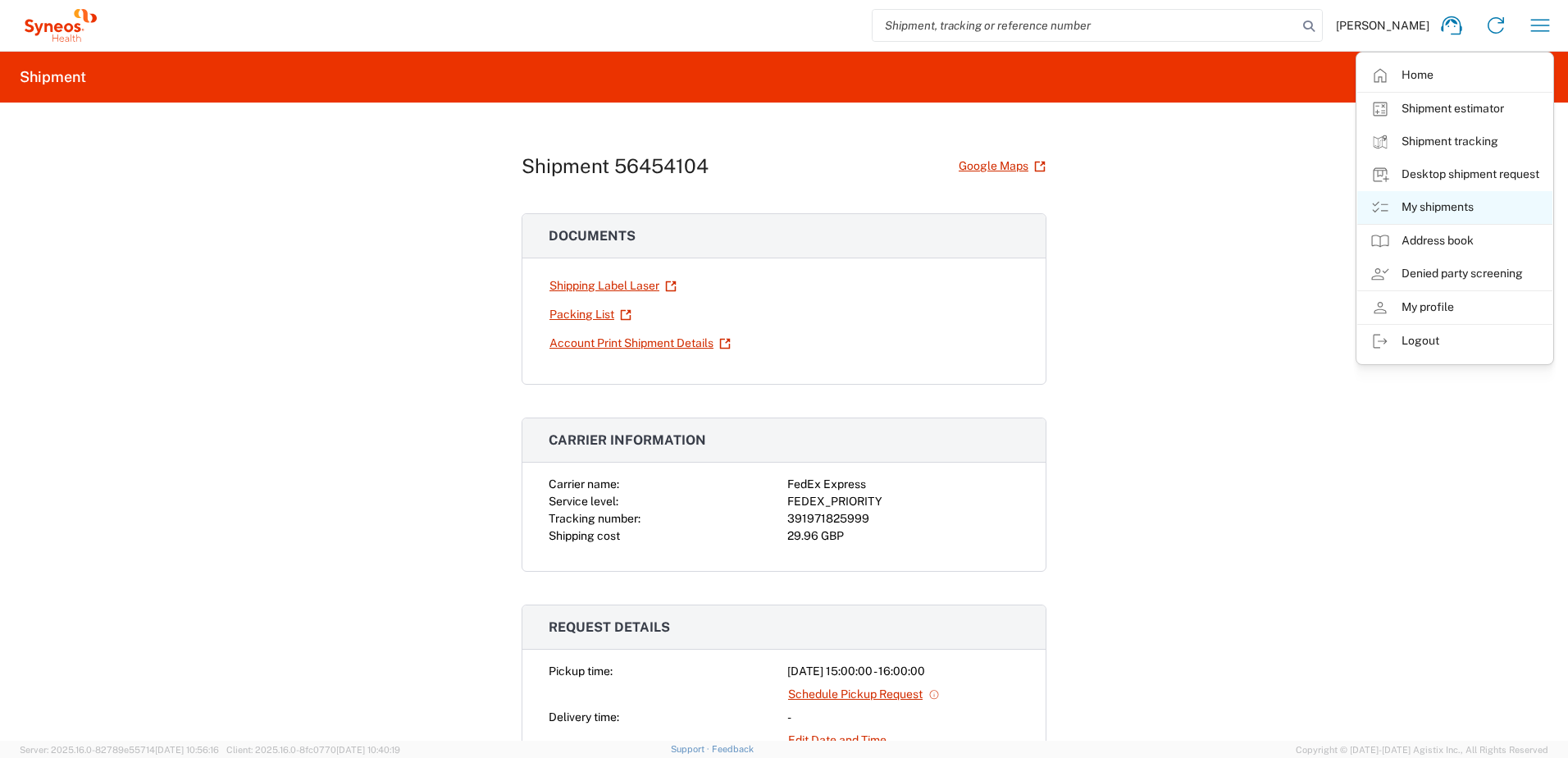
click at [1436, 207] on link "My shipments" at bounding box center [1454, 207] width 195 height 33
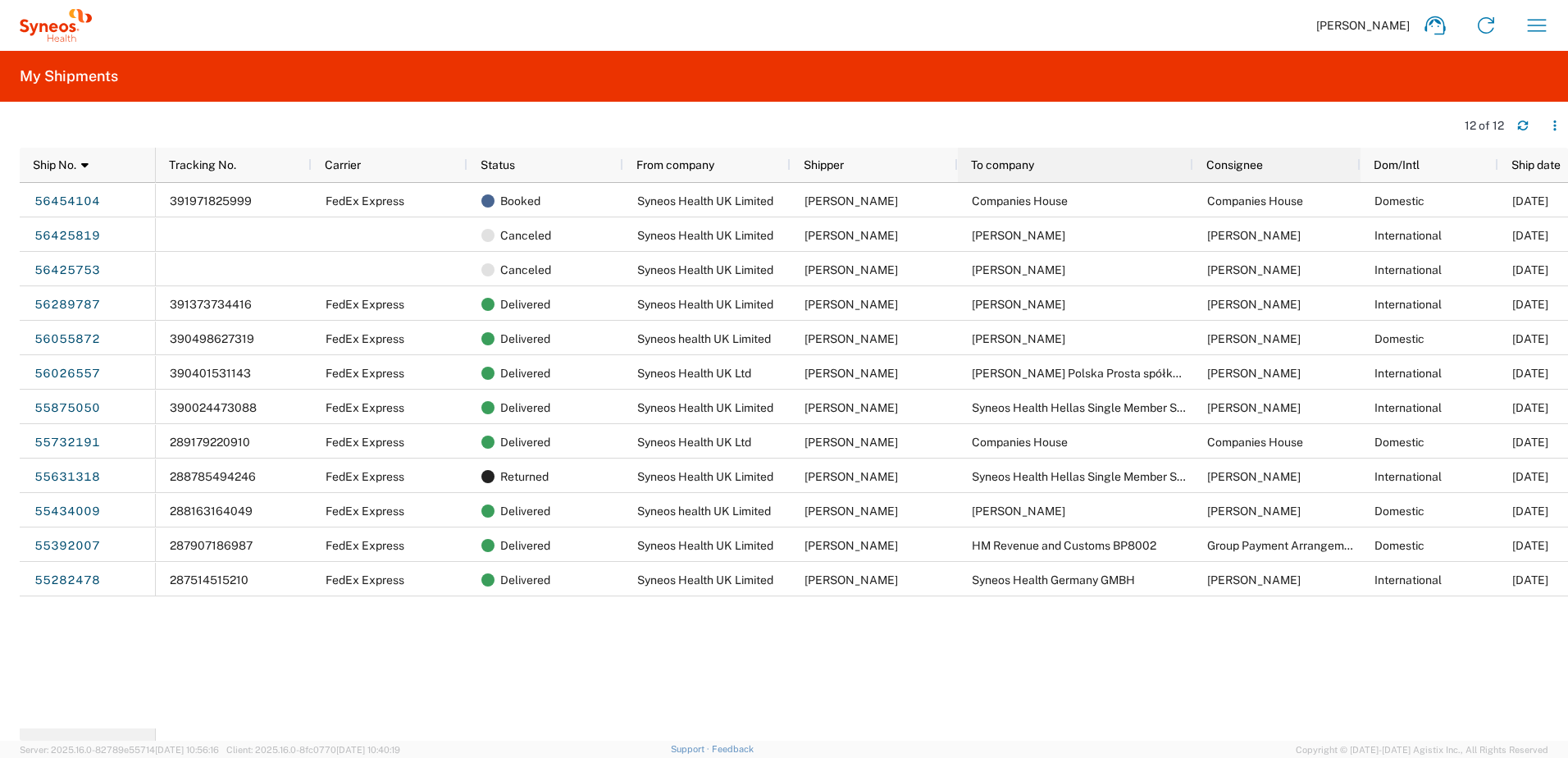
drag, startPoint x: 1124, startPoint y: 166, endPoint x: 1191, endPoint y: 151, distance: 68.7
click at [1191, 151] on div at bounding box center [1193, 164] width 7 height 34
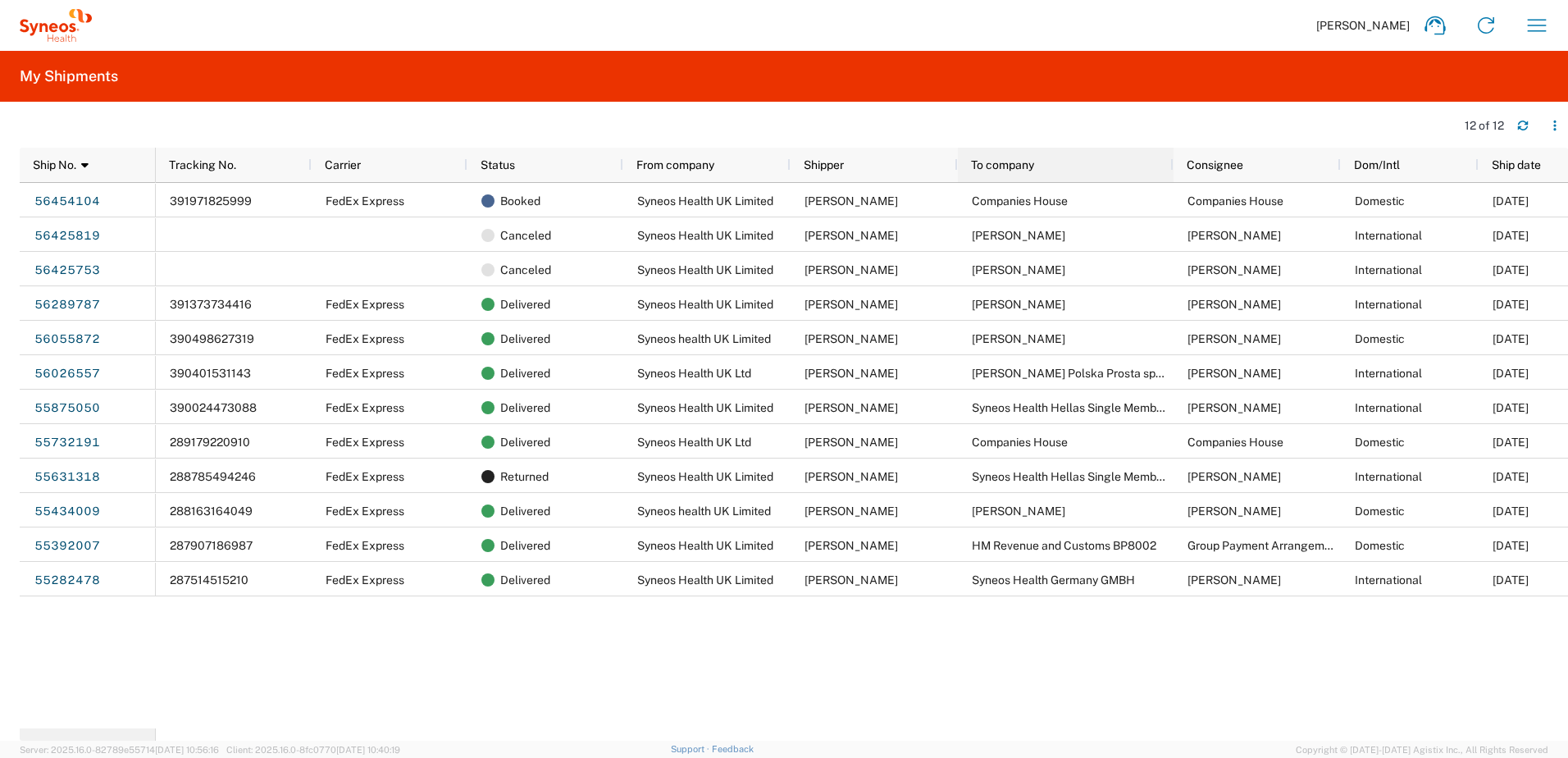
drag, startPoint x: 1191, startPoint y: 151, endPoint x: 1147, endPoint y: 164, distance: 45.9
click at [1170, 164] on div at bounding box center [1173, 164] width 7 height 34
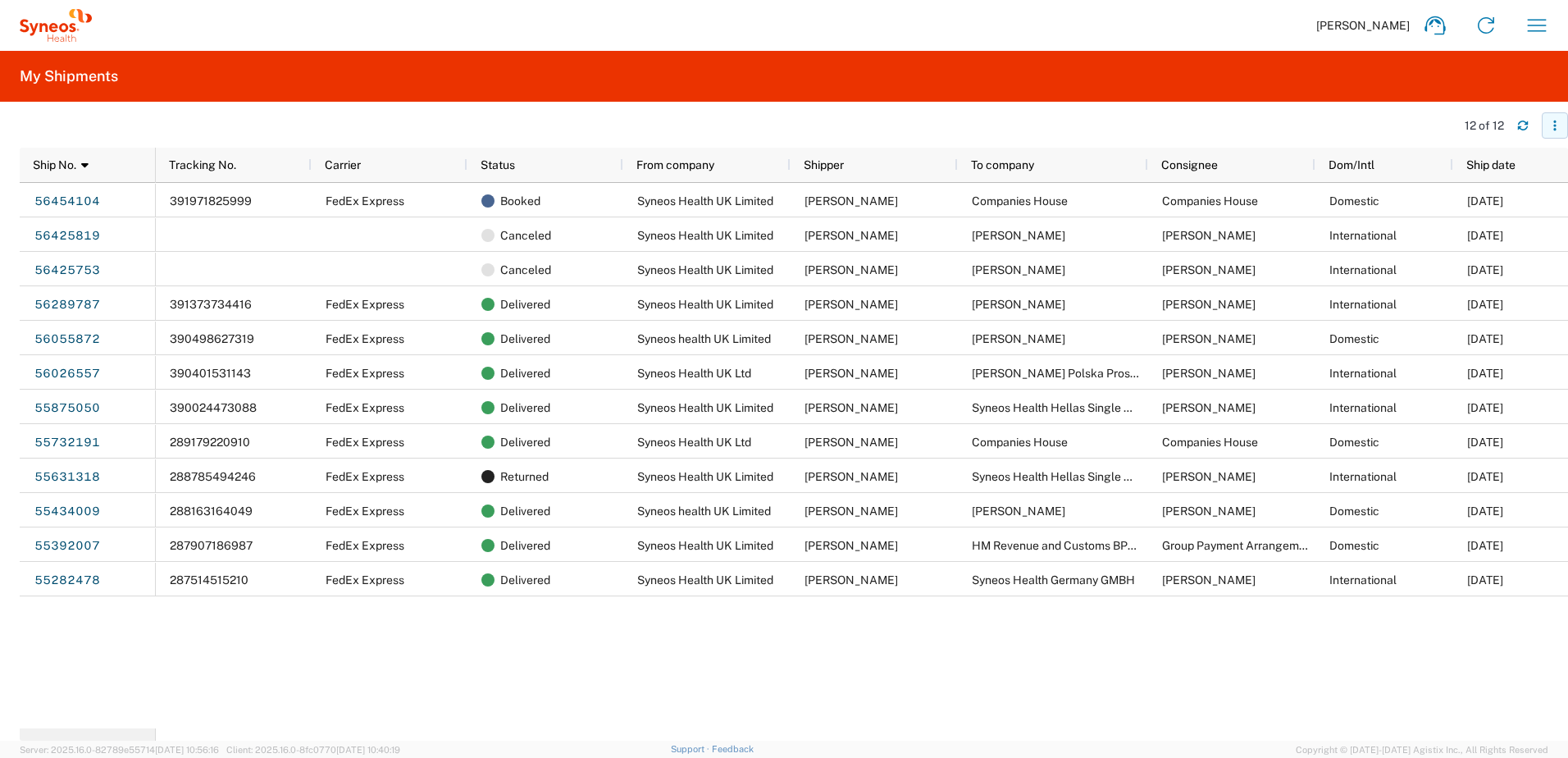
click at [1550, 121] on icon "button" at bounding box center [1555, 125] width 12 height 12
click at [1552, 121] on icon "button" at bounding box center [1555, 125] width 12 height 12
click at [1248, 140] on agx-table-filter-chips at bounding box center [734, 131] width 1428 height 26
